Goal: Task Accomplishment & Management: Use online tool/utility

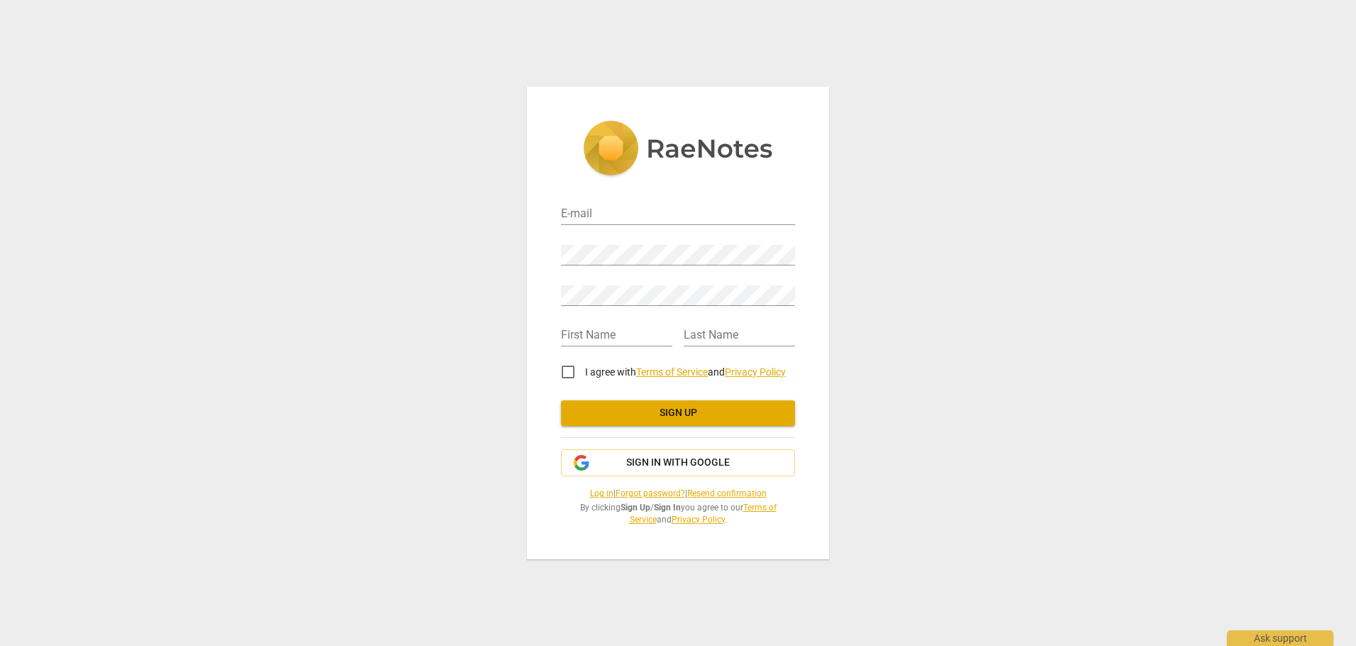
click at [595, 490] on link "Log in" at bounding box center [601, 493] width 23 height 10
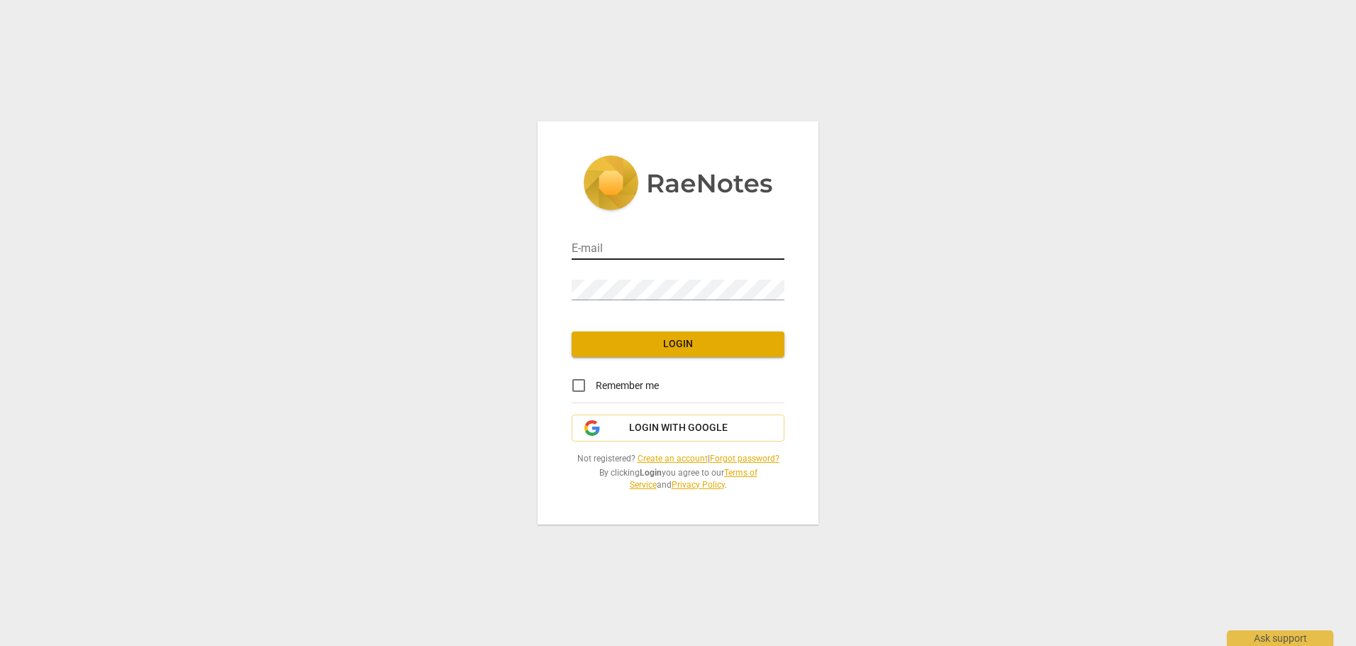
click at [631, 245] on input "email" at bounding box center [678, 249] width 213 height 21
type input "stephanie.a.johnson4.civ@us.navy.mil"
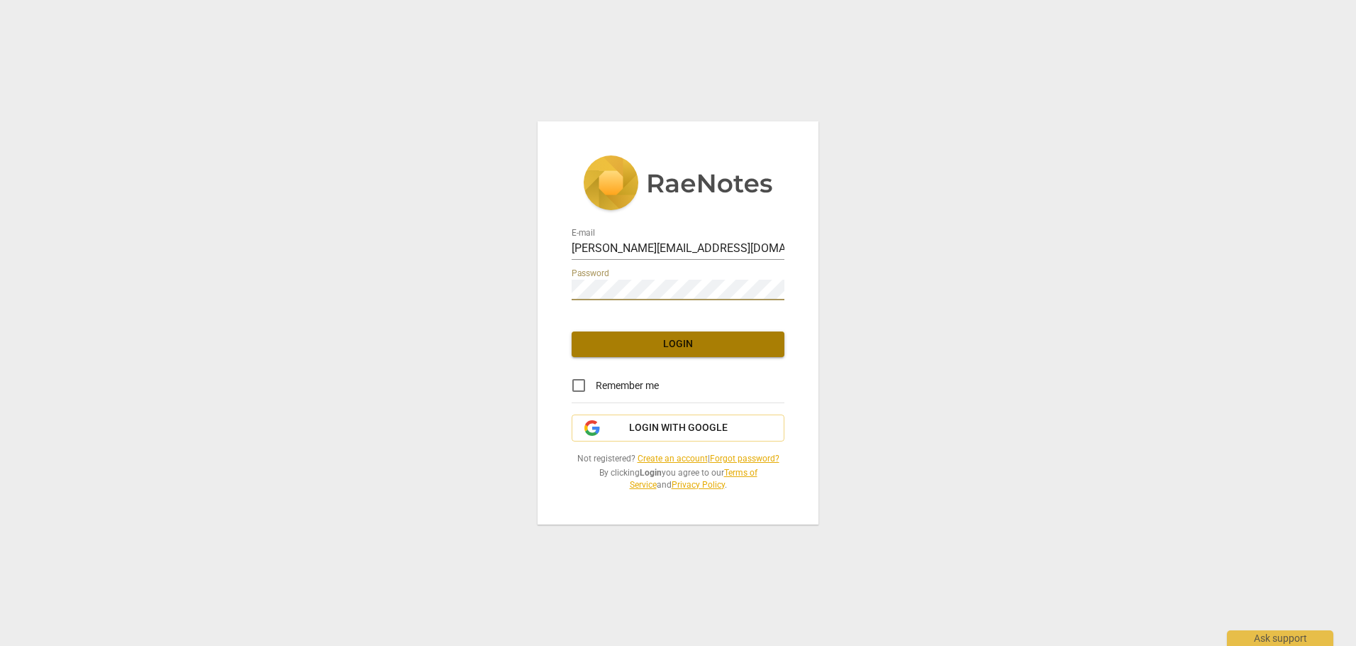
click at [688, 340] on span "Login" at bounding box center [678, 344] width 190 height 14
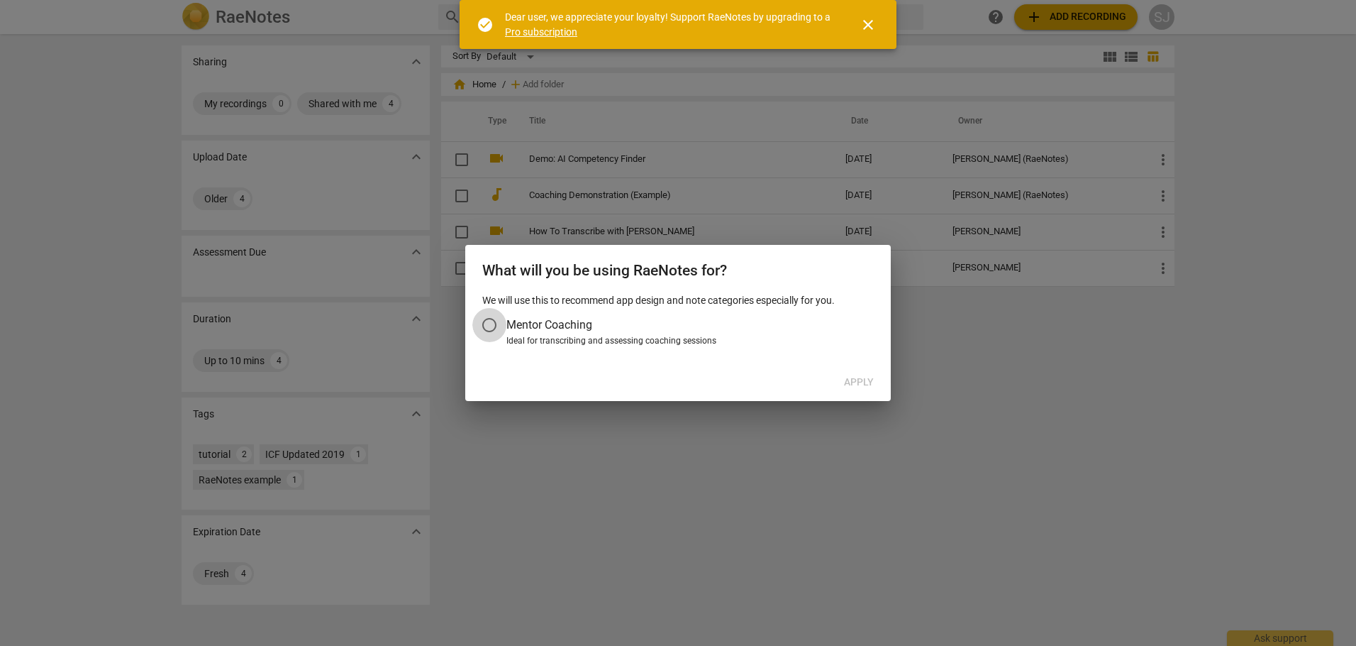
click at [492, 321] on input "Mentor Coaching" at bounding box center [489, 325] width 34 height 34
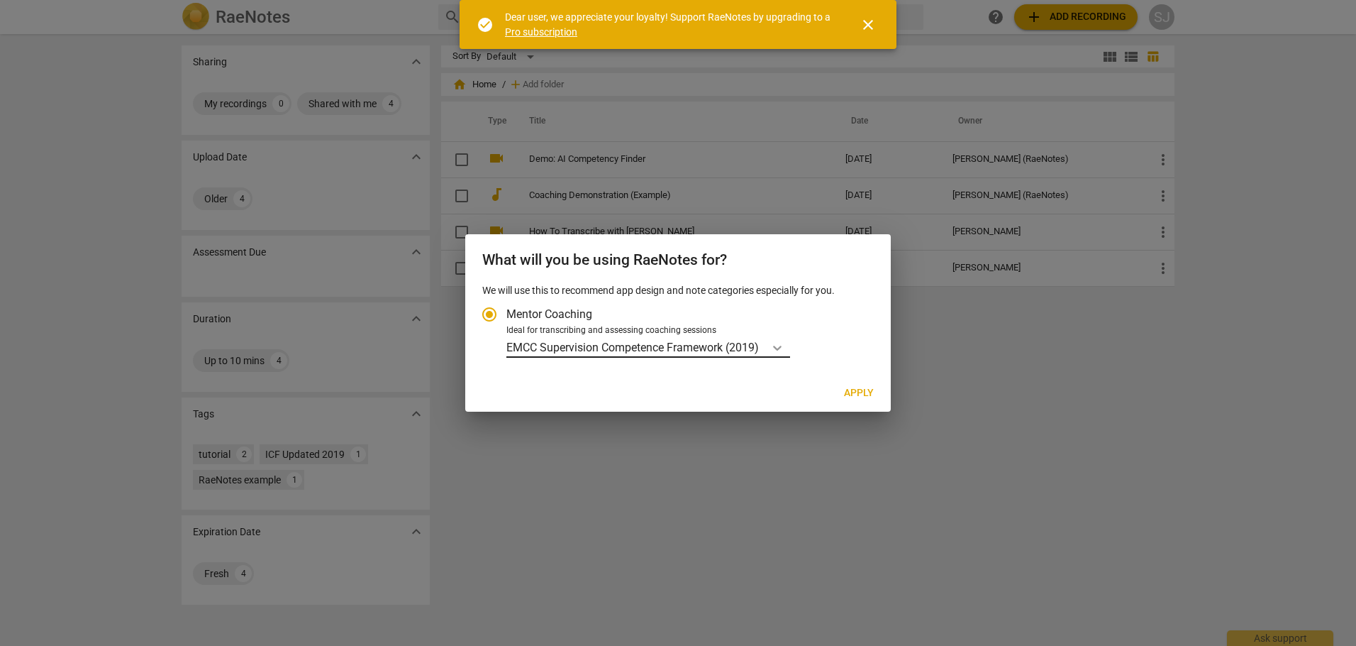
click at [782, 345] on icon "Account type" at bounding box center [777, 347] width 14 height 14
click at [0, 0] on input "Ideal for transcribing and assessing coaching sessions EMCC Supervision Compete…" at bounding box center [0, 0] width 0 height 0
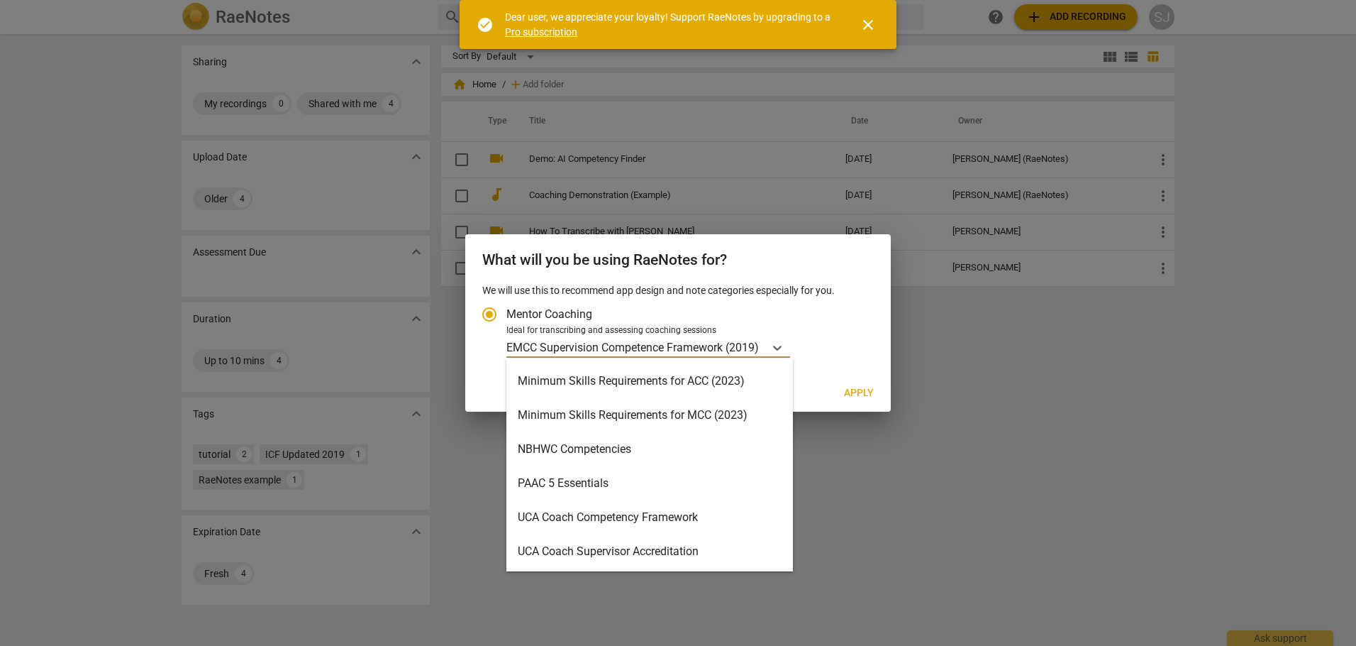
scroll to position [262, 0]
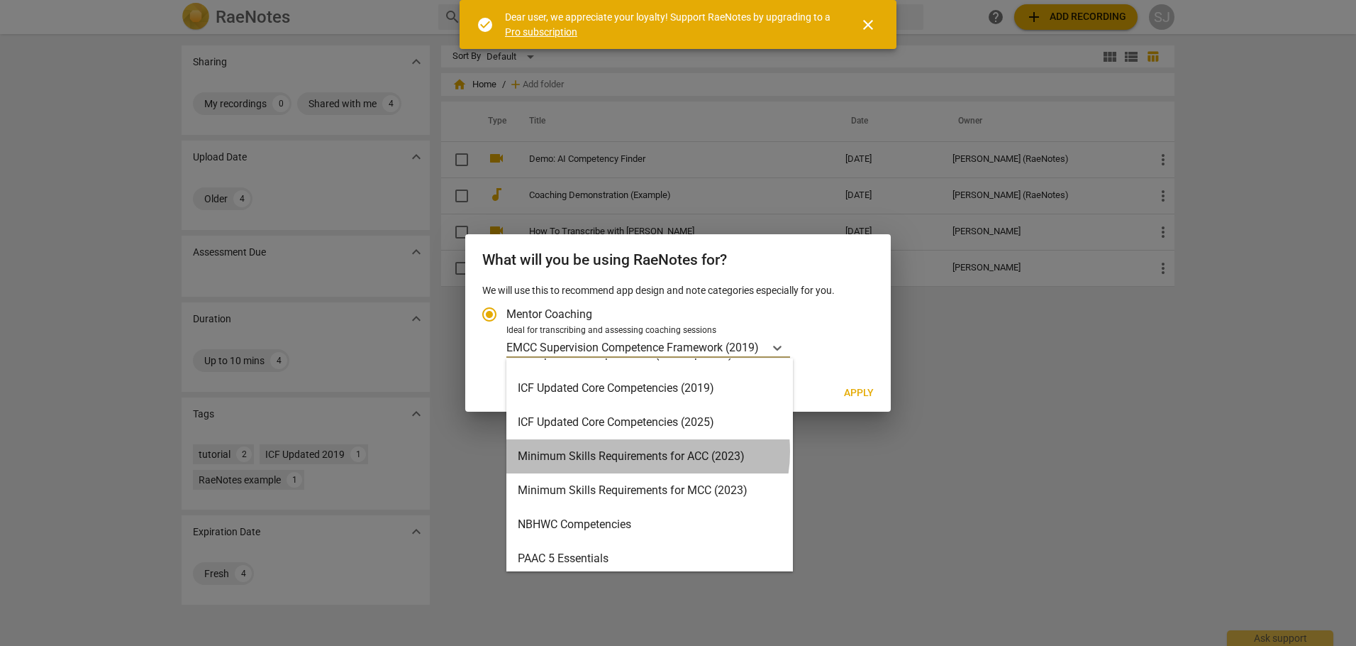
click at [641, 451] on div "Minimum Skills Requirements for ACC (2023)" at bounding box center [649, 456] width 287 height 34
radio input "false"
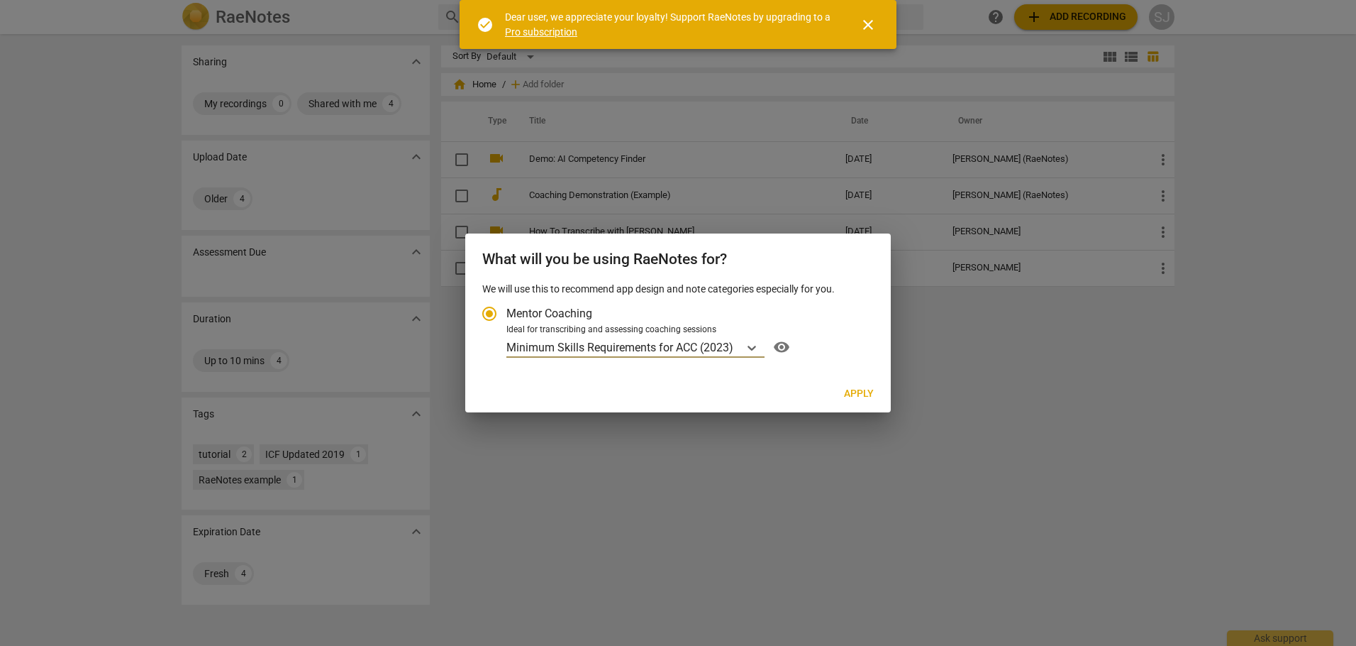
click at [863, 389] on span "Apply" at bounding box center [859, 394] width 30 height 14
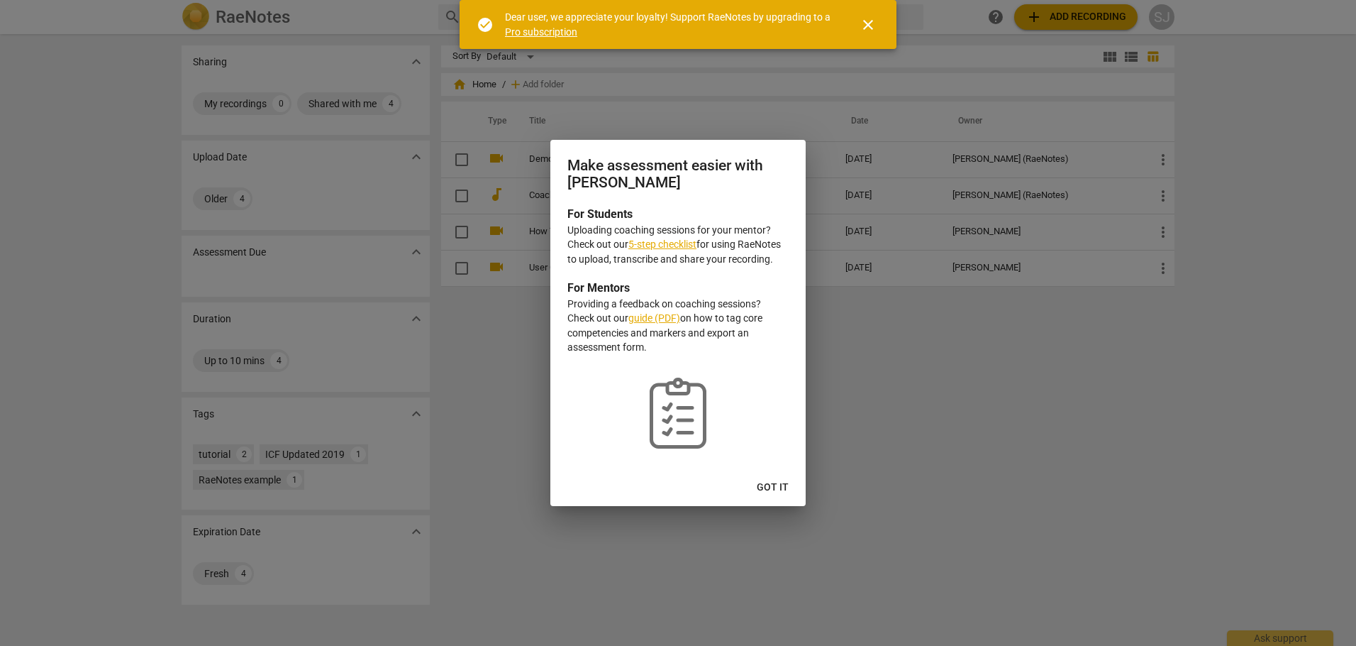
click at [774, 484] on span "Got it" at bounding box center [773, 487] width 32 height 14
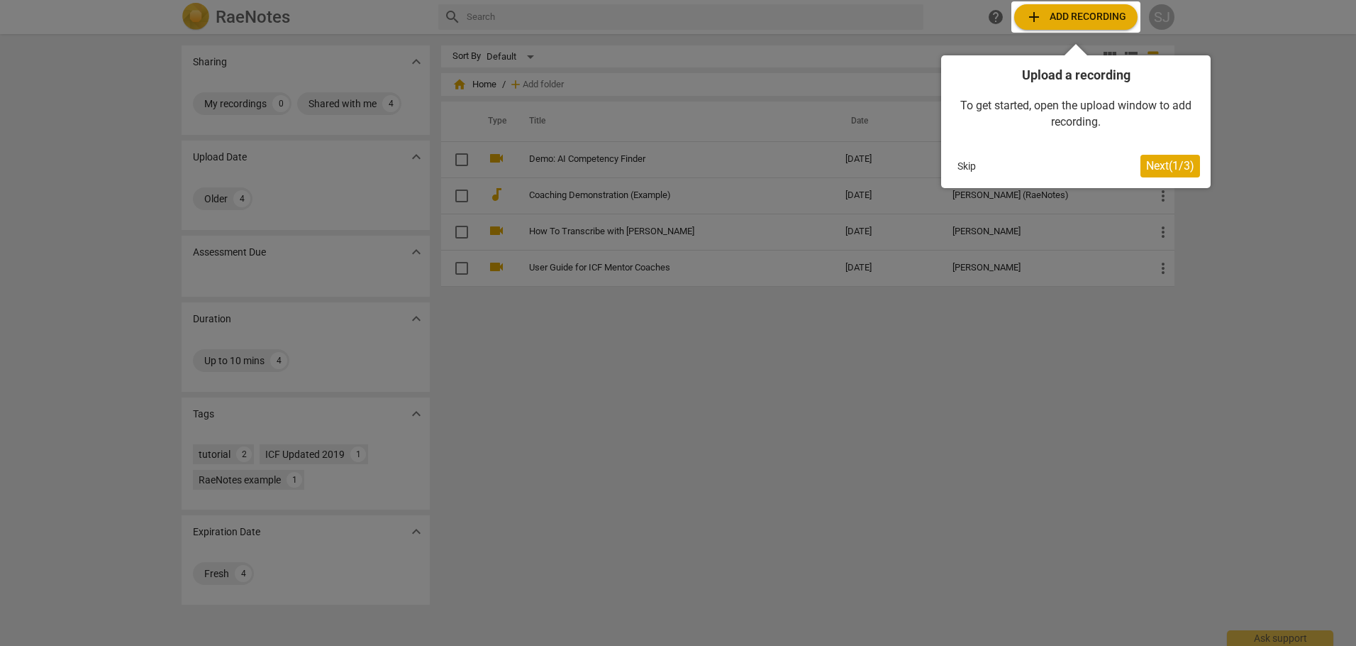
click at [1088, 12] on div at bounding box center [1076, 16] width 129 height 31
click at [1181, 162] on span "Next ( 1 / 3 )" at bounding box center [1170, 165] width 48 height 13
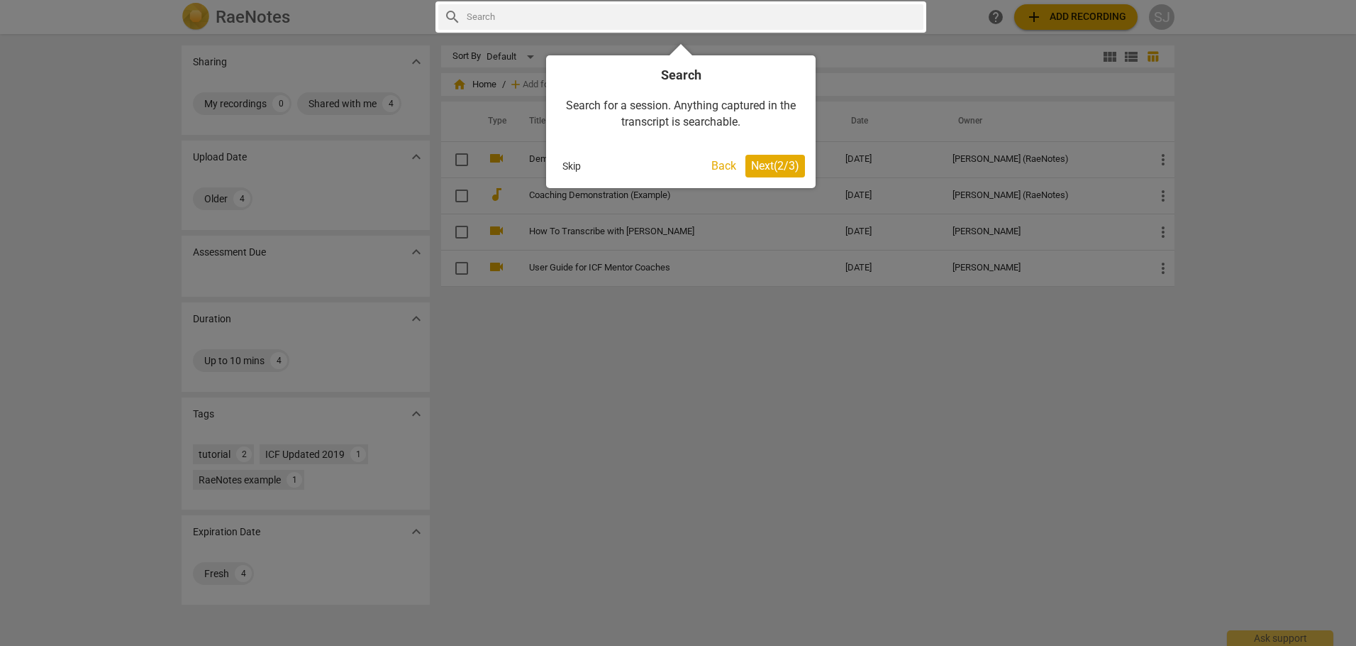
click at [782, 161] on span "Next ( 2 / 3 )" at bounding box center [775, 165] width 48 height 13
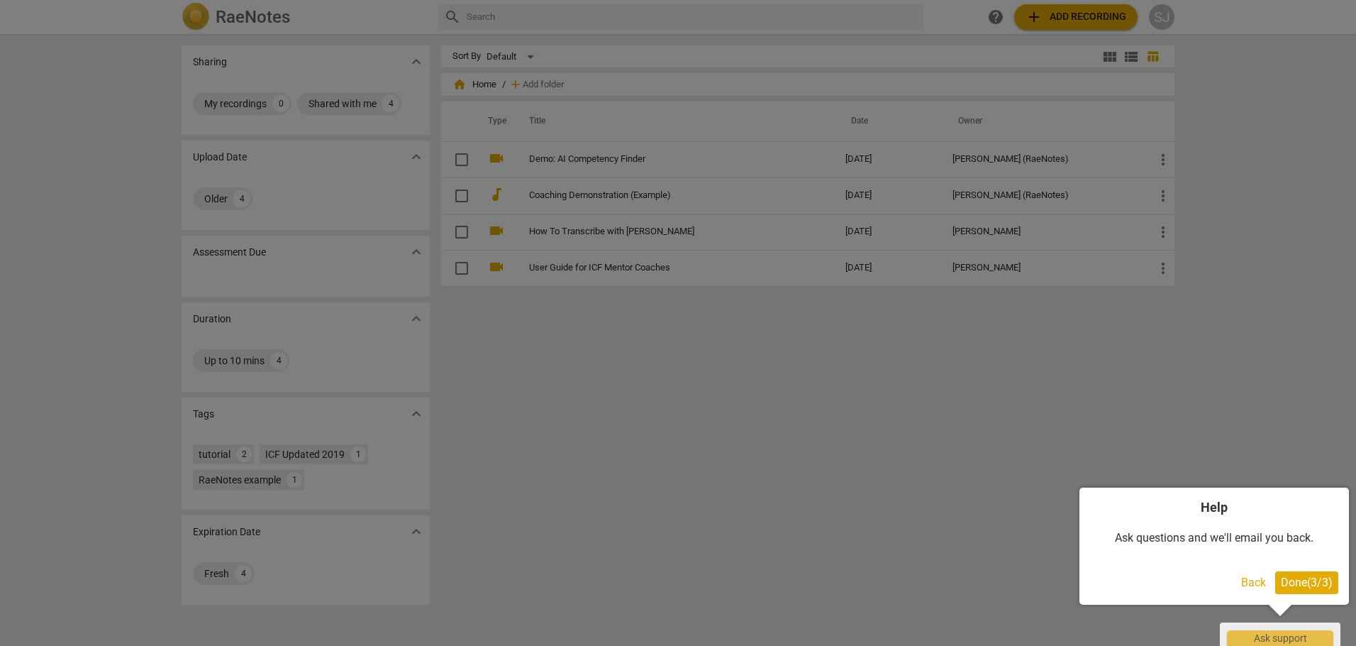
click at [1302, 578] on span "Done ( 3 / 3 )" at bounding box center [1307, 581] width 52 height 13
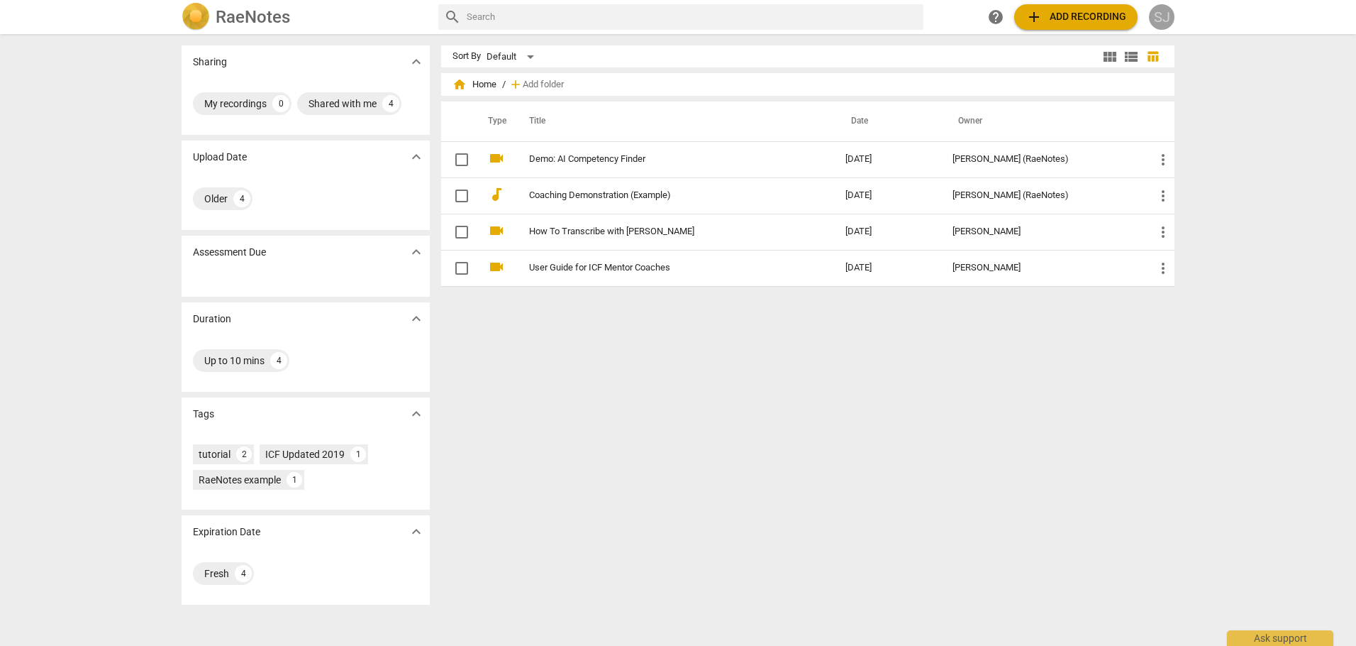
click at [1161, 14] on div "SJ" at bounding box center [1162, 17] width 26 height 26
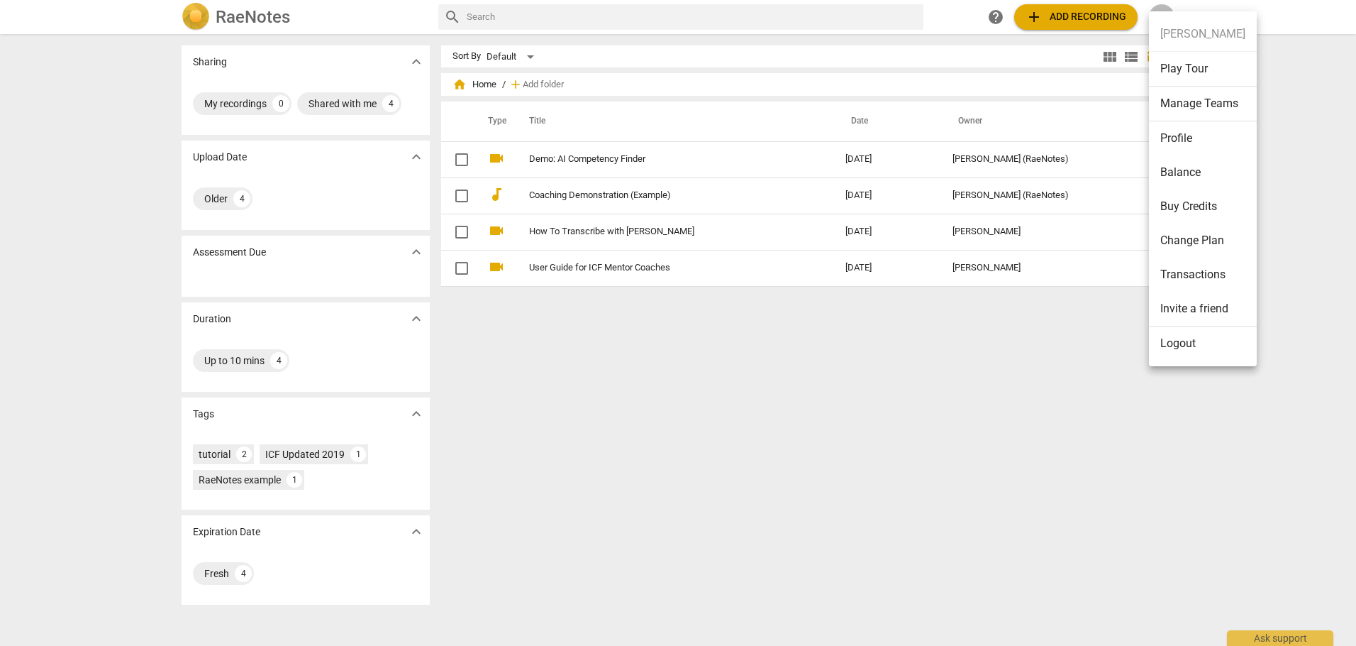
click at [1093, 11] on div at bounding box center [678, 323] width 1356 height 646
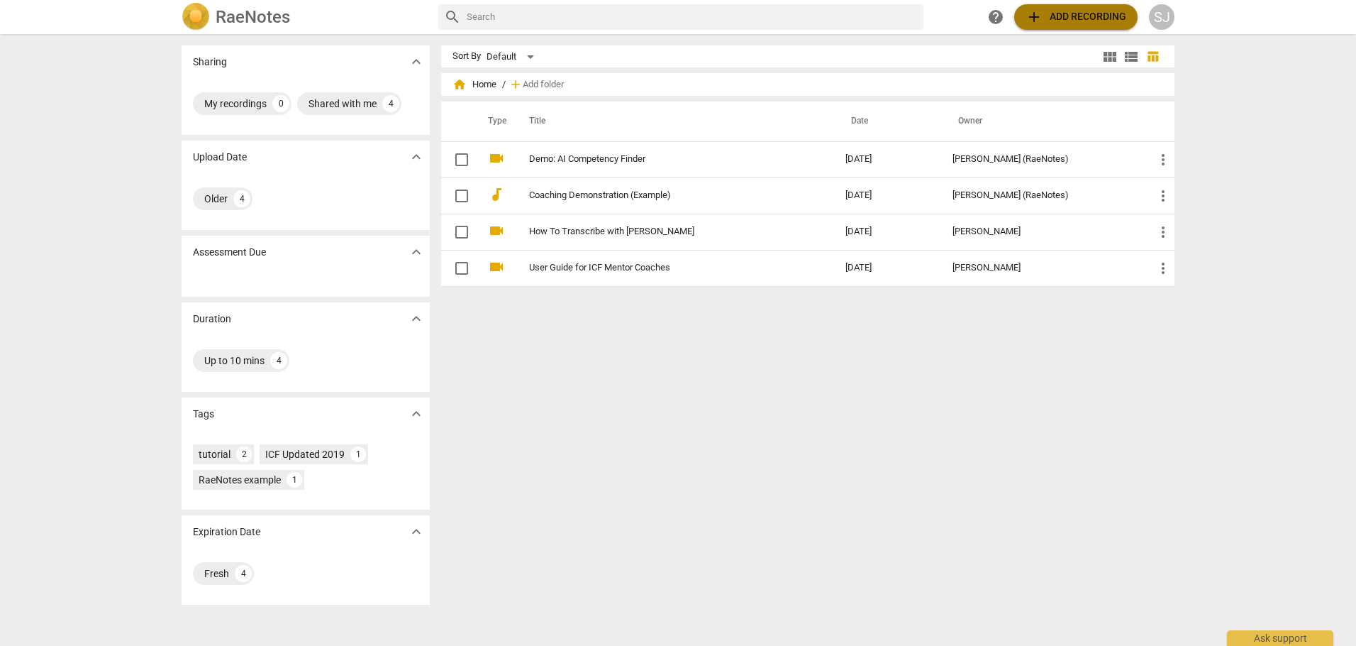
click at [1068, 11] on span "add Add recording" at bounding box center [1076, 17] width 101 height 17
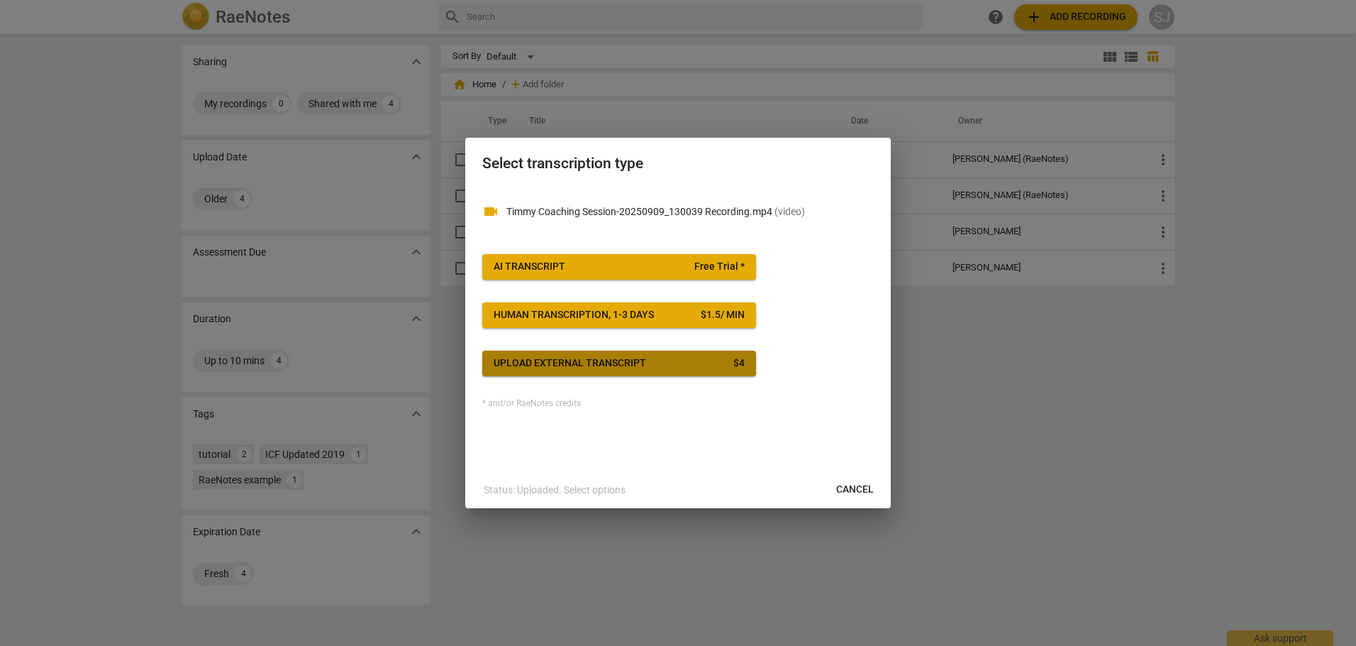
click at [643, 356] on div "Upload external transcript" at bounding box center [570, 363] width 153 height 14
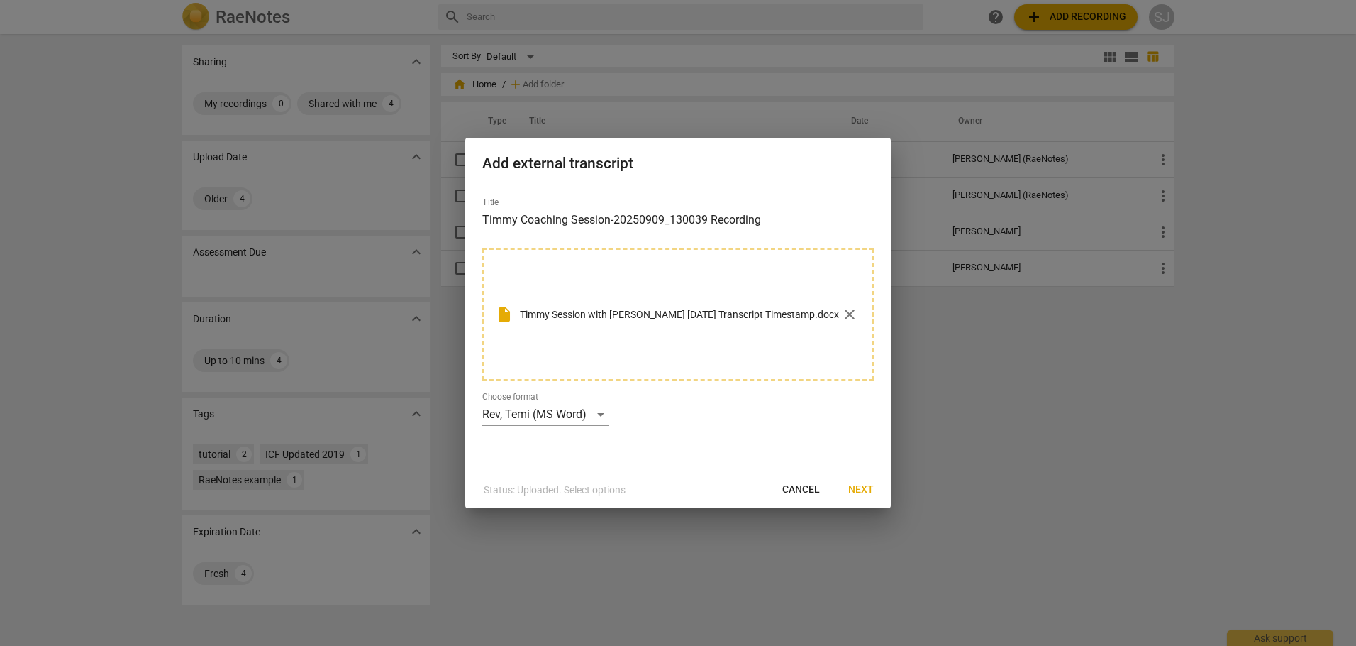
click at [868, 487] on span "Next" at bounding box center [861, 489] width 26 height 14
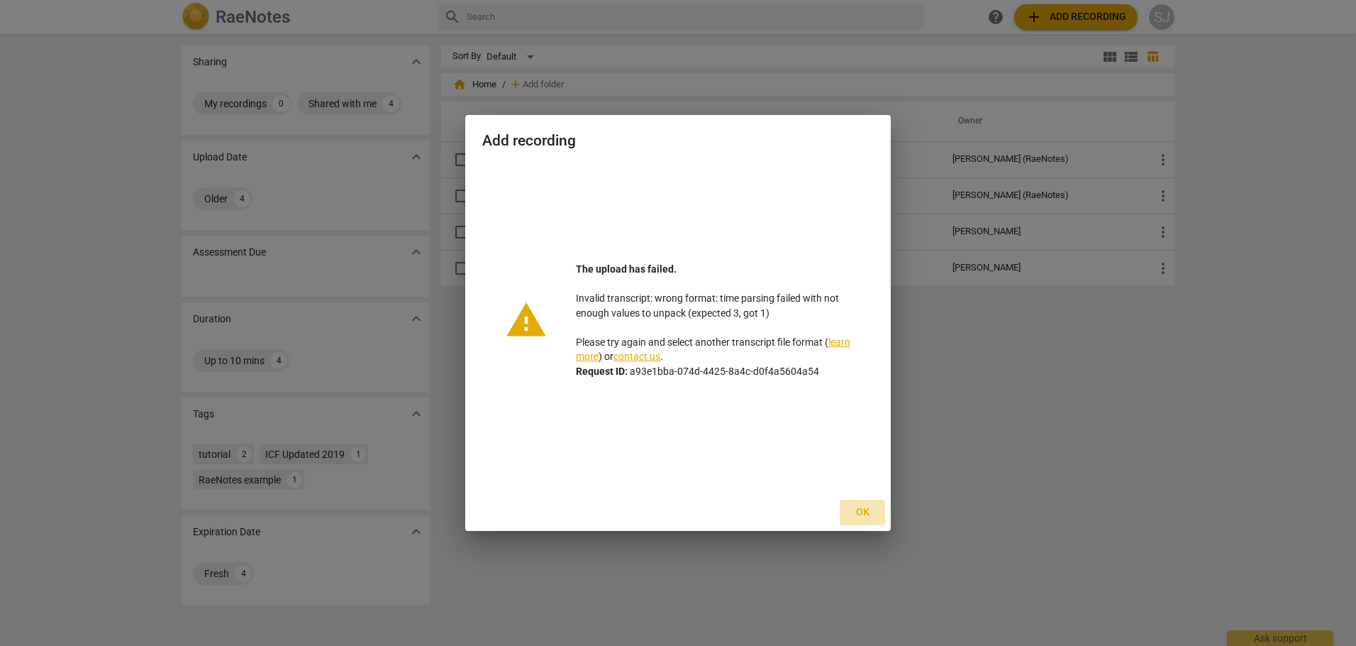
click at [863, 511] on span "Ok" at bounding box center [862, 512] width 23 height 14
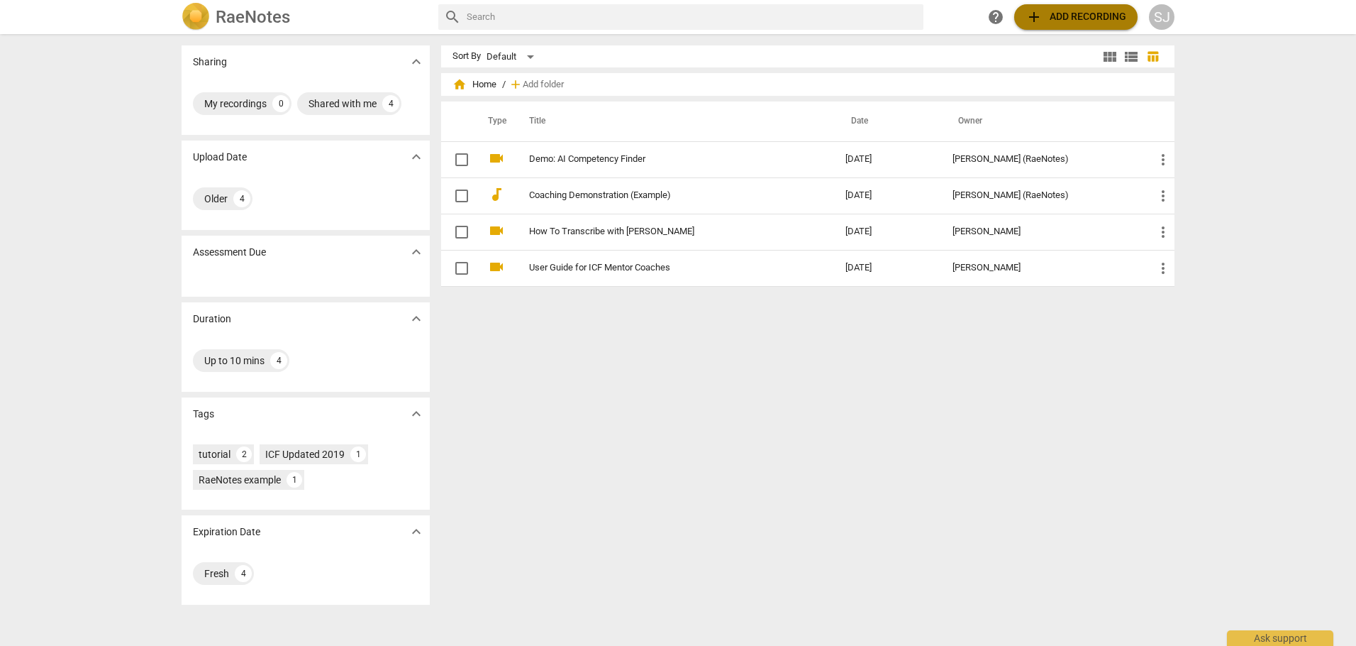
click at [1072, 14] on span "add Add recording" at bounding box center [1076, 17] width 101 height 17
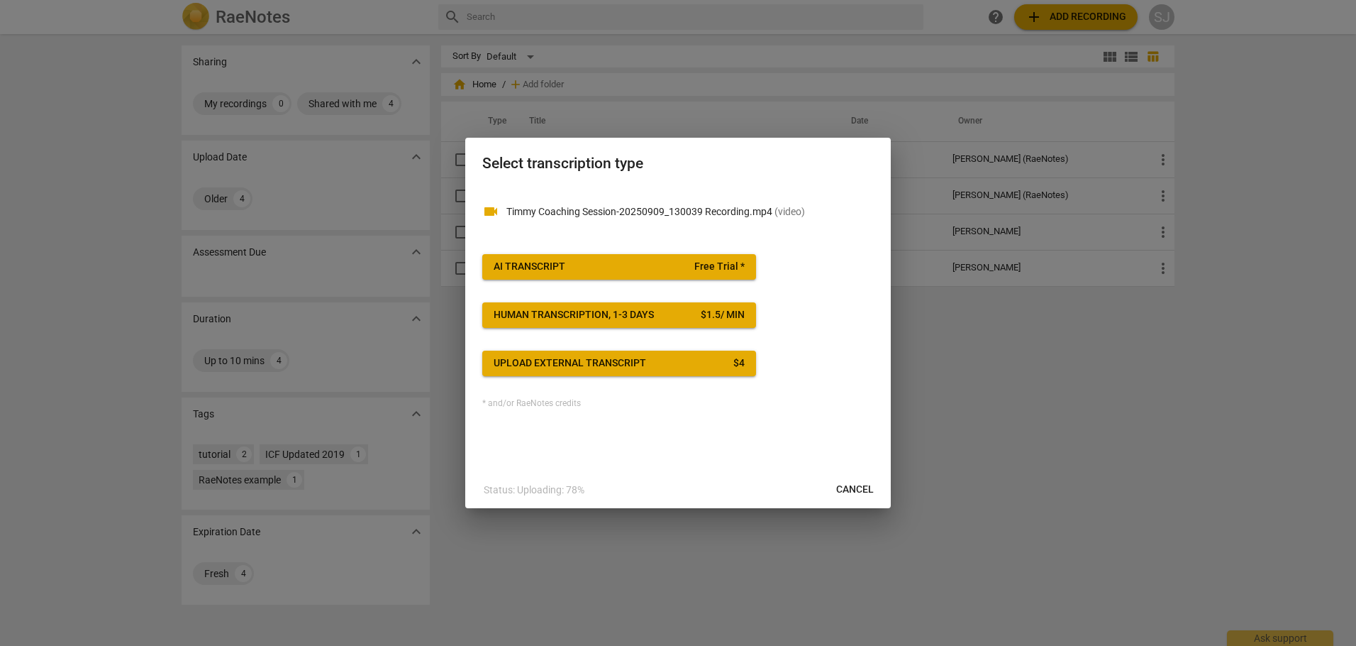
click at [714, 262] on span "Free Trial *" at bounding box center [719, 267] width 50 height 14
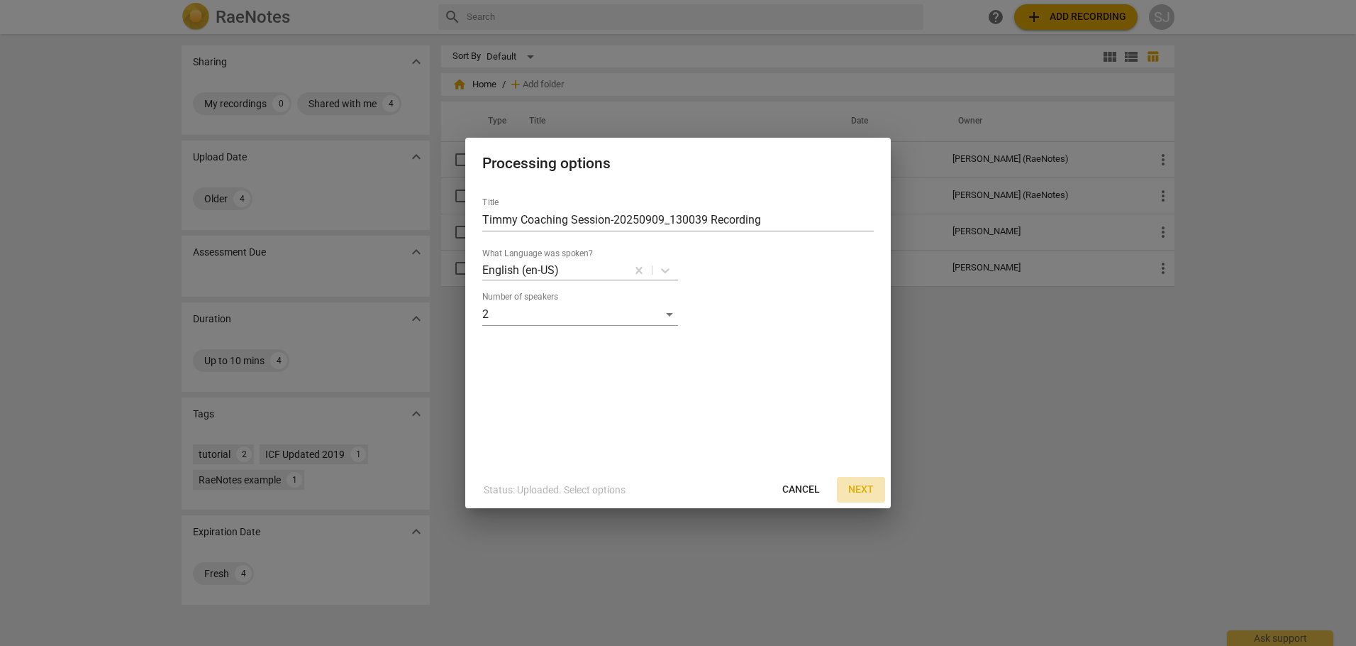
click at [867, 483] on span "Next" at bounding box center [861, 489] width 26 height 14
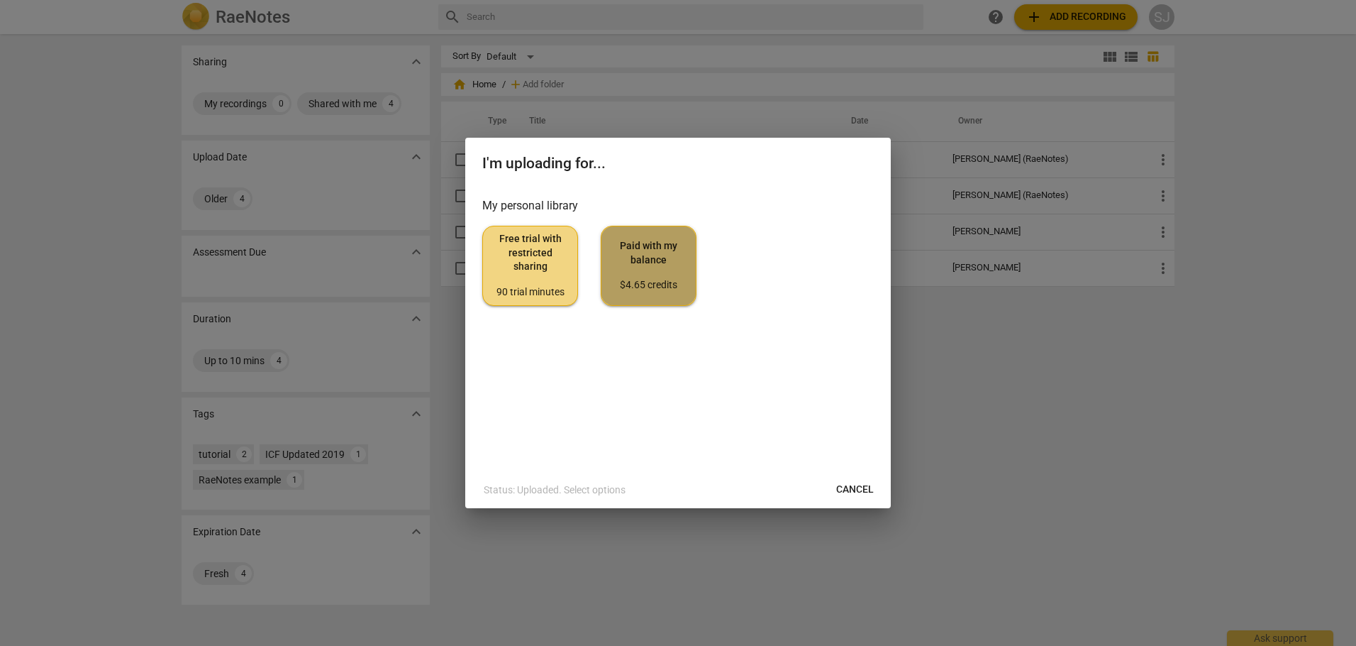
click at [653, 255] on span "Paid with my balance $4.65 credits" at bounding box center [649, 265] width 72 height 53
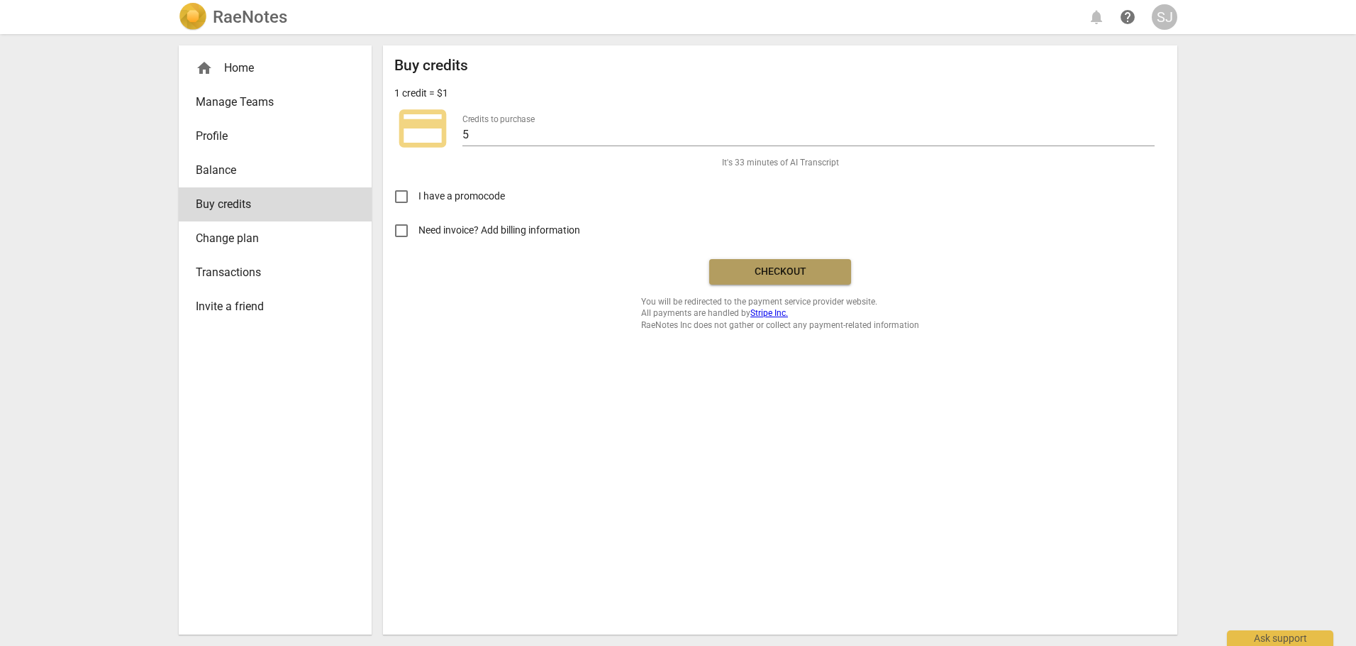
click at [794, 267] on span "Checkout" at bounding box center [780, 272] width 119 height 14
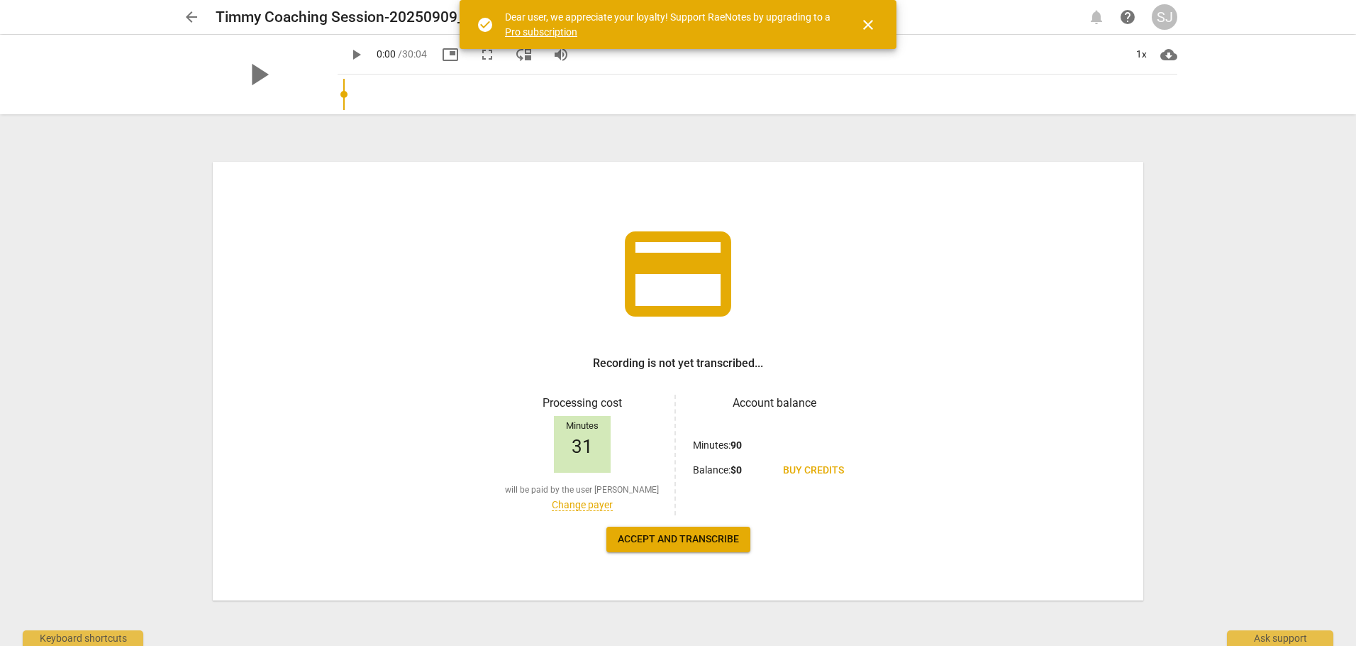
click at [561, 31] on link "Pro subscription" at bounding box center [541, 31] width 72 height 11
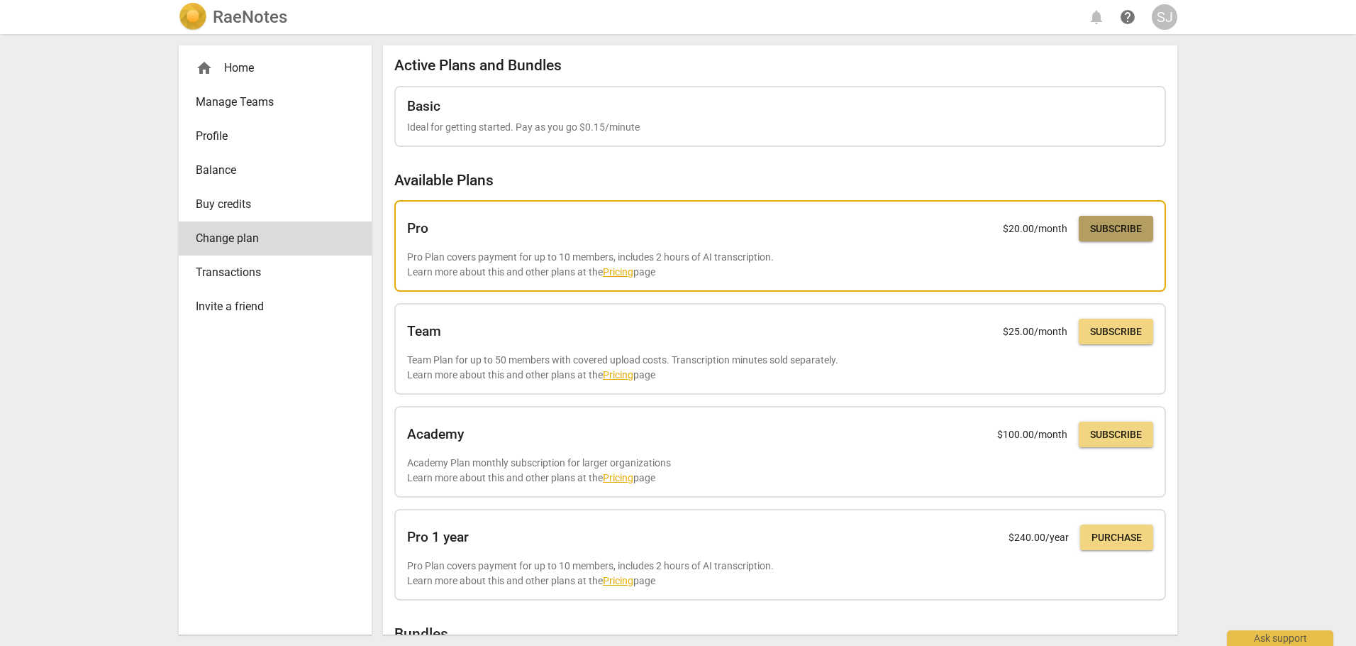
click at [1115, 224] on span "Subscribe" at bounding box center [1116, 229] width 52 height 14
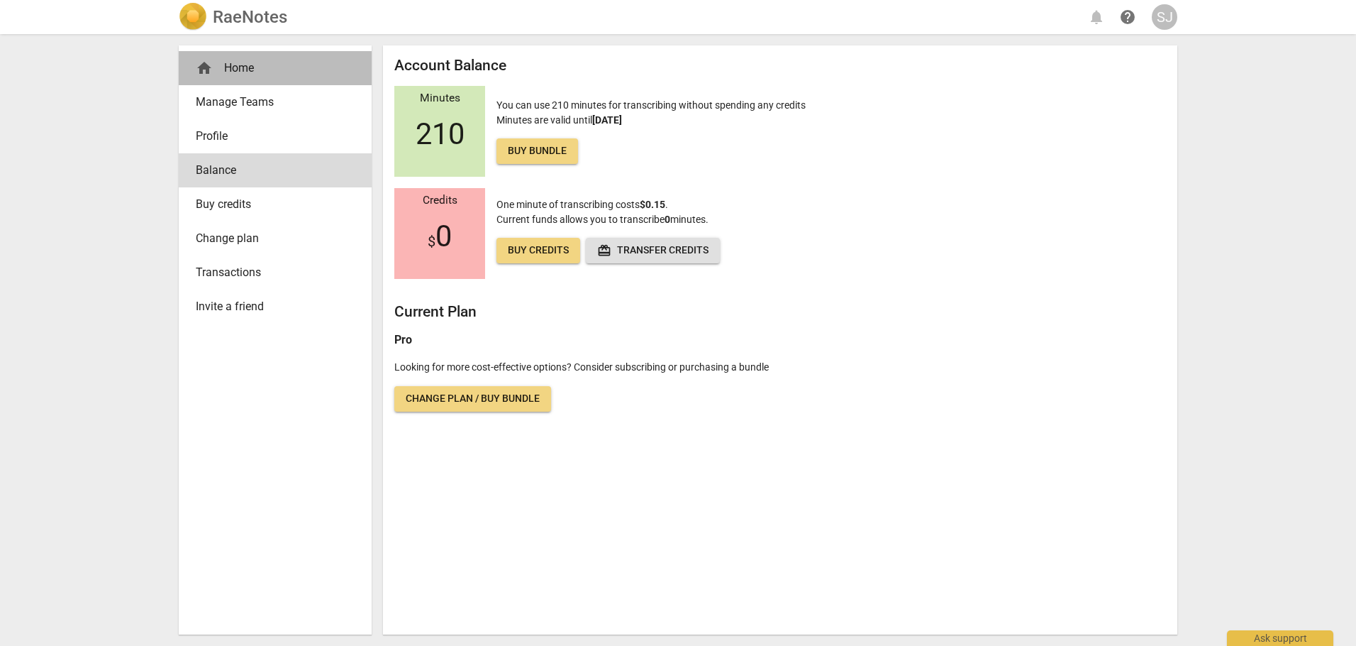
click at [238, 60] on div "home Home" at bounding box center [270, 68] width 148 height 17
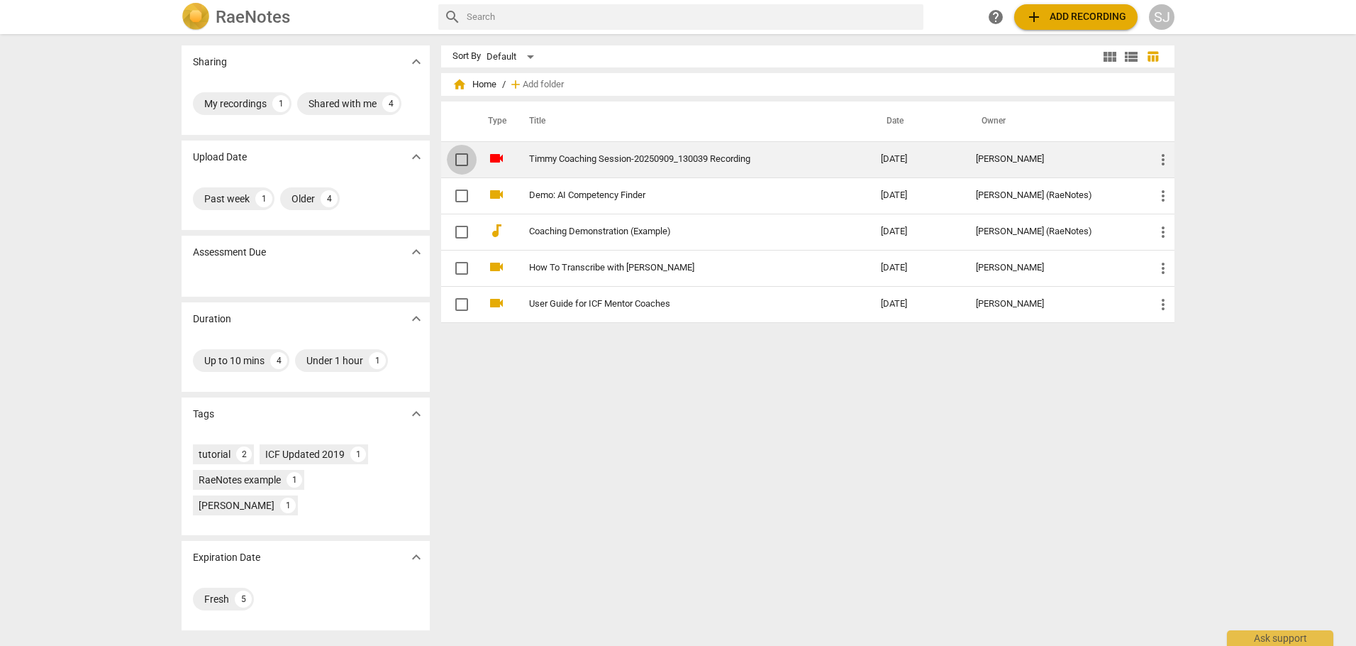
click at [458, 160] on input "checkbox" at bounding box center [462, 159] width 30 height 17
checkbox input "false"
click at [1161, 157] on span "more_vert" at bounding box center [1163, 159] width 17 height 17
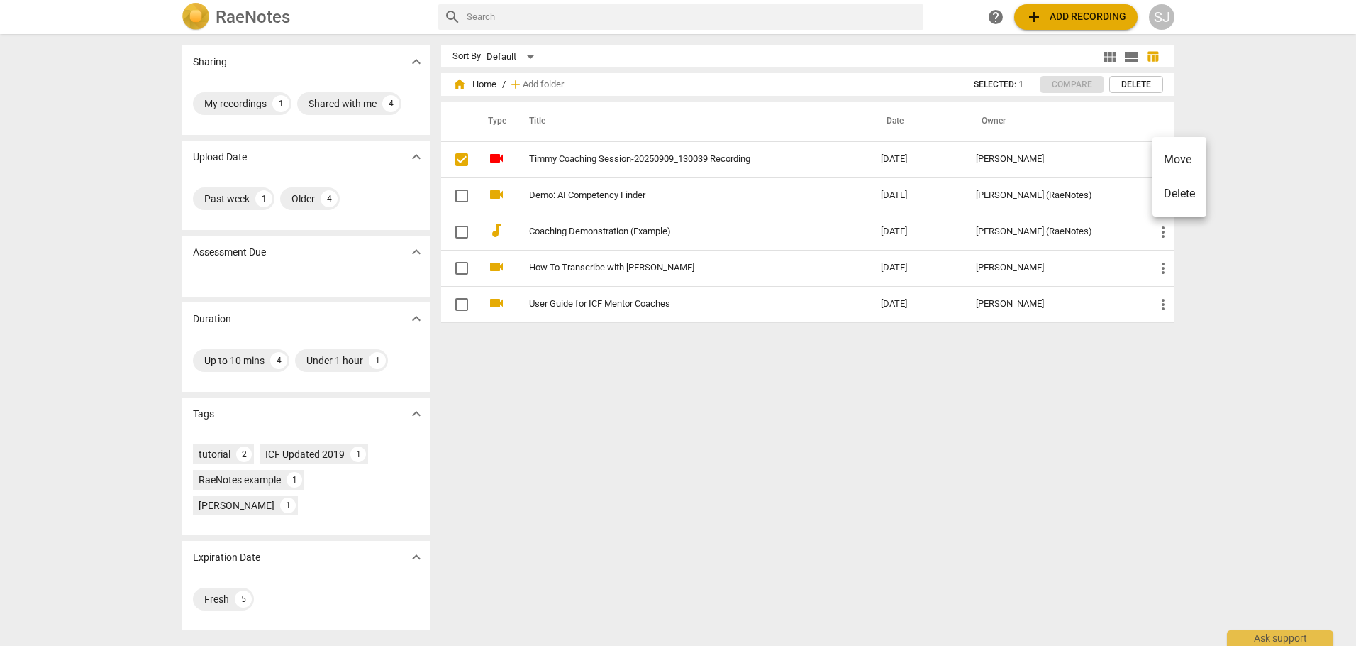
click at [1256, 179] on div at bounding box center [678, 323] width 1356 height 646
click at [1168, 16] on div "SJ" at bounding box center [1162, 17] width 26 height 26
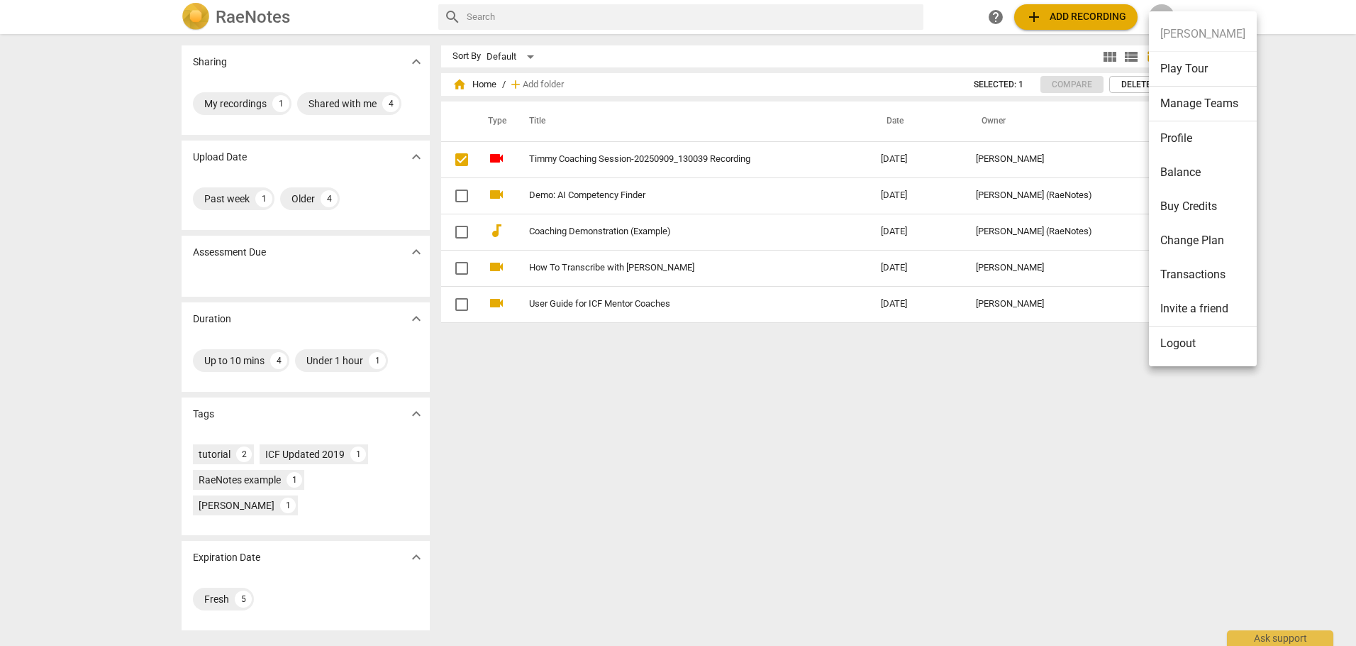
click at [766, 87] on div at bounding box center [678, 323] width 1356 height 646
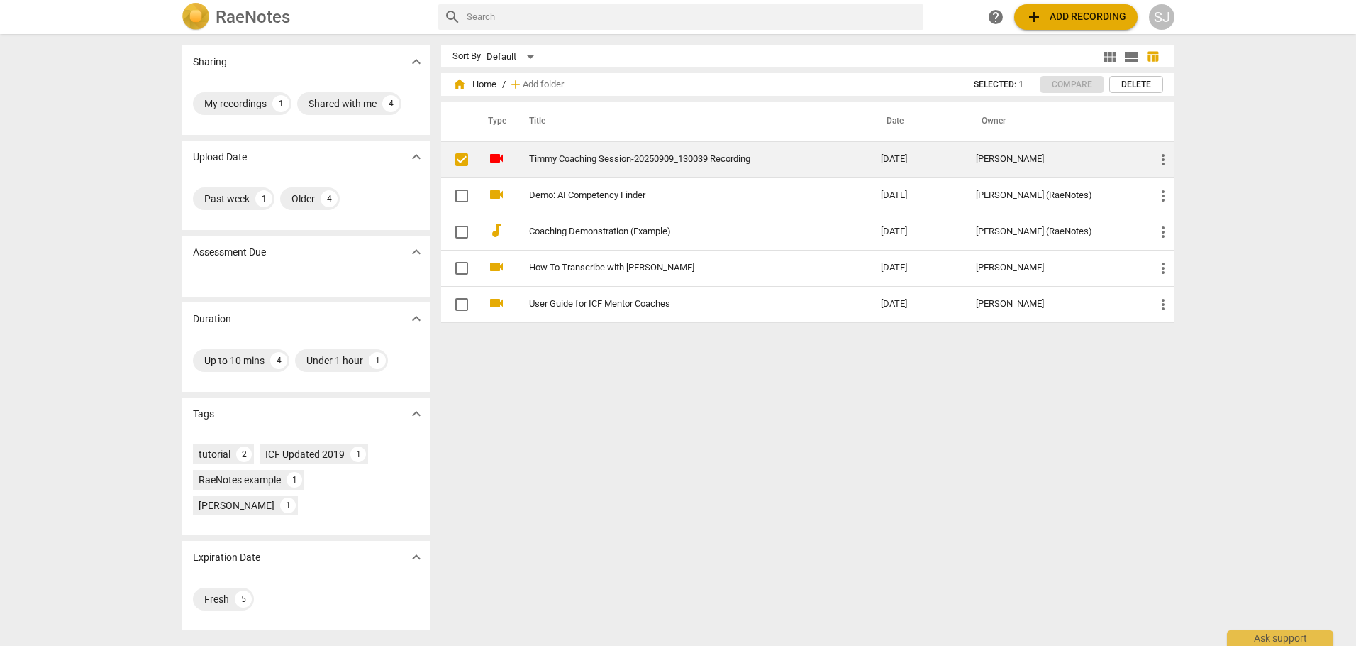
click at [724, 155] on link "Timmy Coaching Session-20250909_130039 Recording" at bounding box center [679, 159] width 301 height 11
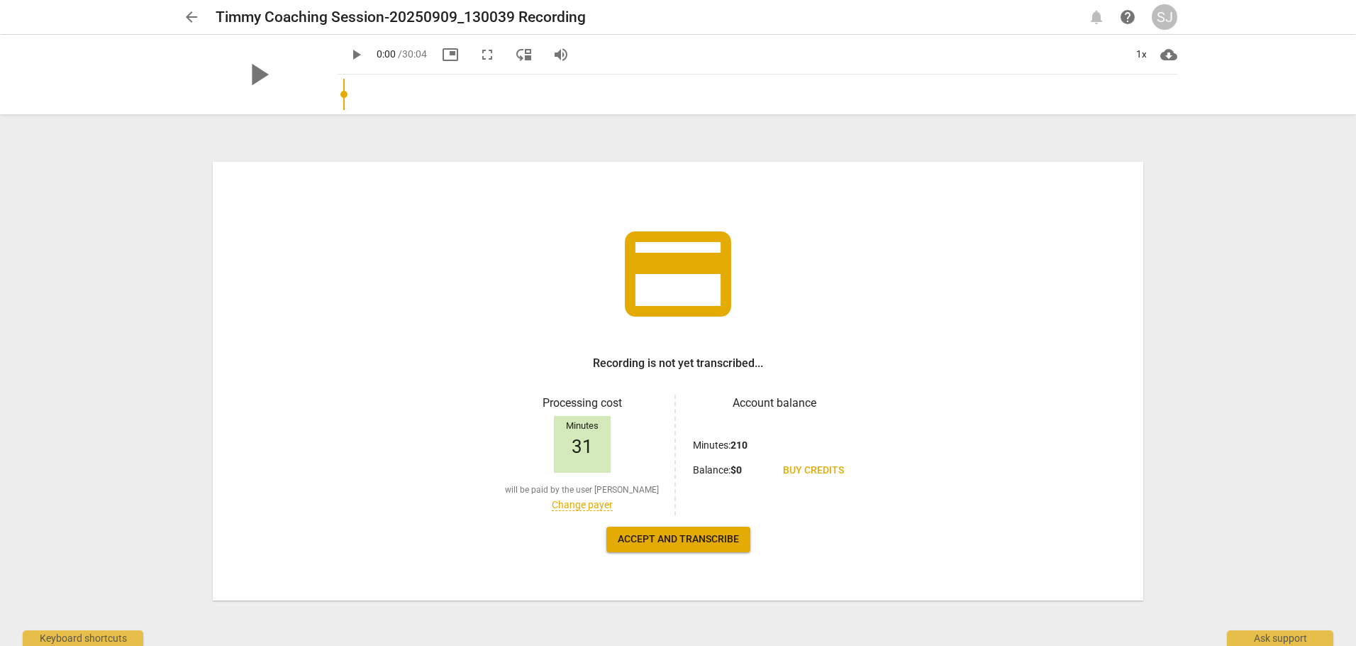
click at [584, 500] on link "Change payer" at bounding box center [582, 505] width 61 height 12
click at [697, 534] on span "Accept and transcribe" at bounding box center [678, 539] width 121 height 14
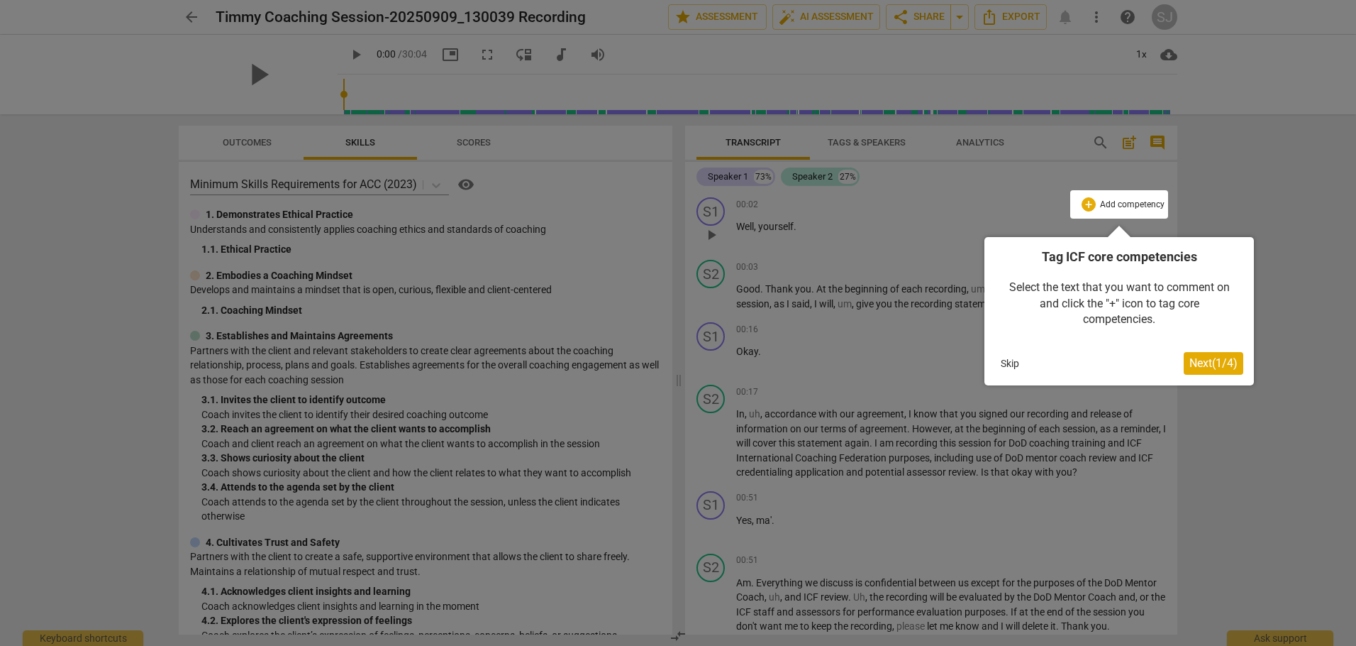
click at [1212, 360] on span "Next ( 1 / 4 )" at bounding box center [1214, 362] width 48 height 13
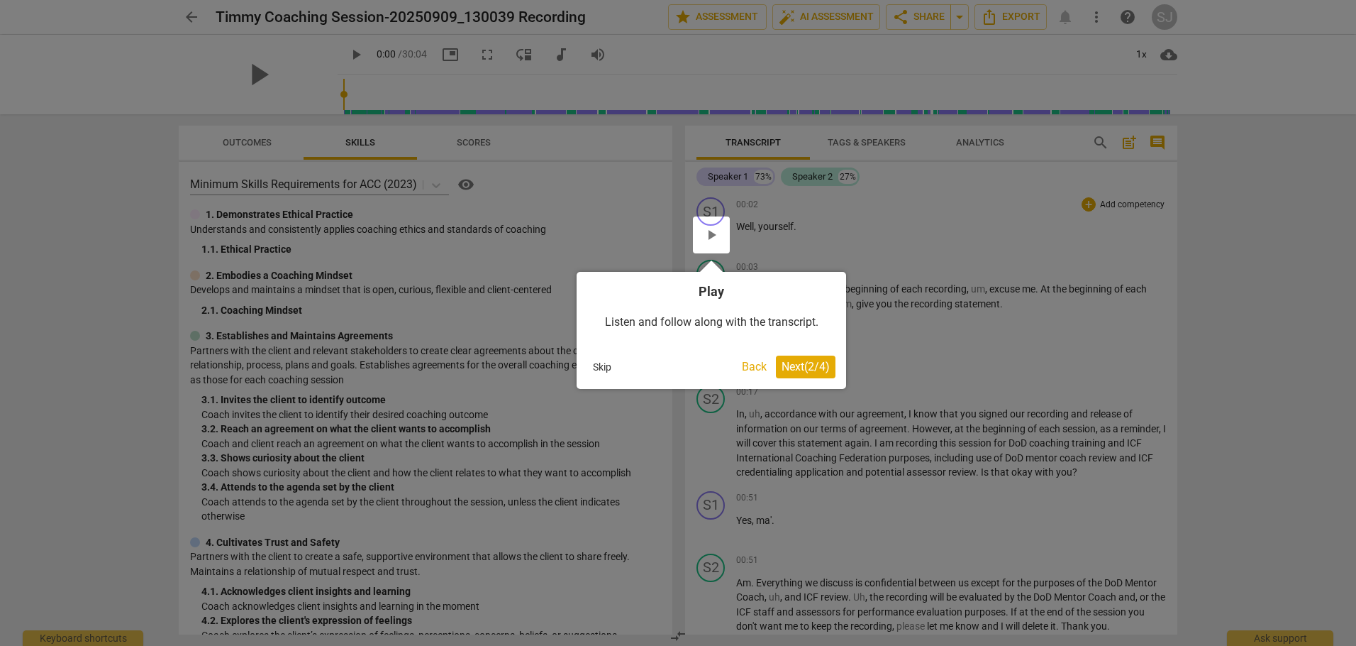
click at [812, 364] on span "Next ( 2 / 4 )" at bounding box center [806, 366] width 48 height 13
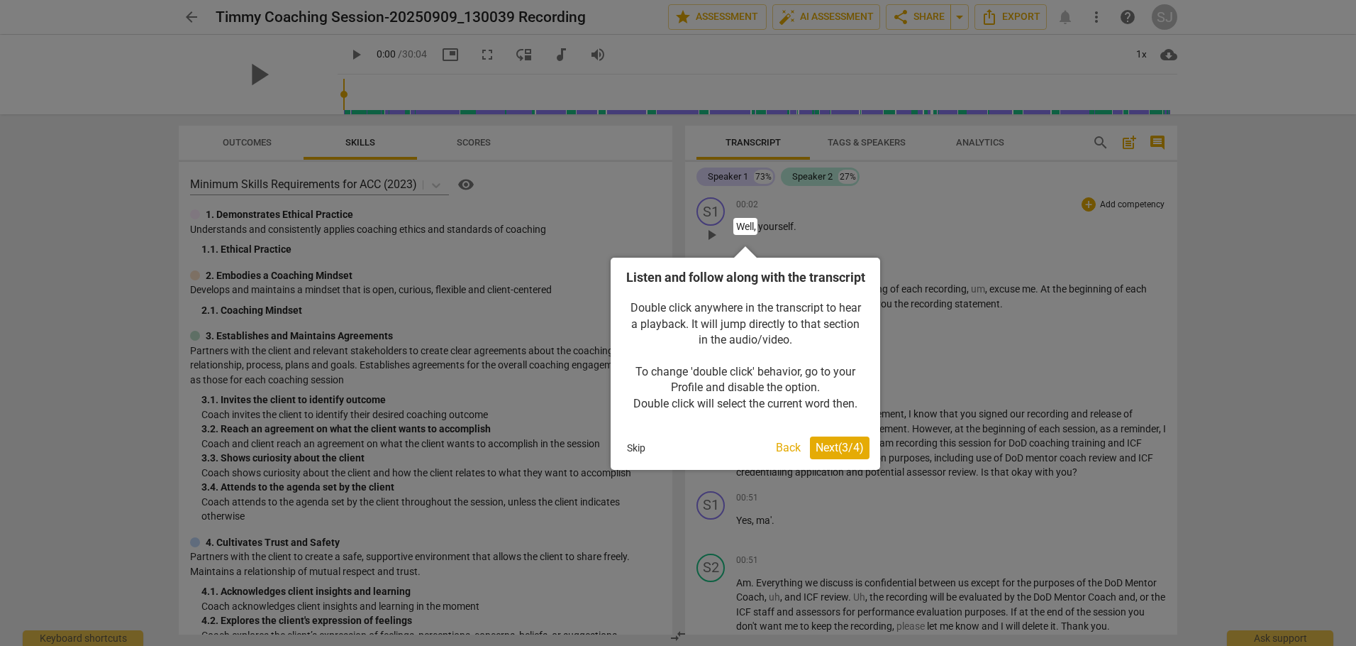
click at [826, 454] on span "Next ( 3 / 4 )" at bounding box center [840, 447] width 48 height 13
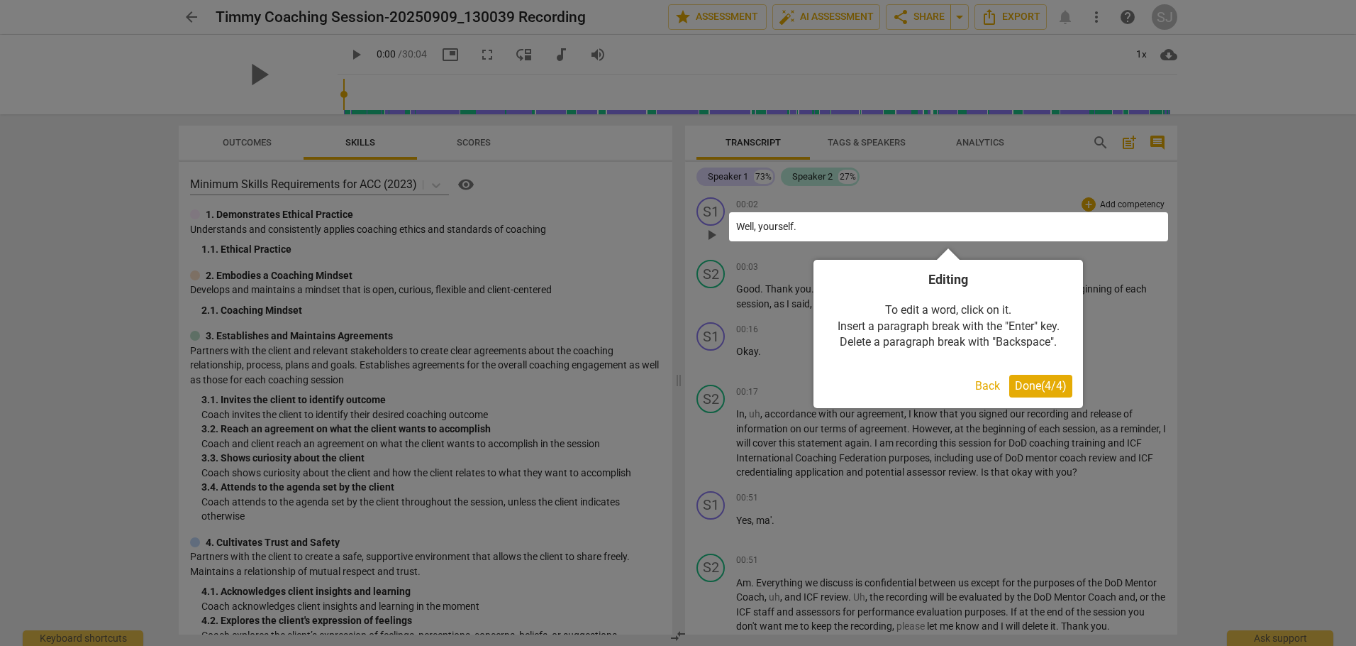
click at [1048, 383] on span "Done ( 4 / 4 )" at bounding box center [1041, 385] width 52 height 13
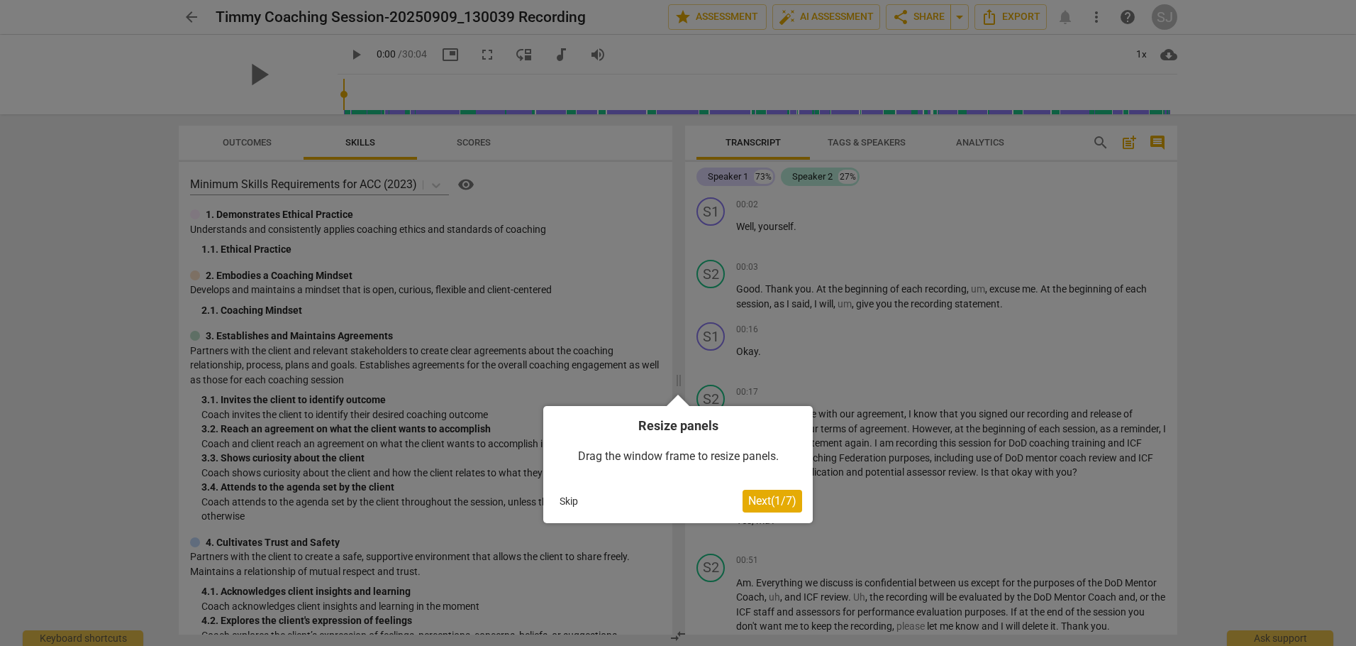
click at [767, 495] on span "Next ( 1 / 7 )" at bounding box center [772, 500] width 48 height 13
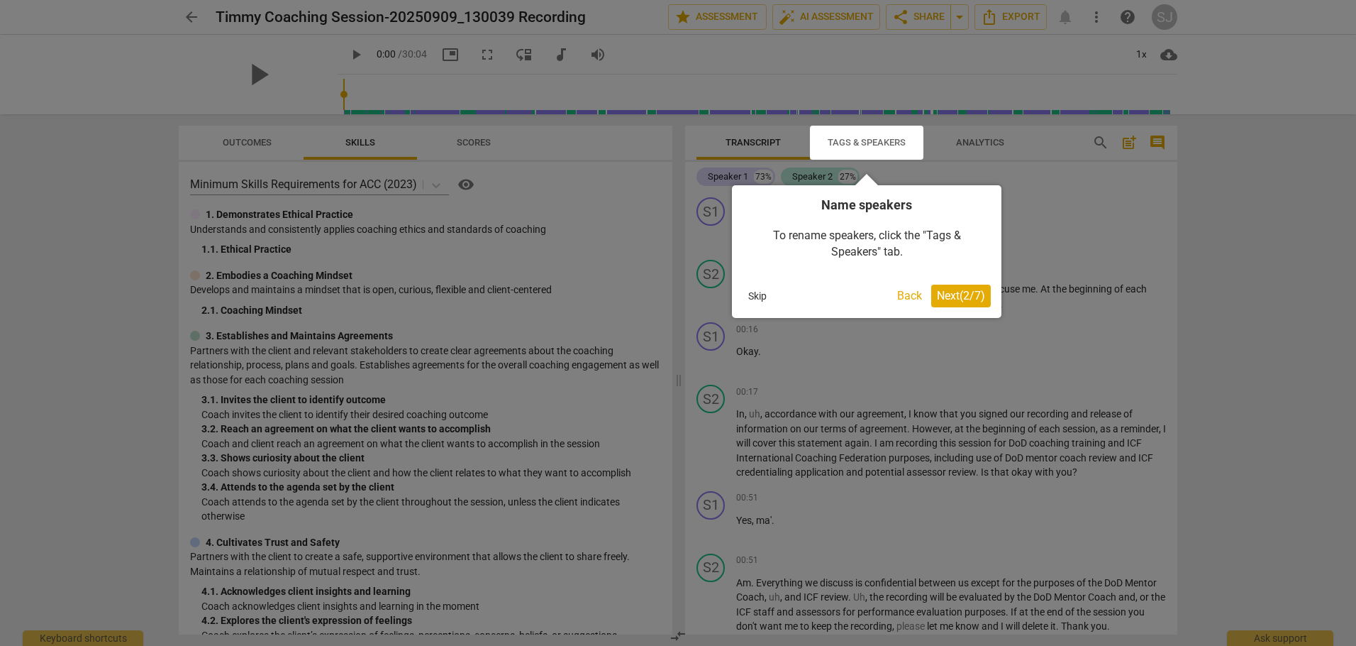
click at [890, 136] on div at bounding box center [866, 143] width 113 height 34
click at [958, 292] on span "Next ( 2 / 7 )" at bounding box center [961, 295] width 48 height 13
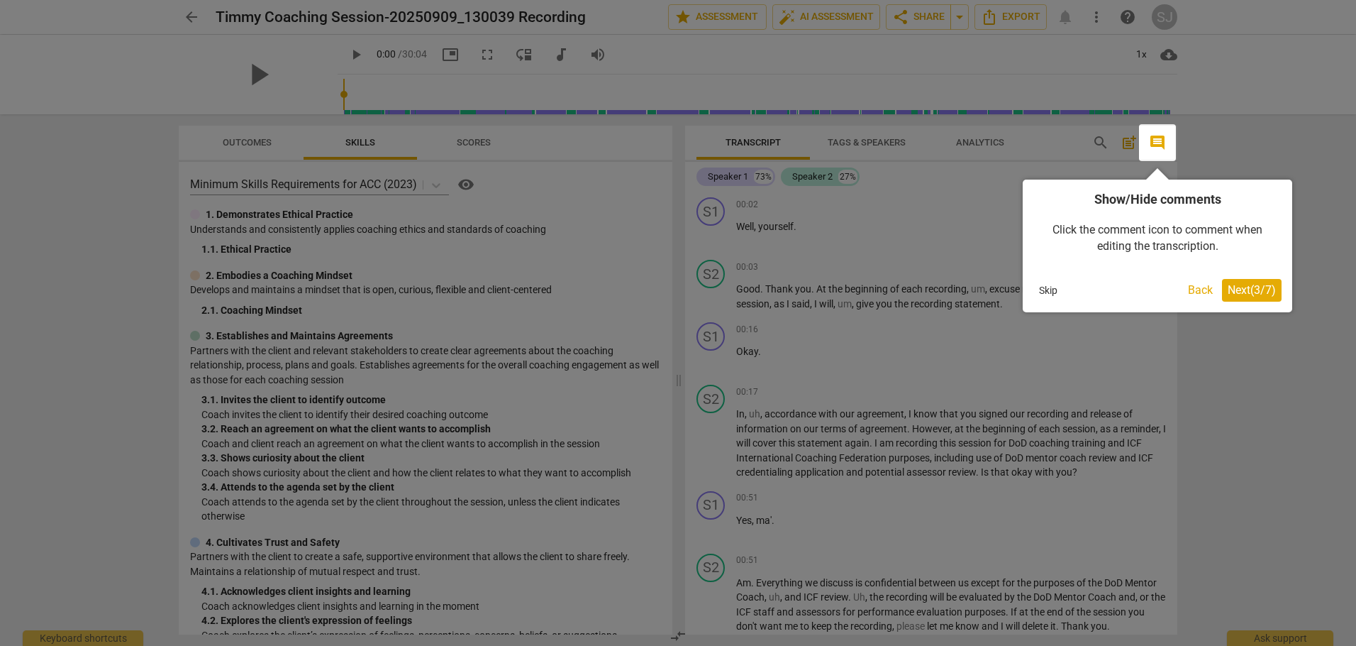
click at [1251, 286] on span "Next ( 3 / 7 )" at bounding box center [1252, 289] width 48 height 13
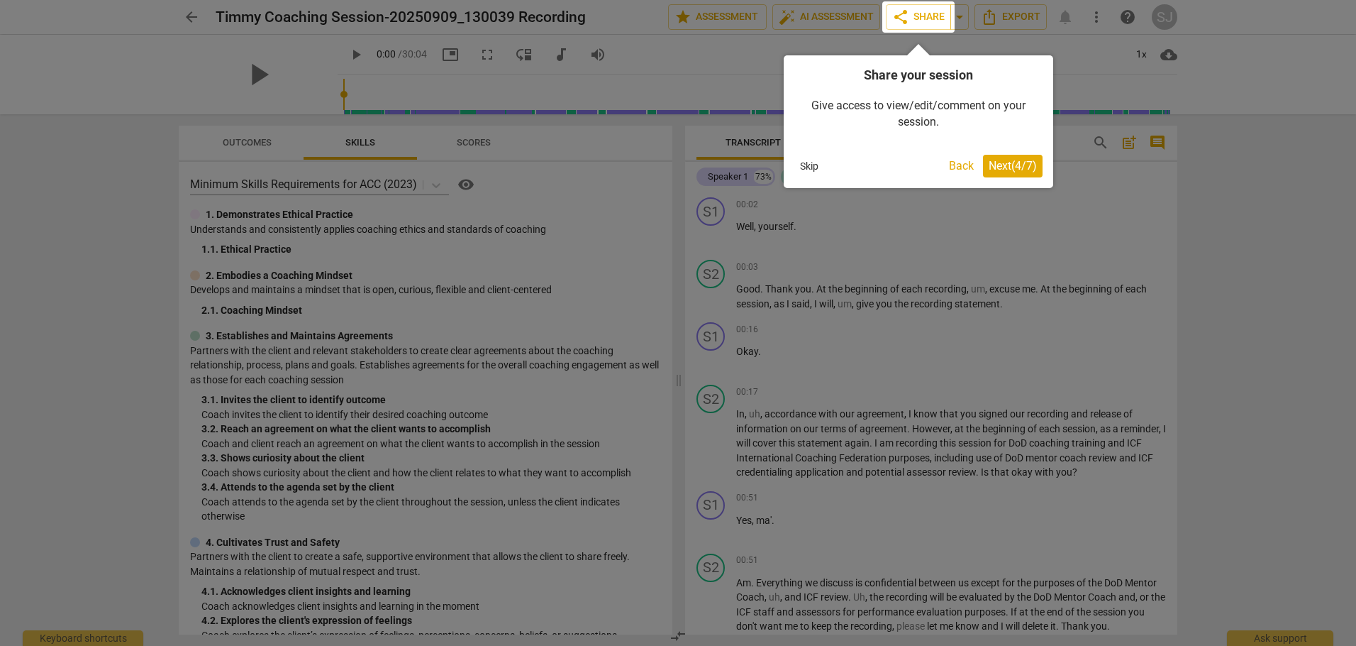
click at [996, 160] on span "Next ( 4 / 7 )" at bounding box center [1013, 165] width 48 height 13
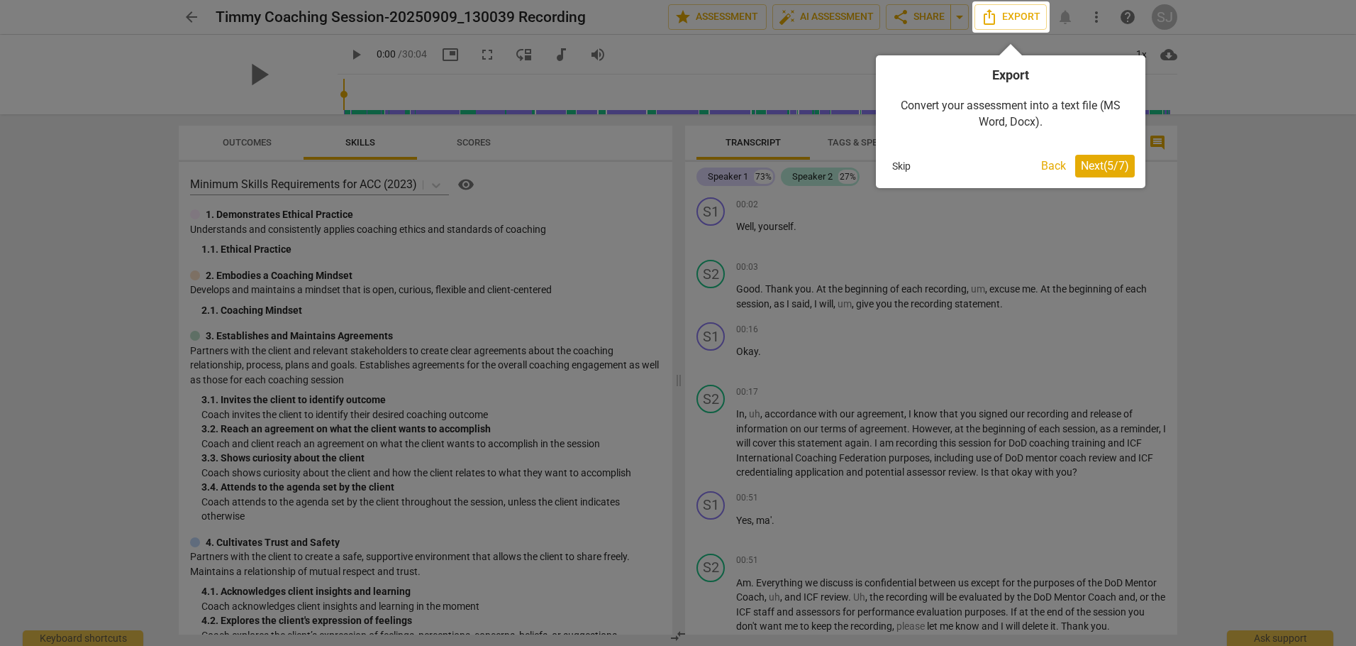
click at [1103, 156] on button "Next ( 5 / 7 )" at bounding box center [1105, 166] width 60 height 23
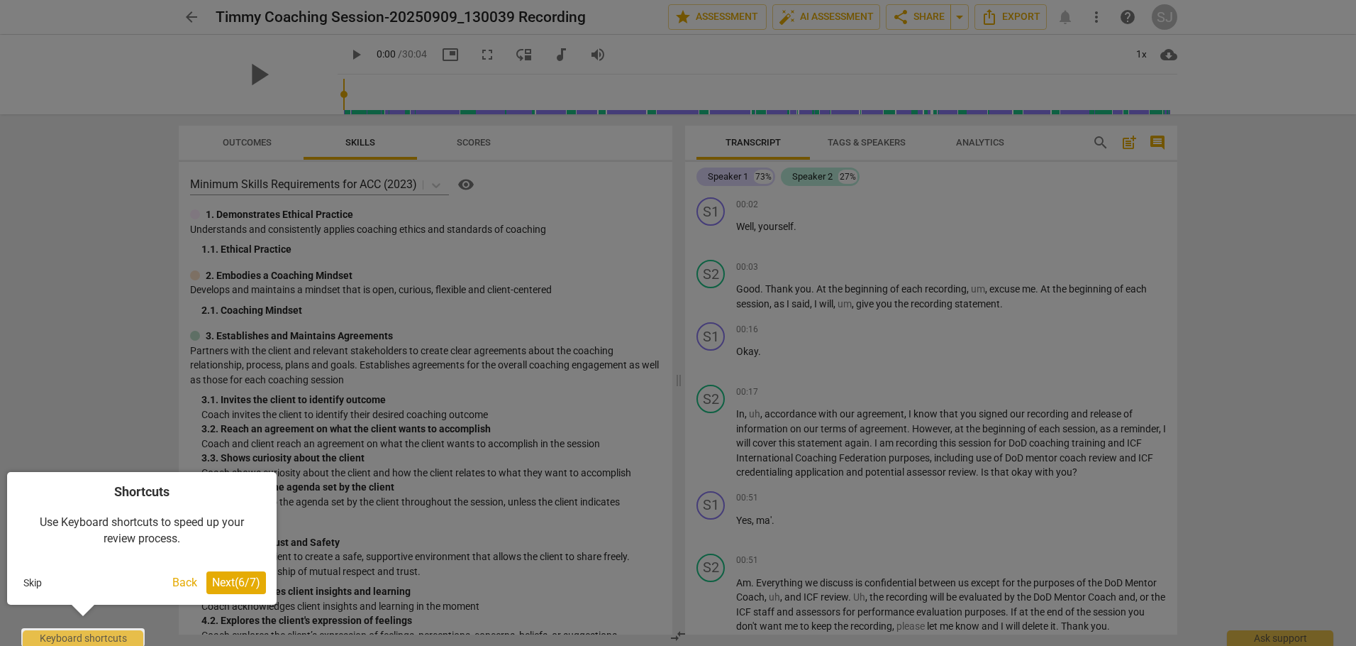
click at [228, 577] on span "Next ( 6 / 7 )" at bounding box center [236, 581] width 48 height 13
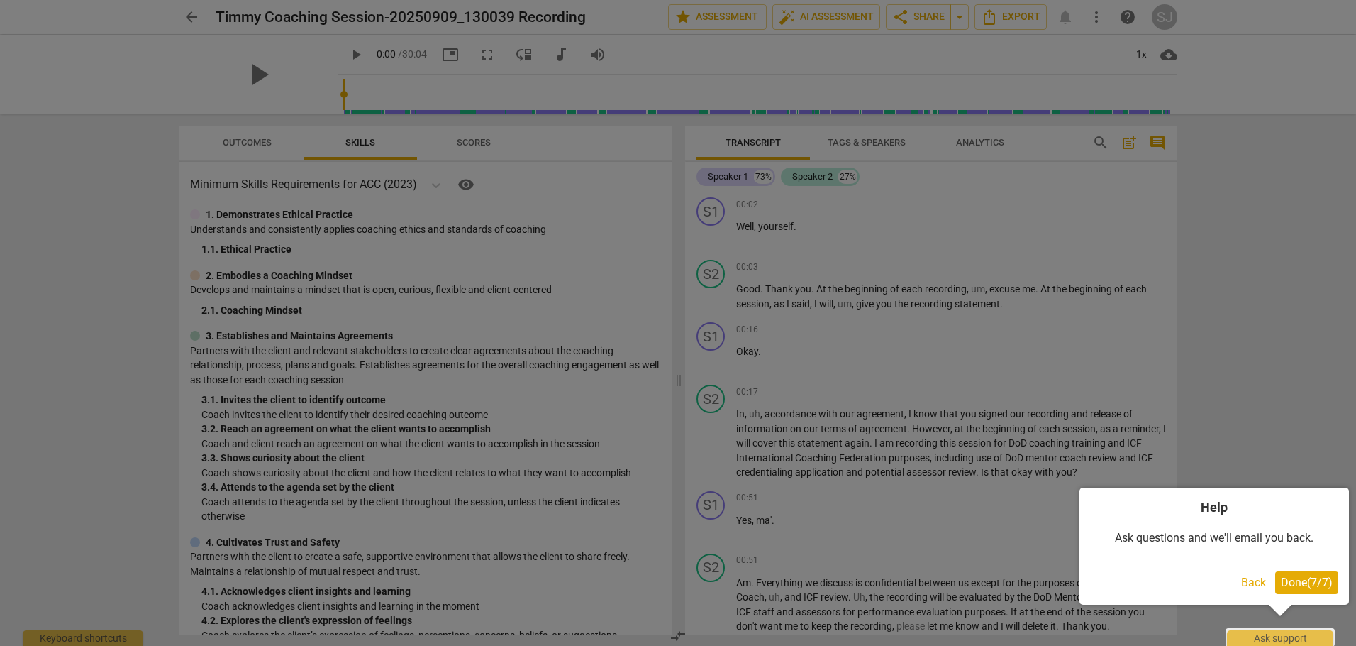
click at [1305, 580] on span "Done ( 7 / 7 )" at bounding box center [1307, 581] width 52 height 13
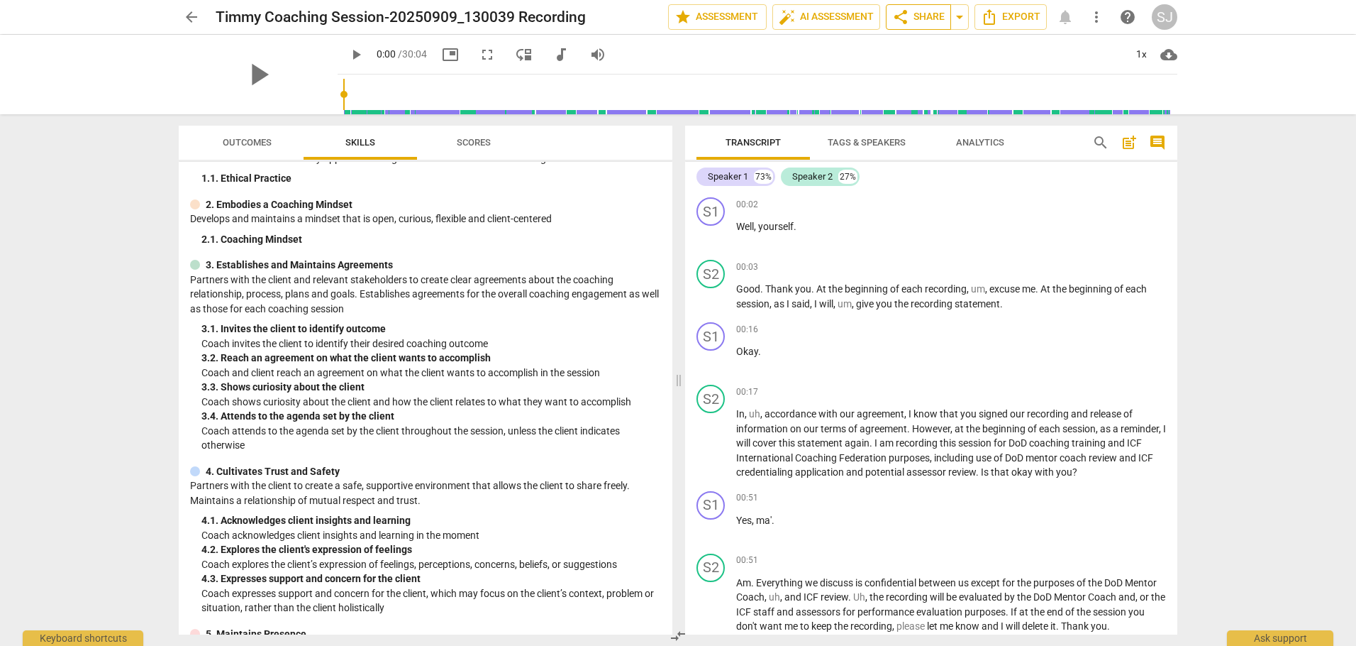
click at [931, 11] on span "share Share" at bounding box center [918, 17] width 52 height 17
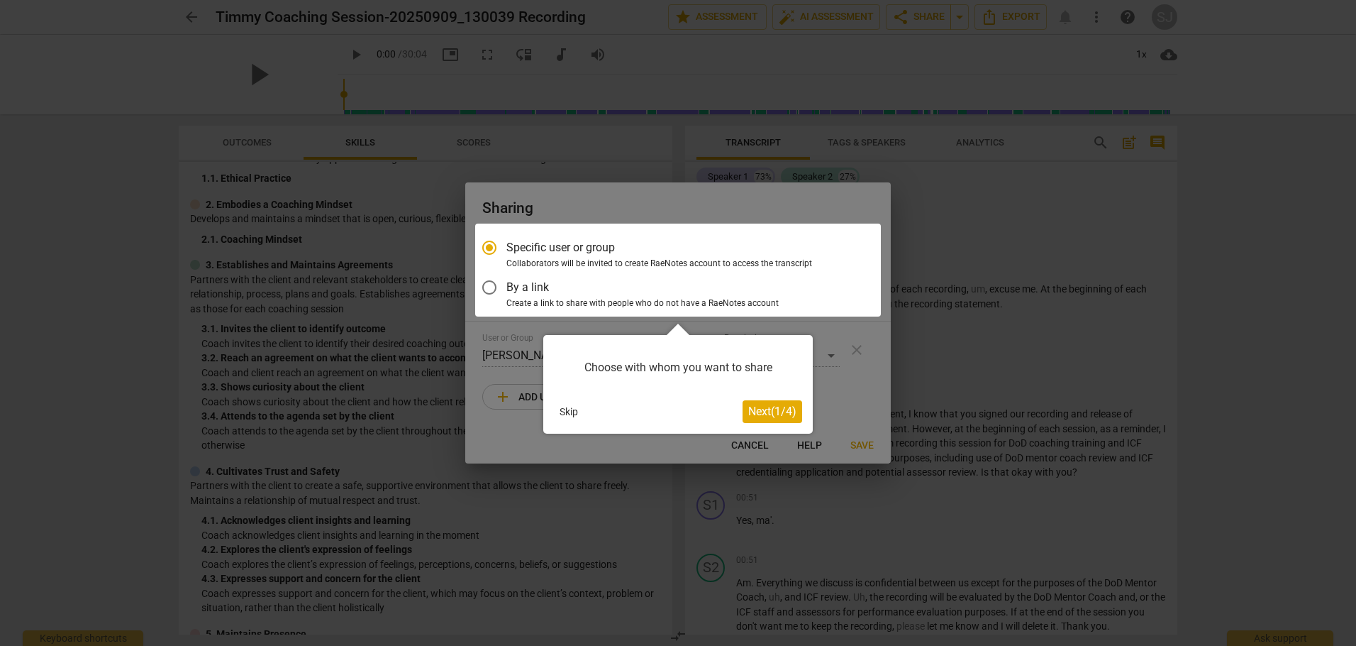
click at [778, 401] on button "Next ( 1 / 4 )" at bounding box center [773, 411] width 60 height 23
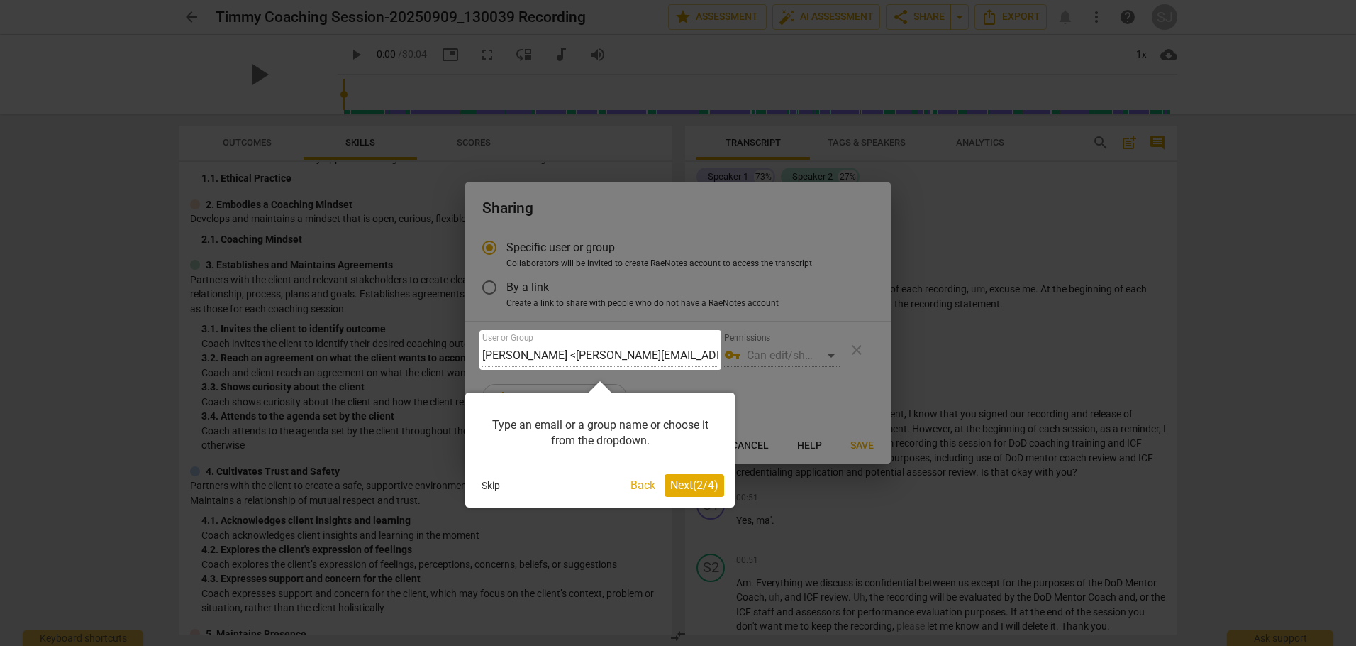
click at [681, 481] on span "Next ( 2 / 4 )" at bounding box center [694, 484] width 48 height 13
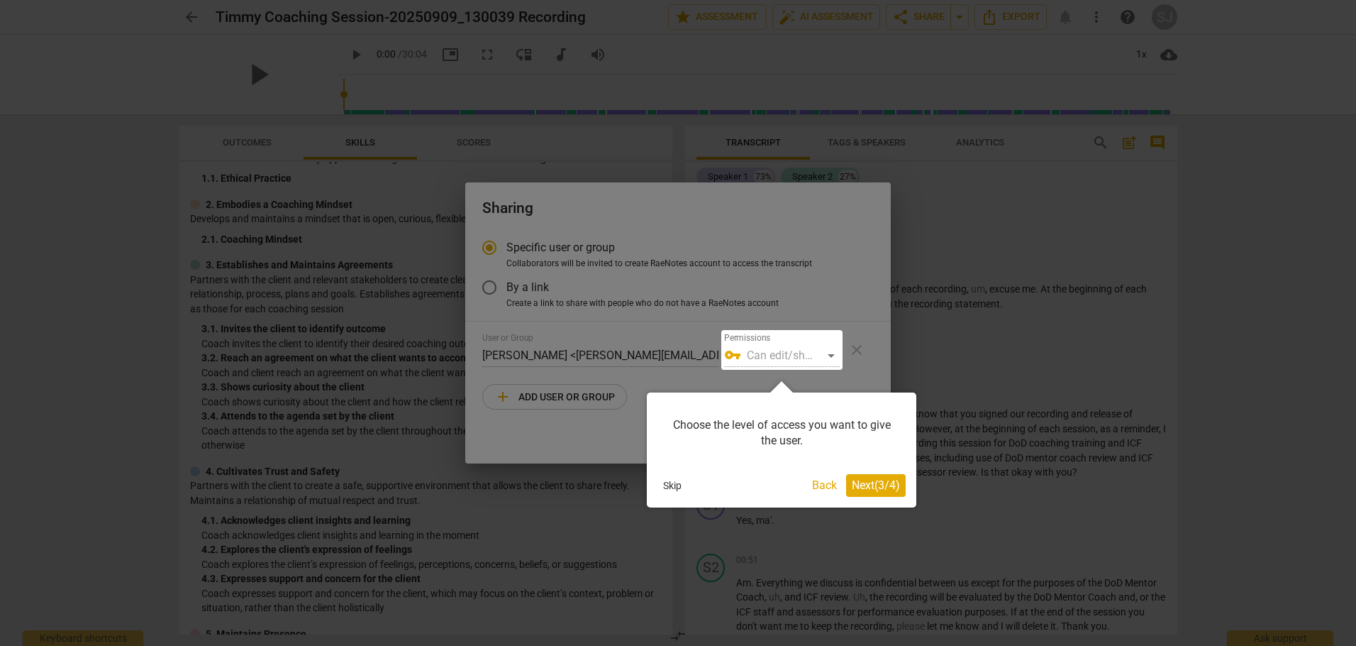
click at [863, 475] on button "Next ( 3 / 4 )" at bounding box center [876, 485] width 60 height 23
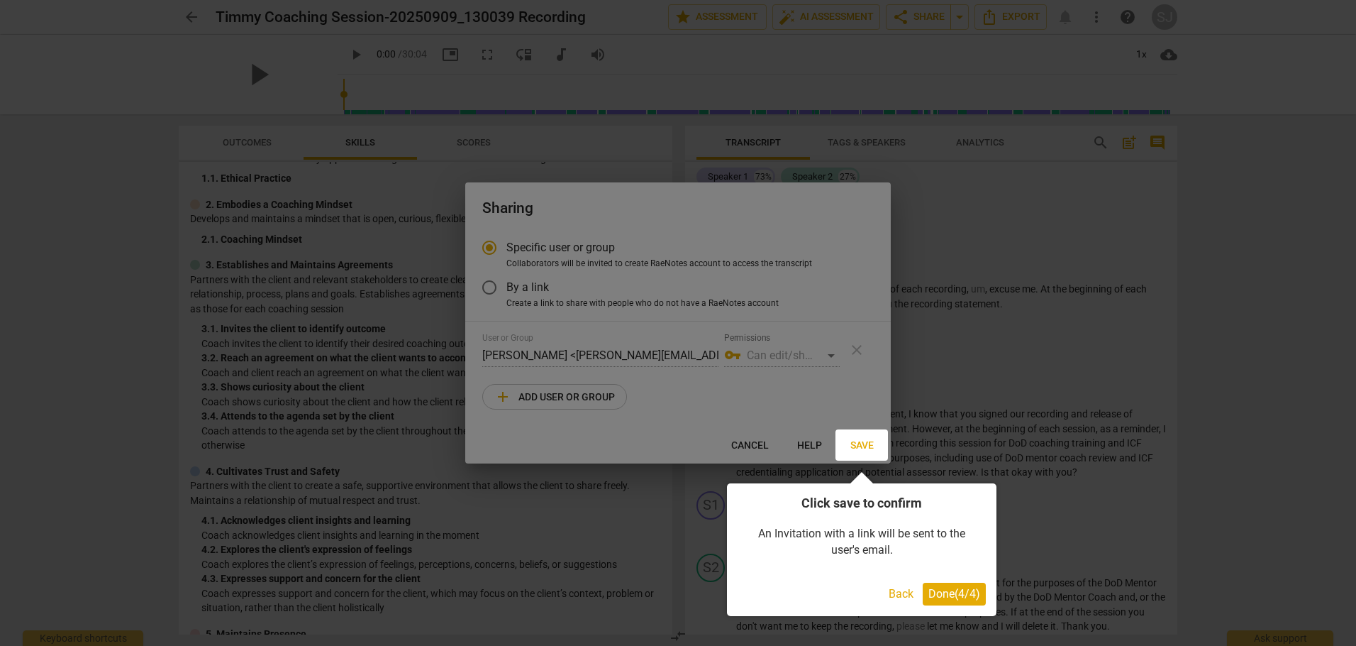
click at [960, 587] on span "Done ( 4 / 4 )" at bounding box center [955, 593] width 52 height 13
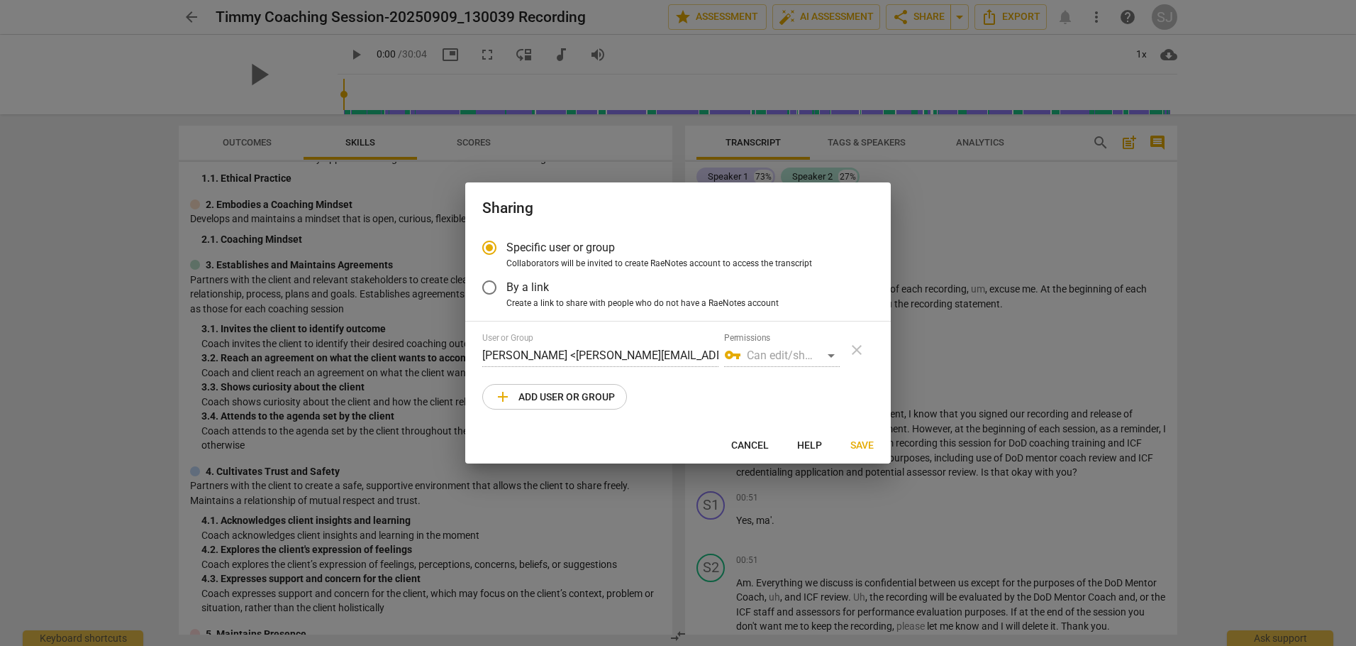
click at [833, 351] on div "vpn_key Can edit/share" at bounding box center [782, 355] width 116 height 23
click at [548, 396] on span "add Add user or group" at bounding box center [554, 396] width 121 height 17
radio input "false"
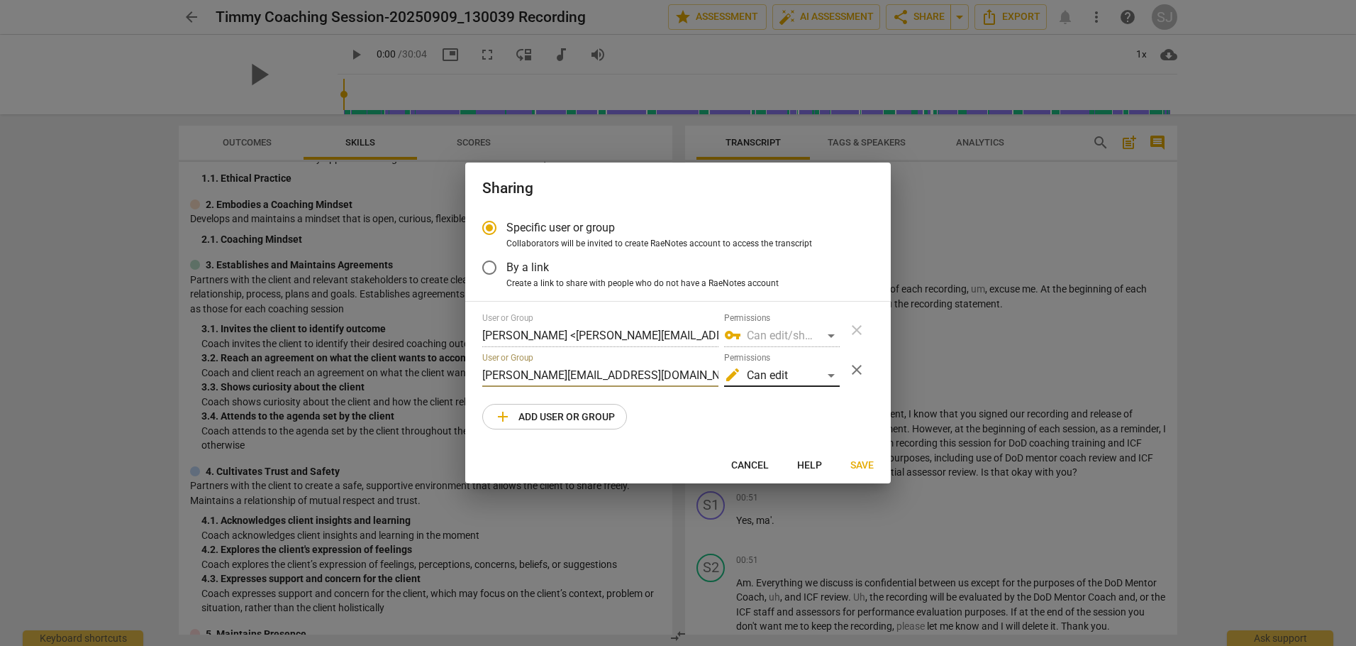
type input "[PERSON_NAME][EMAIL_ADDRESS][DOMAIN_NAME]"
click at [832, 375] on div "edit Can edit" at bounding box center [782, 375] width 116 height 23
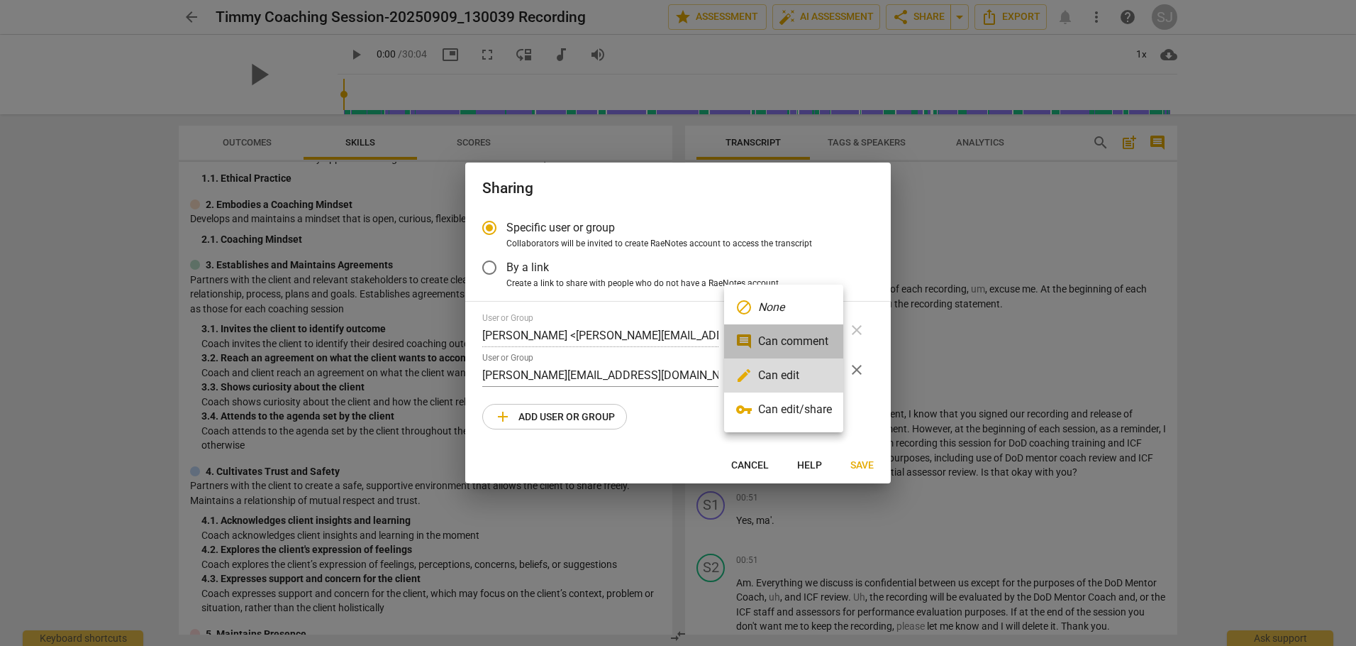
click at [800, 335] on li "comment Can comment" at bounding box center [783, 341] width 119 height 34
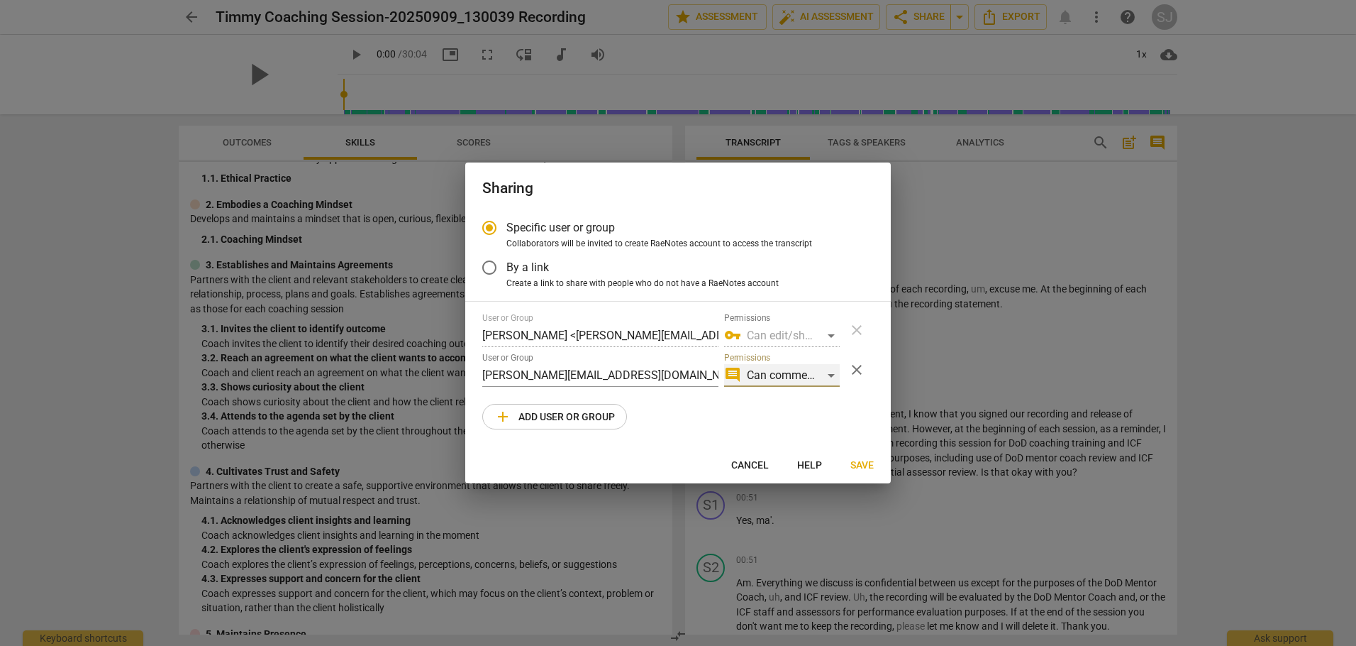
click at [832, 376] on div "comment Can comment" at bounding box center [782, 375] width 116 height 23
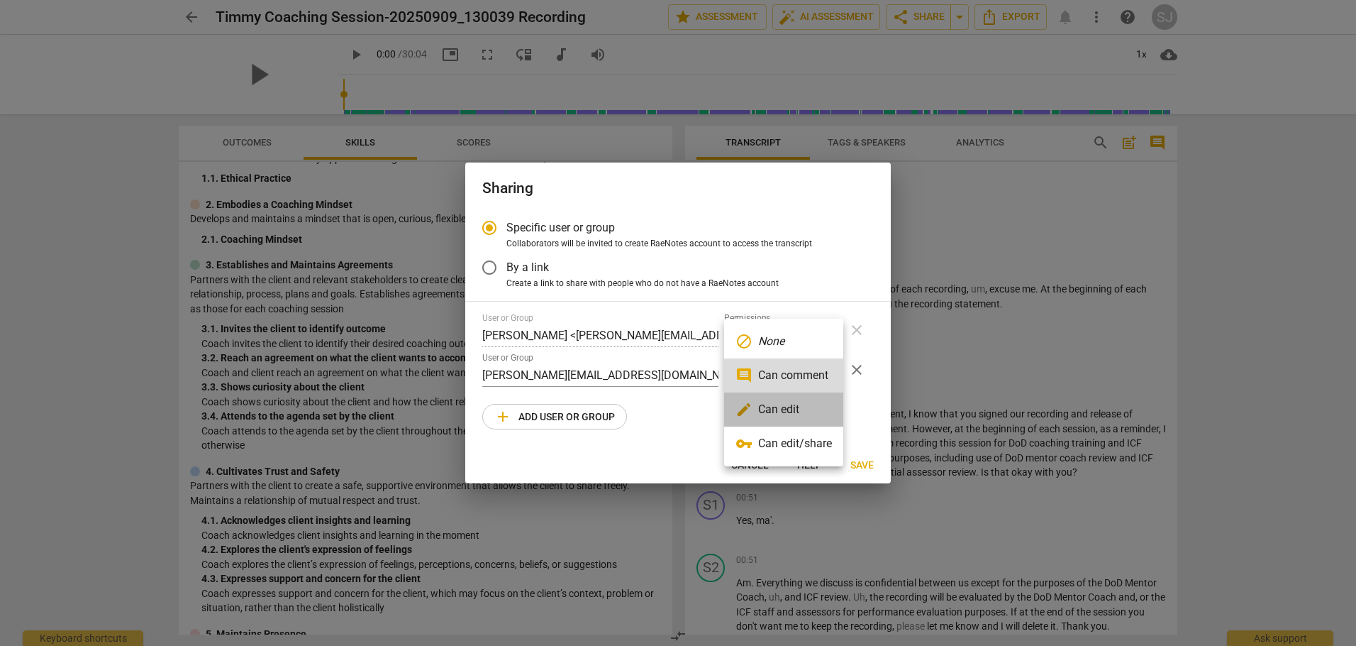
click at [774, 409] on li "edit Can edit" at bounding box center [783, 409] width 119 height 34
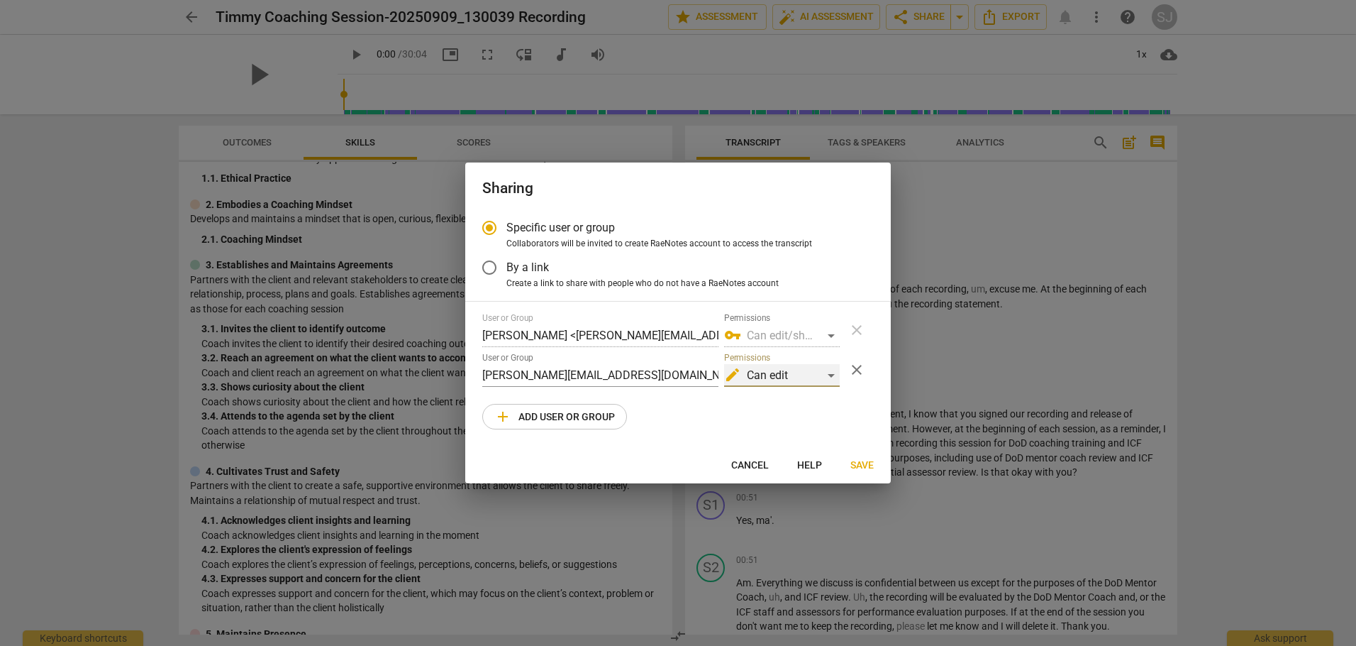
click at [832, 375] on div "edit Can edit" at bounding box center [782, 375] width 116 height 23
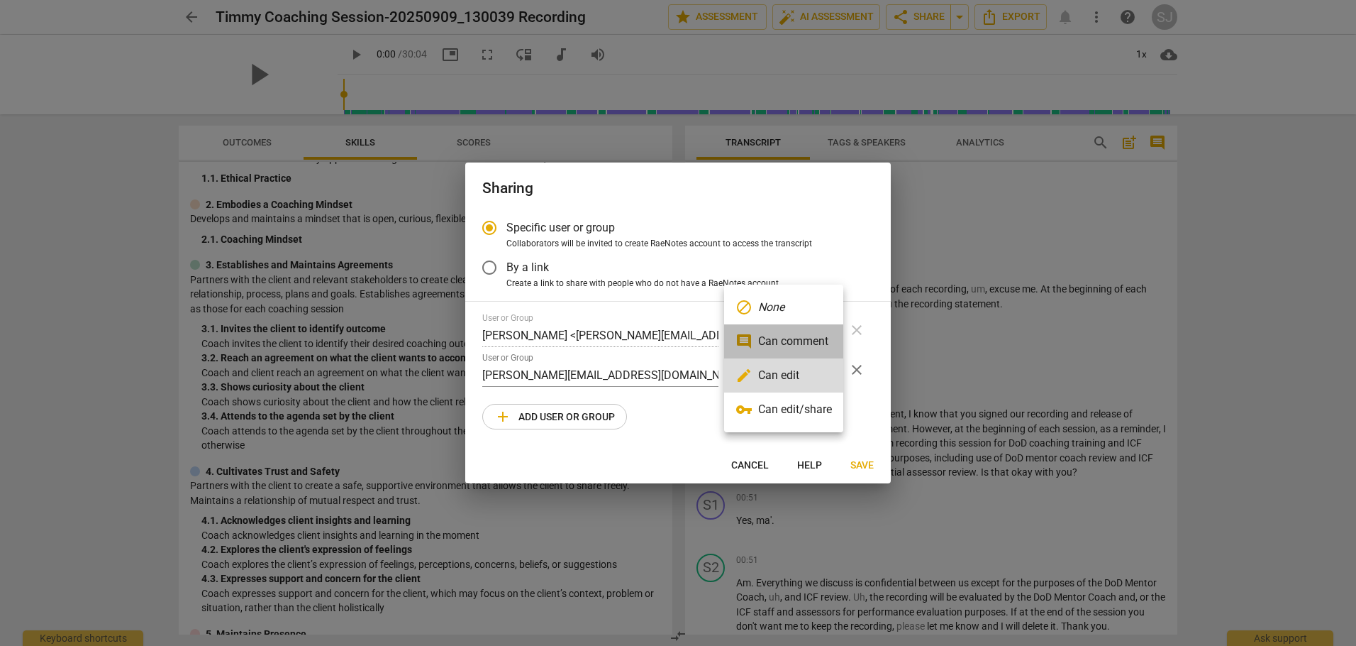
click at [803, 336] on li "comment Can comment" at bounding box center [783, 341] width 119 height 34
radio input "false"
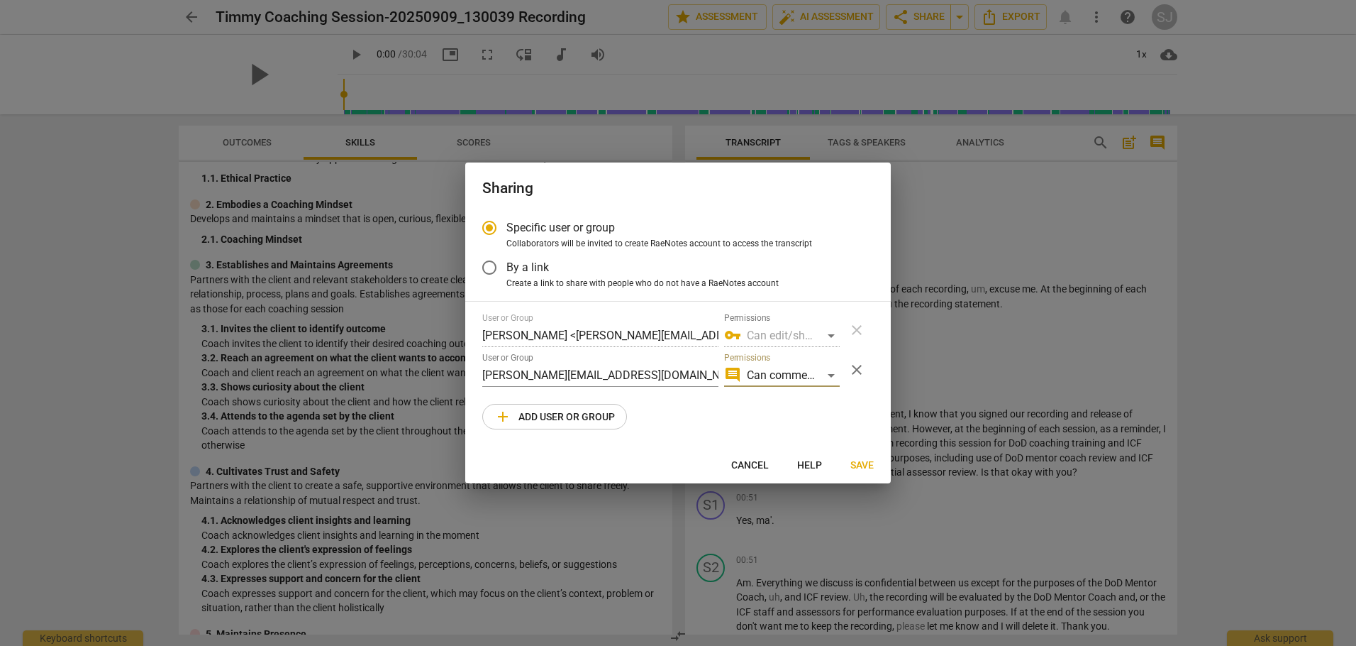
click at [860, 460] on span "Save" at bounding box center [862, 465] width 23 height 14
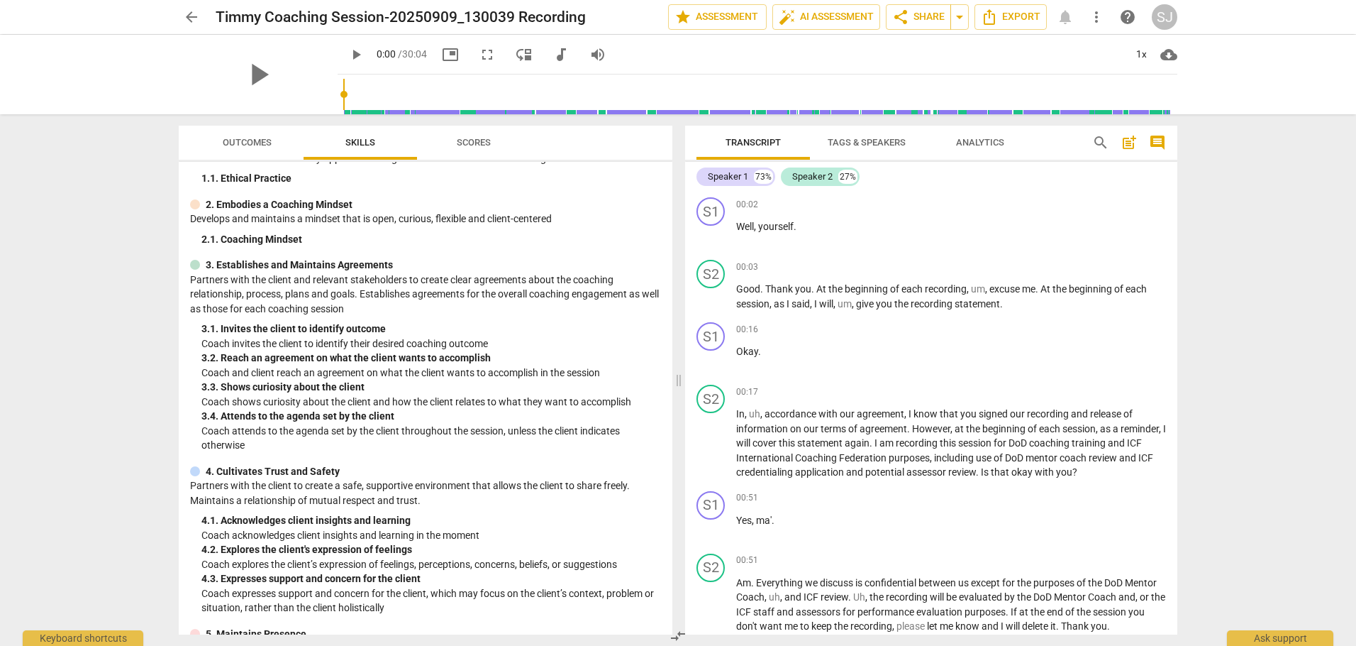
click at [478, 143] on span "Scores" at bounding box center [474, 142] width 34 height 11
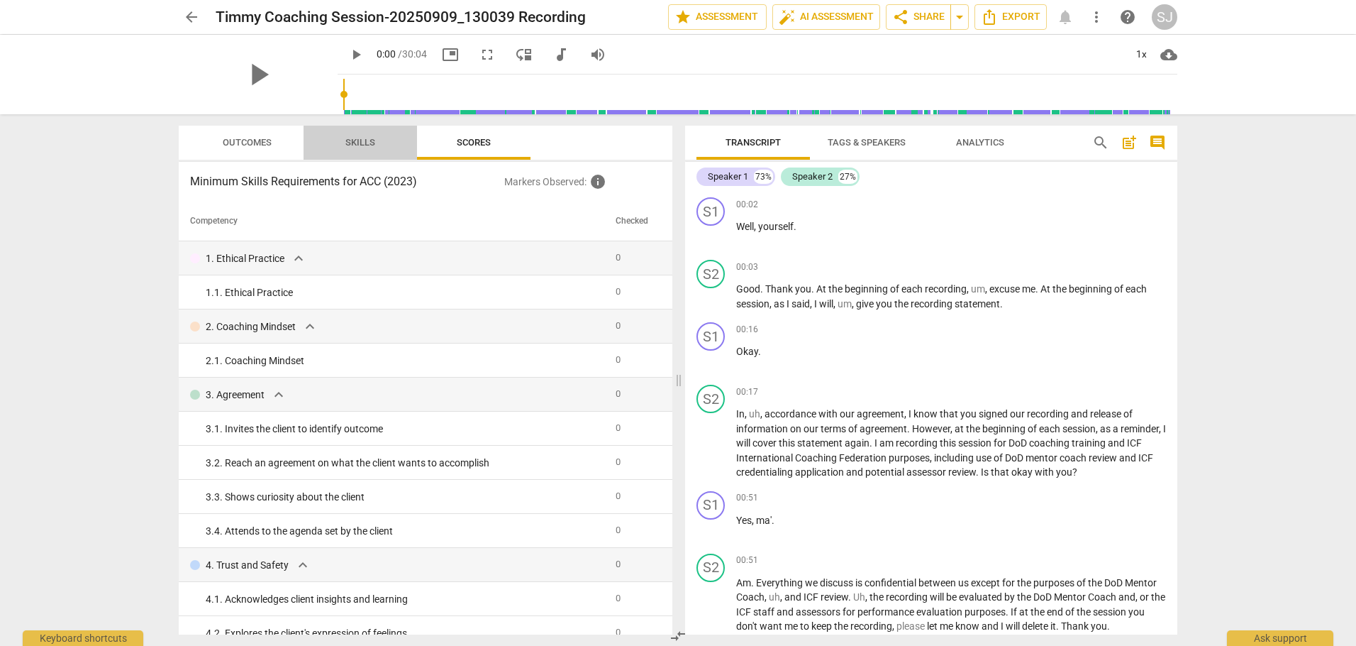
click at [355, 139] on span "Skills" at bounding box center [360, 142] width 30 height 11
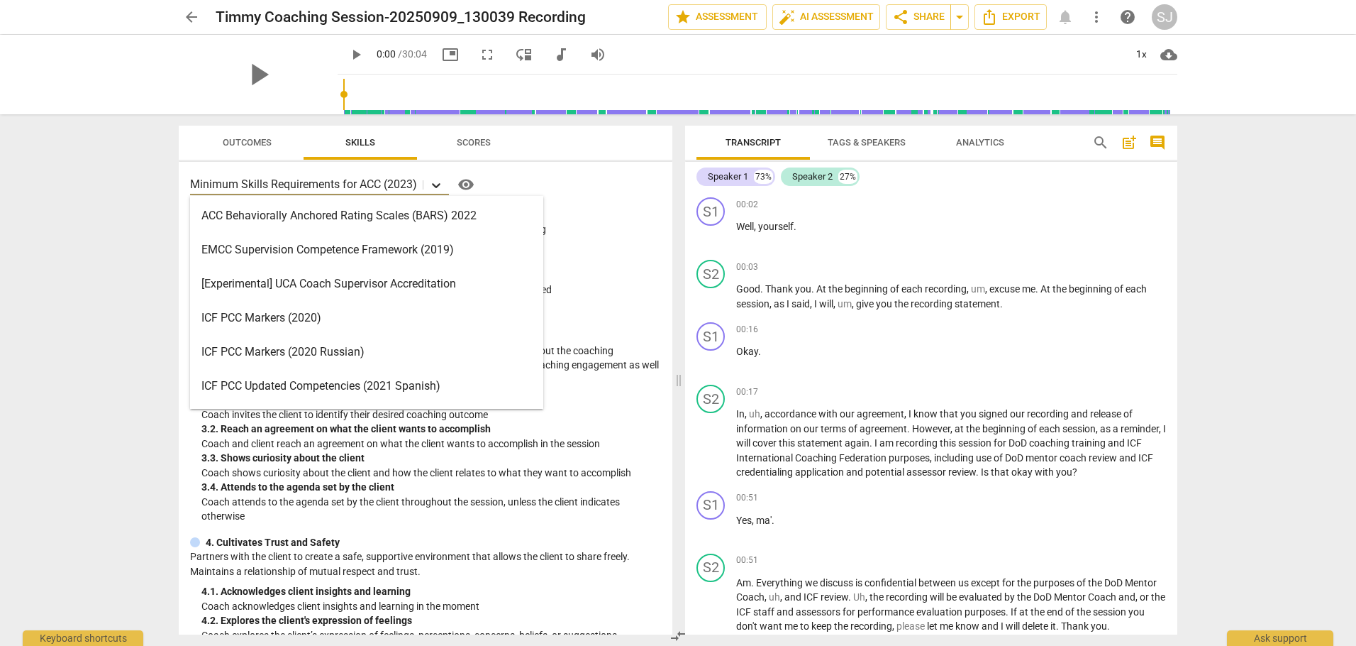
click at [438, 184] on icon at bounding box center [436, 185] width 14 height 14
click at [438, 183] on icon at bounding box center [436, 185] width 14 height 14
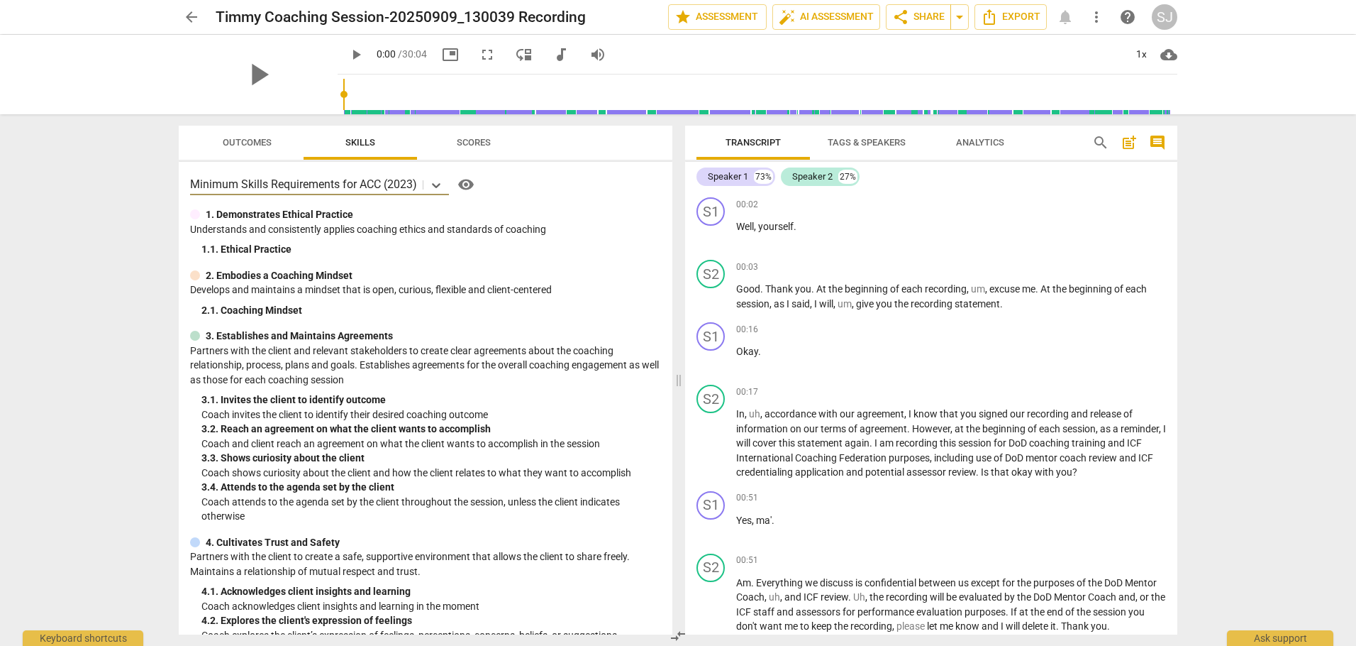
click at [885, 135] on span "Tags & Speakers" at bounding box center [867, 142] width 112 height 19
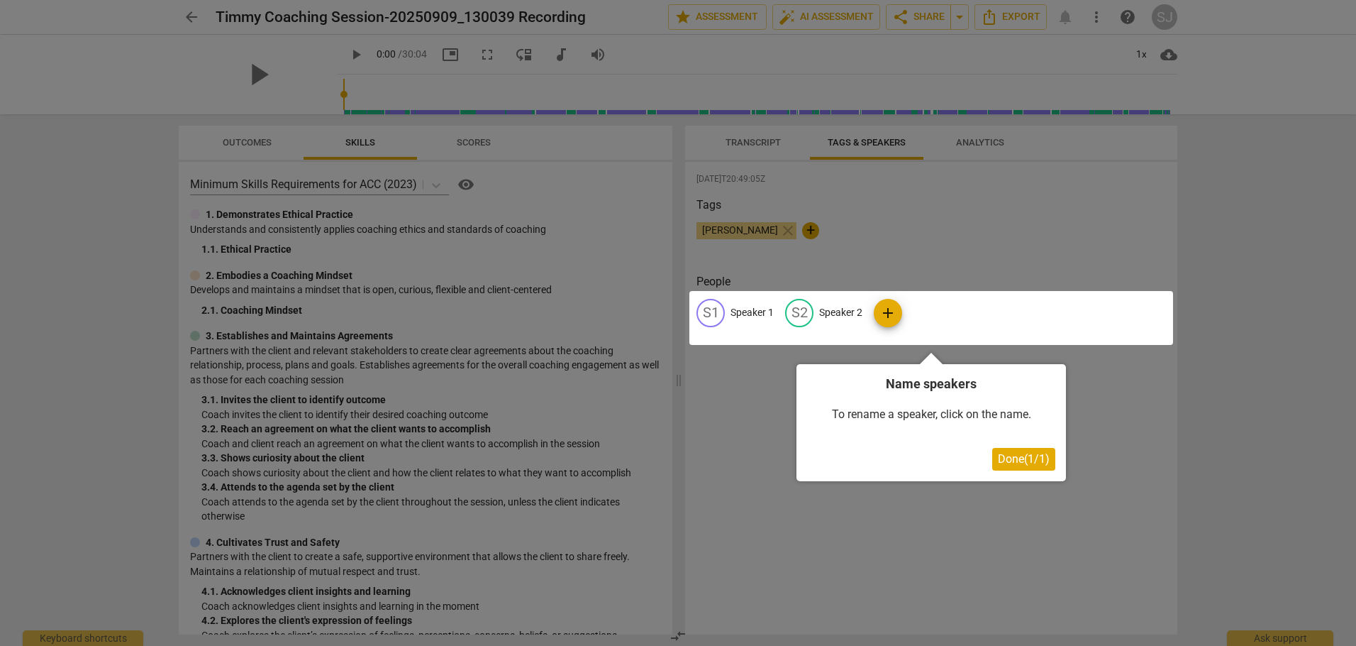
click at [1019, 458] on span "Done ( 1 / 1 )" at bounding box center [1024, 458] width 52 height 13
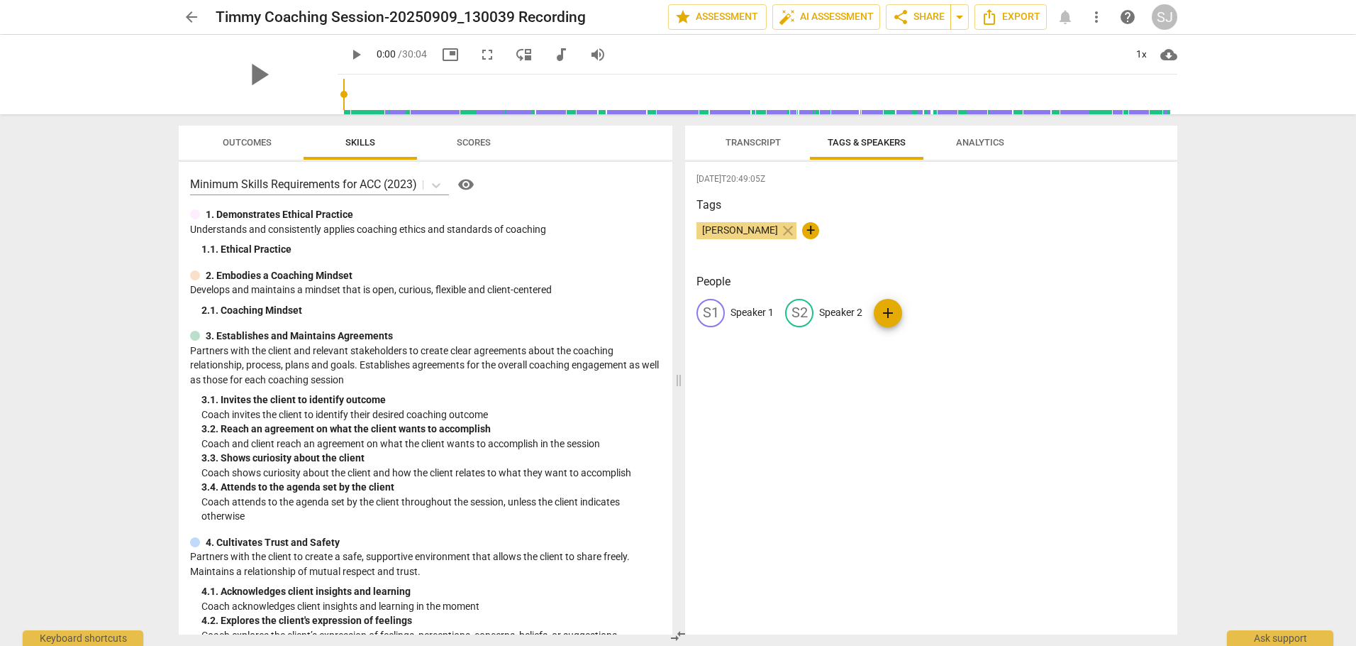
click at [748, 138] on span "Transcript" at bounding box center [753, 142] width 55 height 11
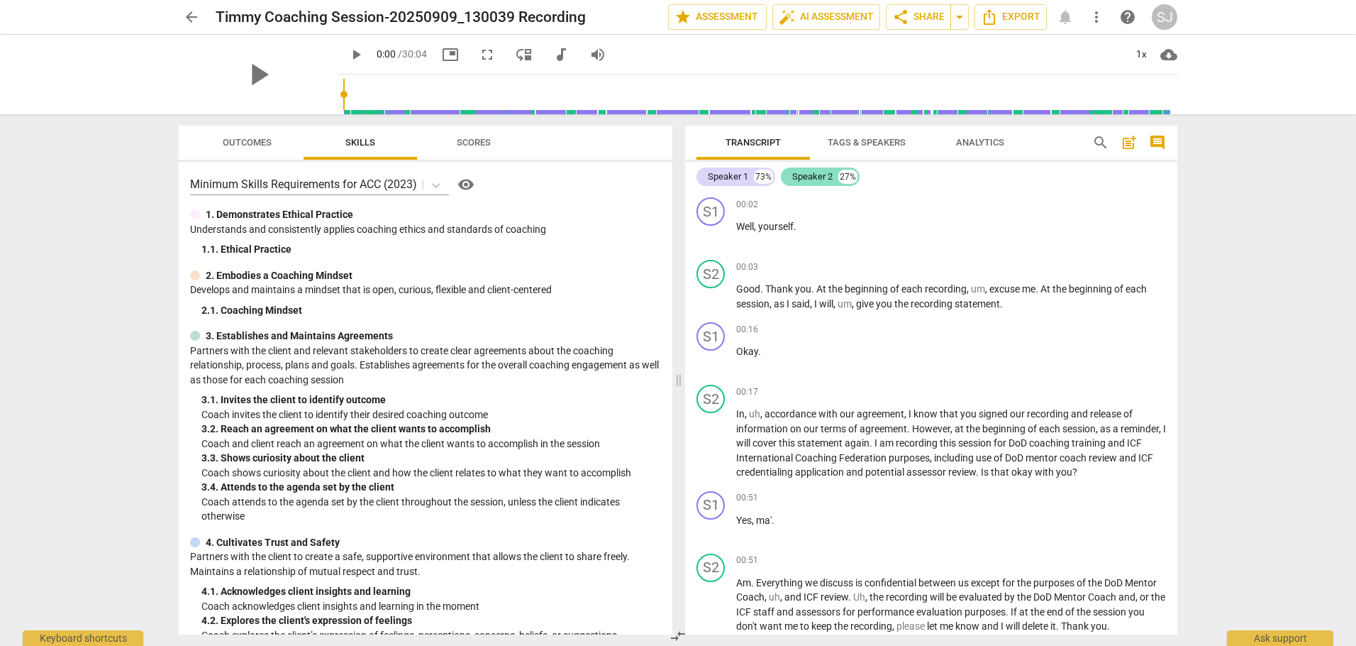
click at [824, 172] on div "Speaker 2" at bounding box center [812, 177] width 40 height 14
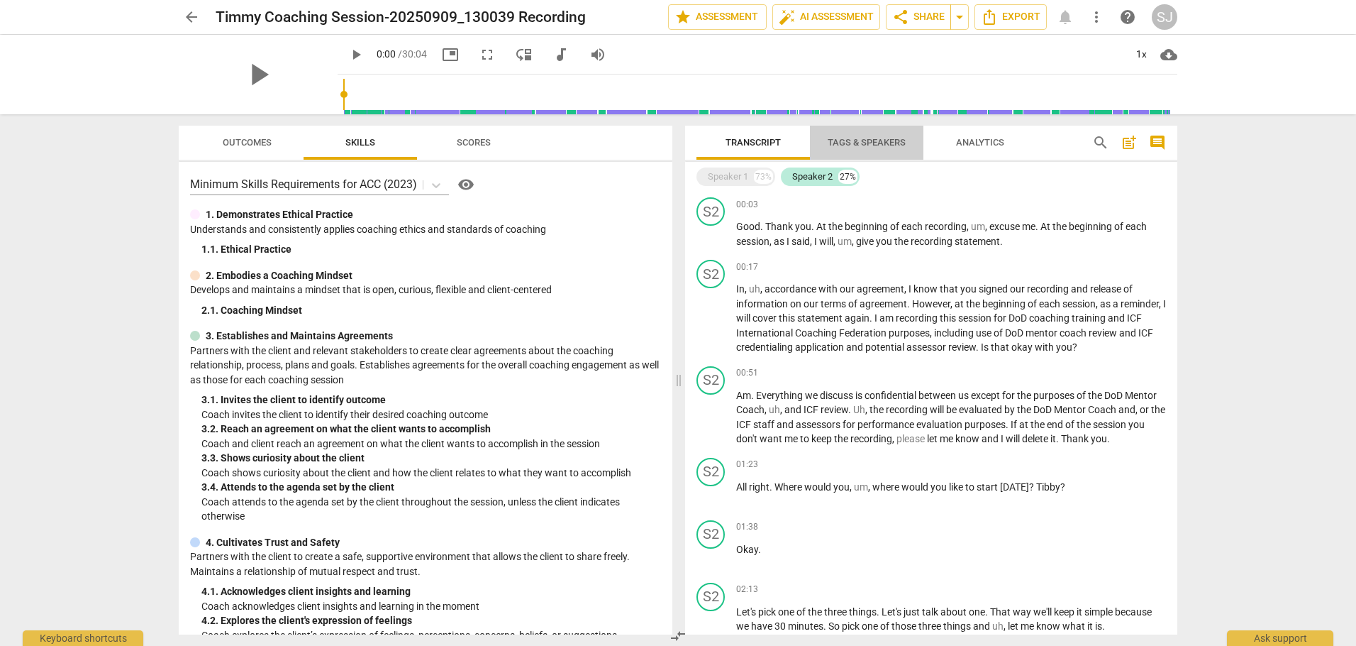
click at [882, 137] on span "Tags & Speakers" at bounding box center [867, 142] width 78 height 11
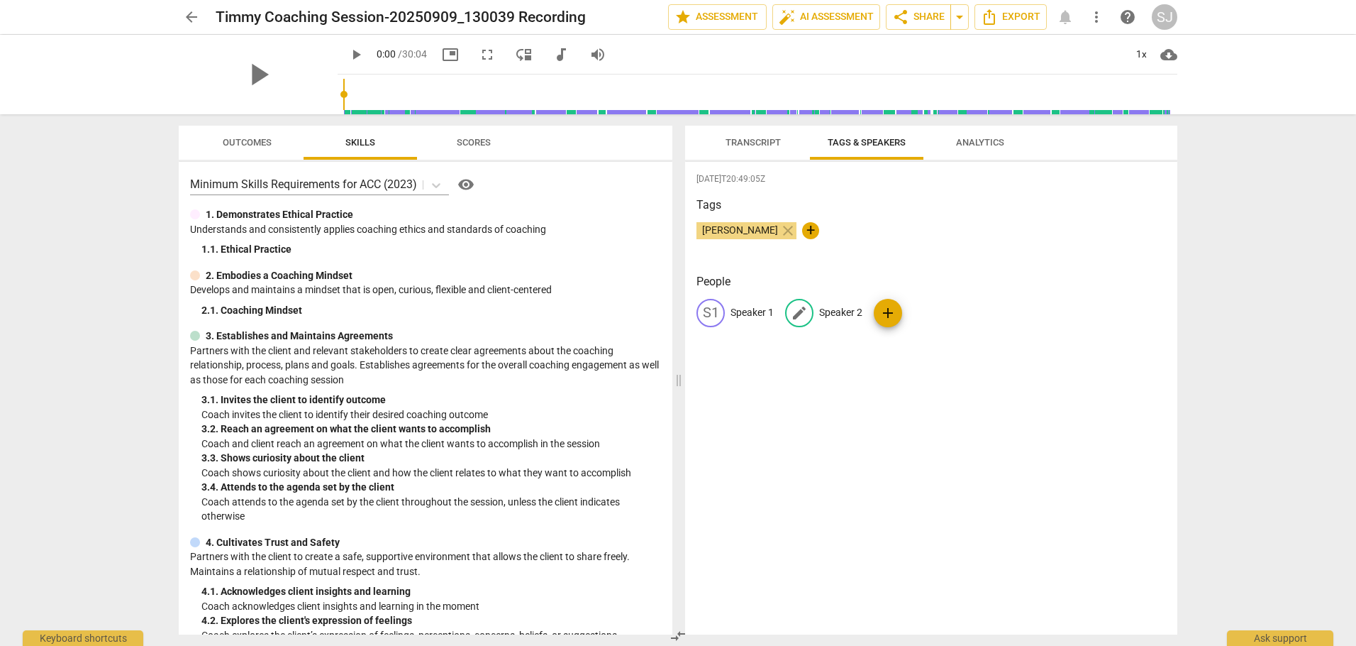
click at [805, 306] on span "edit" at bounding box center [799, 312] width 17 height 17
type input "Coach-in-Training"
click at [715, 309] on span "edit" at bounding box center [710, 312] width 17 height 17
click at [707, 309] on span "edit" at bounding box center [710, 312] width 17 height 17
click at [707, 309] on div "S1" at bounding box center [711, 313] width 28 height 28
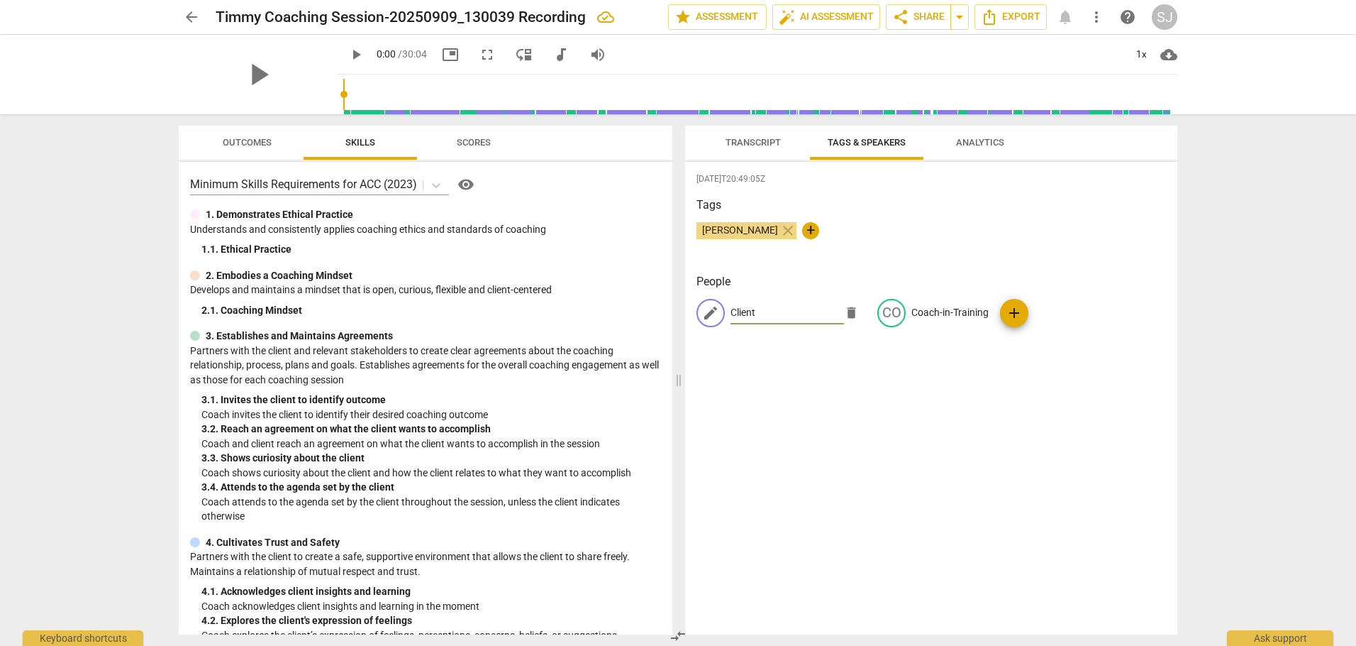
type input "Client"
click at [963, 392] on div "[DATE]T20:49:05Z Tags [PERSON_NAME] close + People edit Client delete CO Coach-…" at bounding box center [931, 398] width 492 height 472
click at [755, 141] on span "Transcript" at bounding box center [753, 142] width 55 height 11
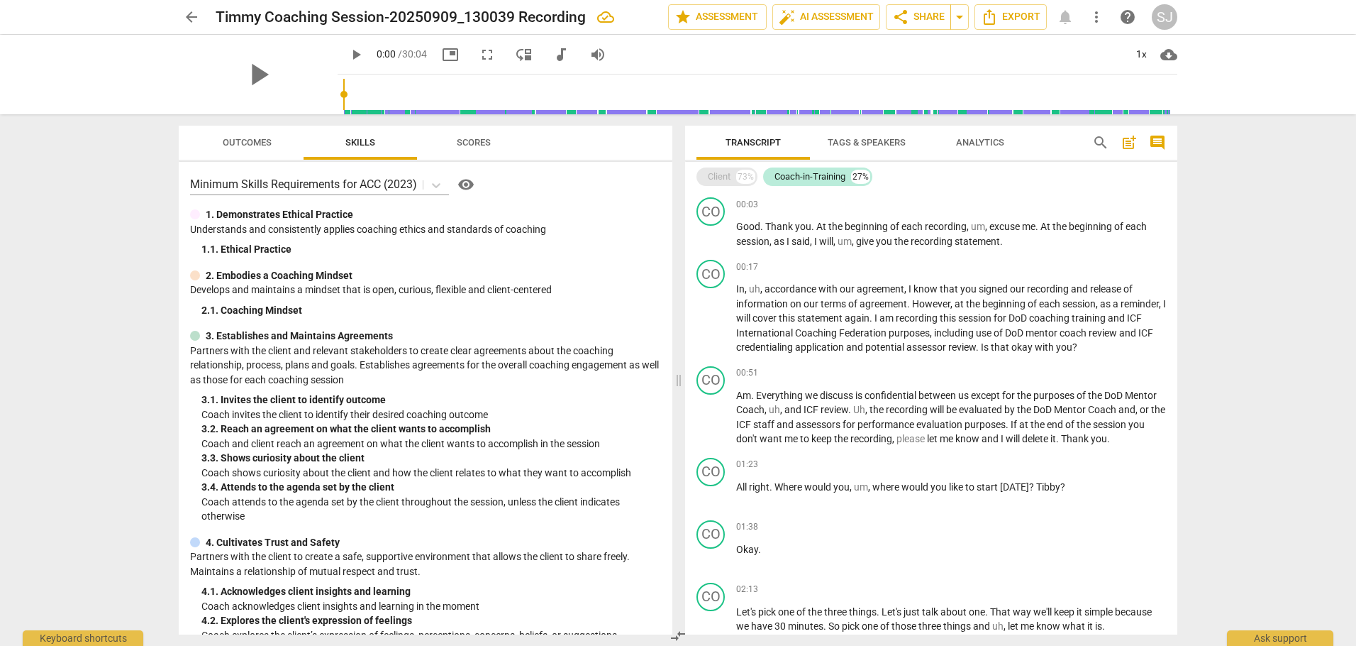
click at [727, 173] on div "Client" at bounding box center [719, 177] width 23 height 14
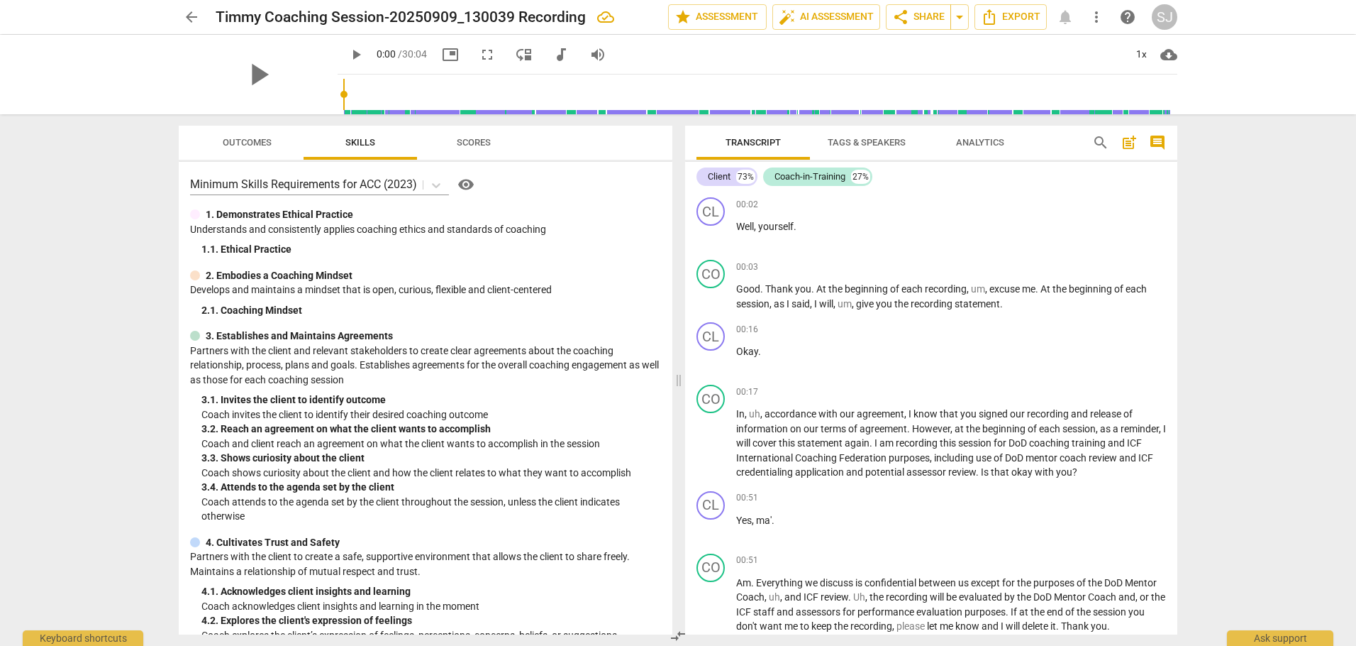
click at [990, 138] on span "Analytics" at bounding box center [980, 142] width 48 height 11
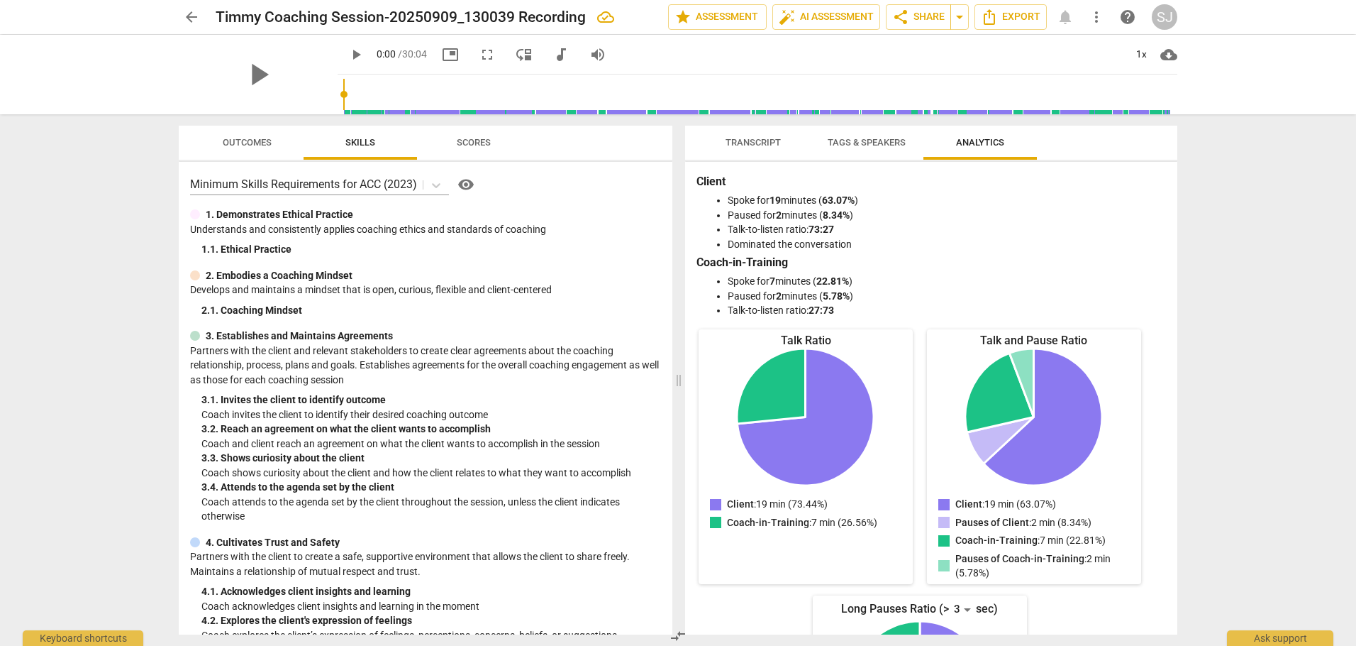
click at [736, 137] on span "Transcript" at bounding box center [753, 142] width 55 height 11
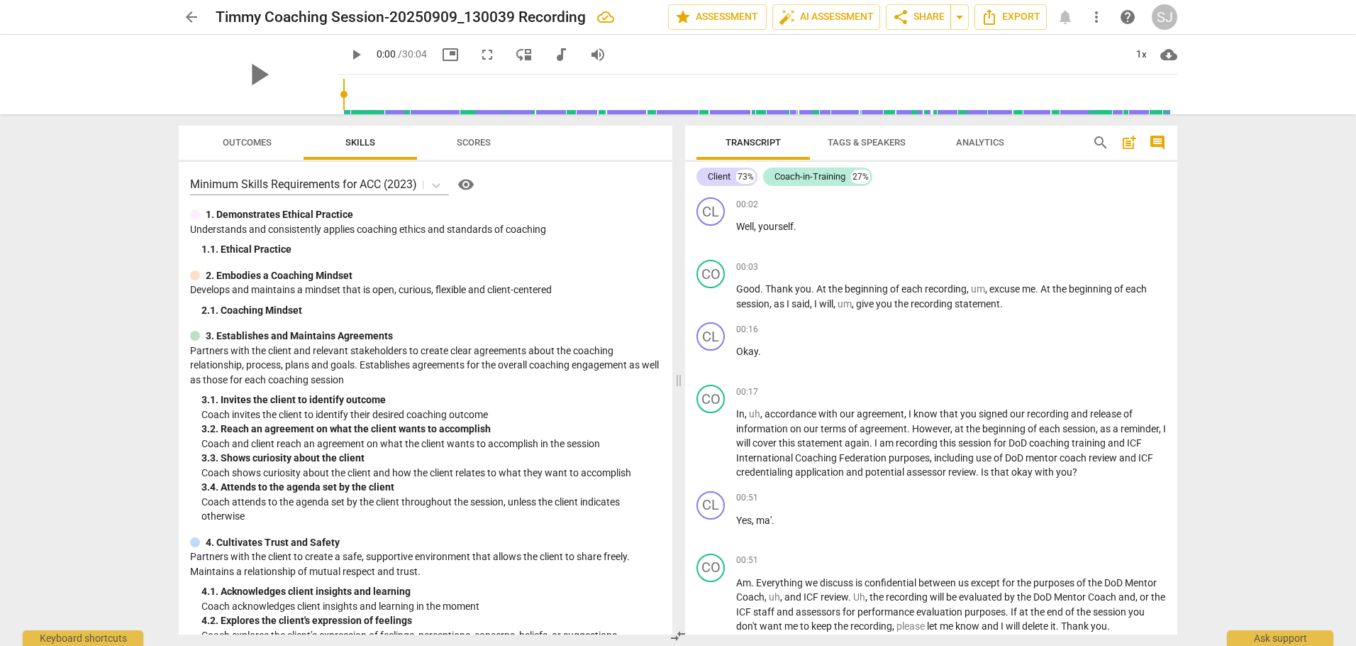
click at [478, 142] on span "Scores" at bounding box center [474, 142] width 34 height 11
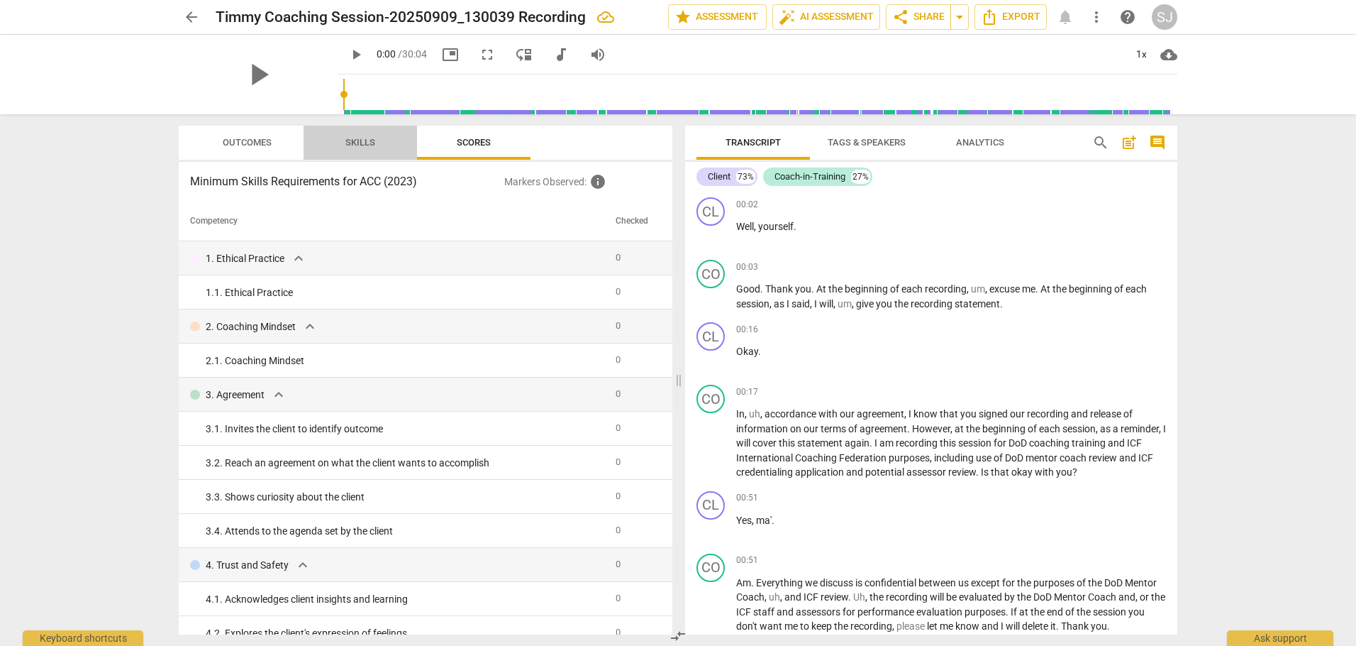
click at [356, 137] on span "Skills" at bounding box center [360, 142] width 30 height 11
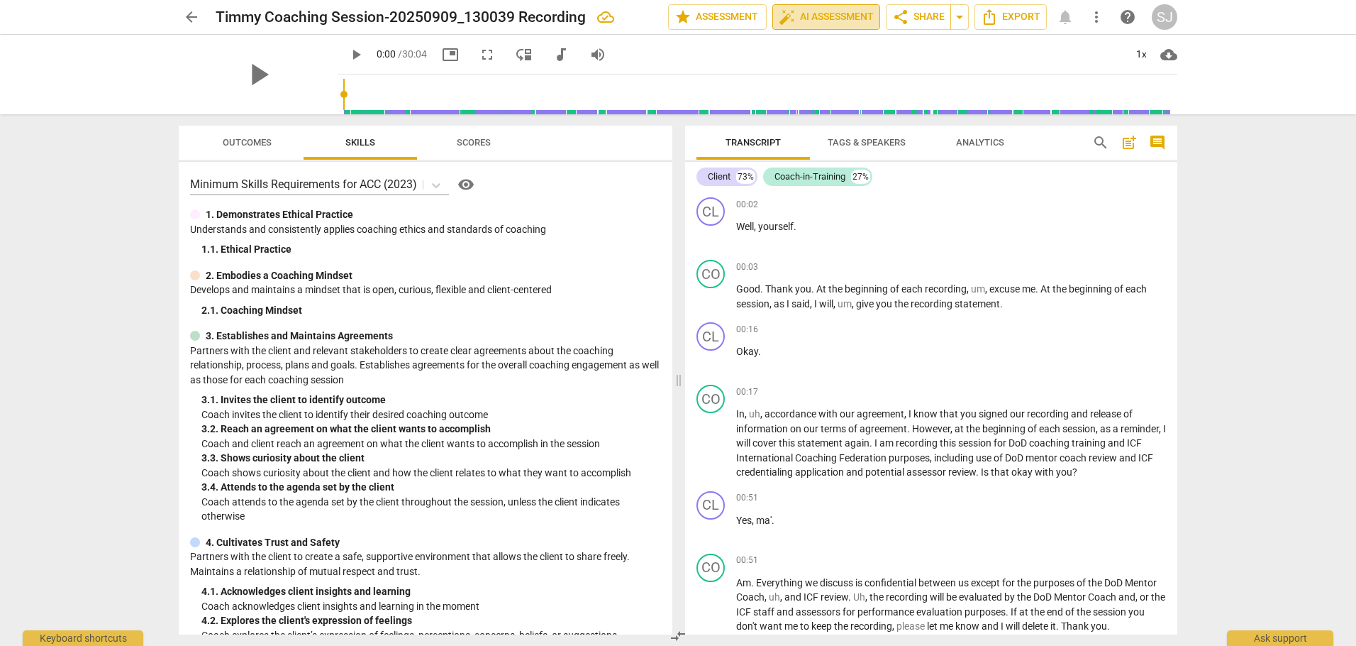
click at [831, 11] on span "auto_fix_high AI Assessment" at bounding box center [826, 17] width 95 height 17
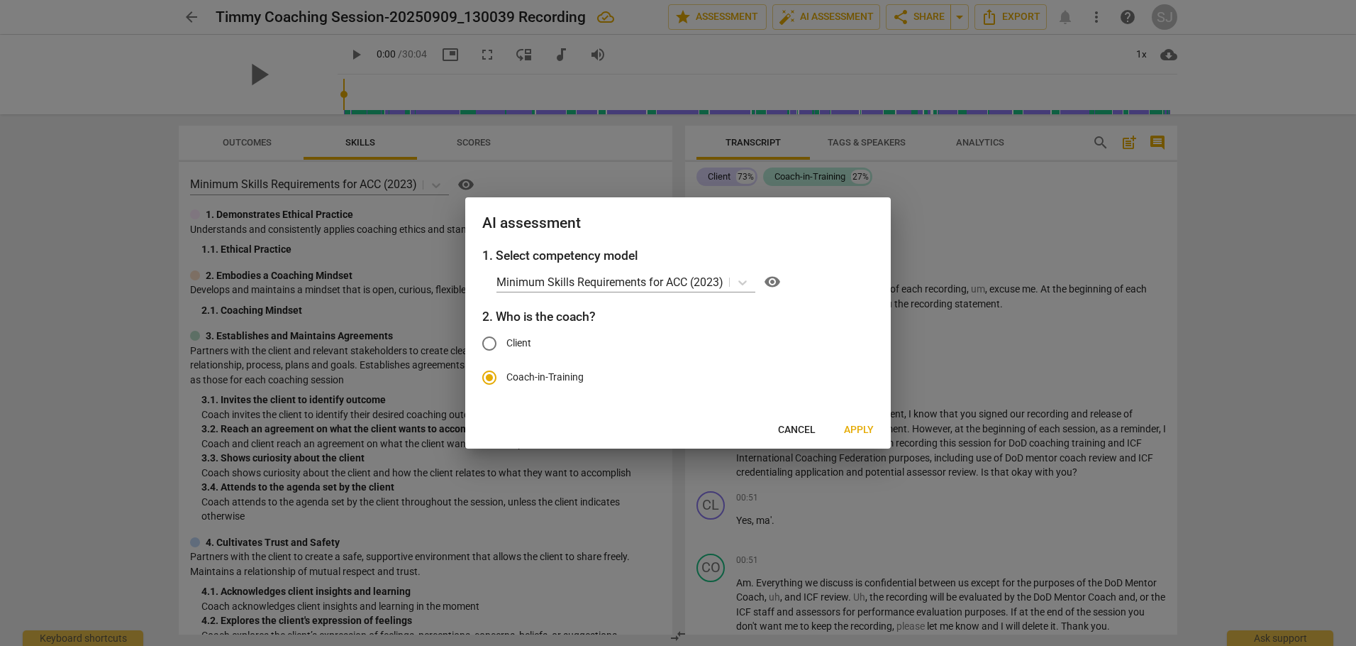
click at [862, 426] on span "Apply" at bounding box center [859, 430] width 30 height 14
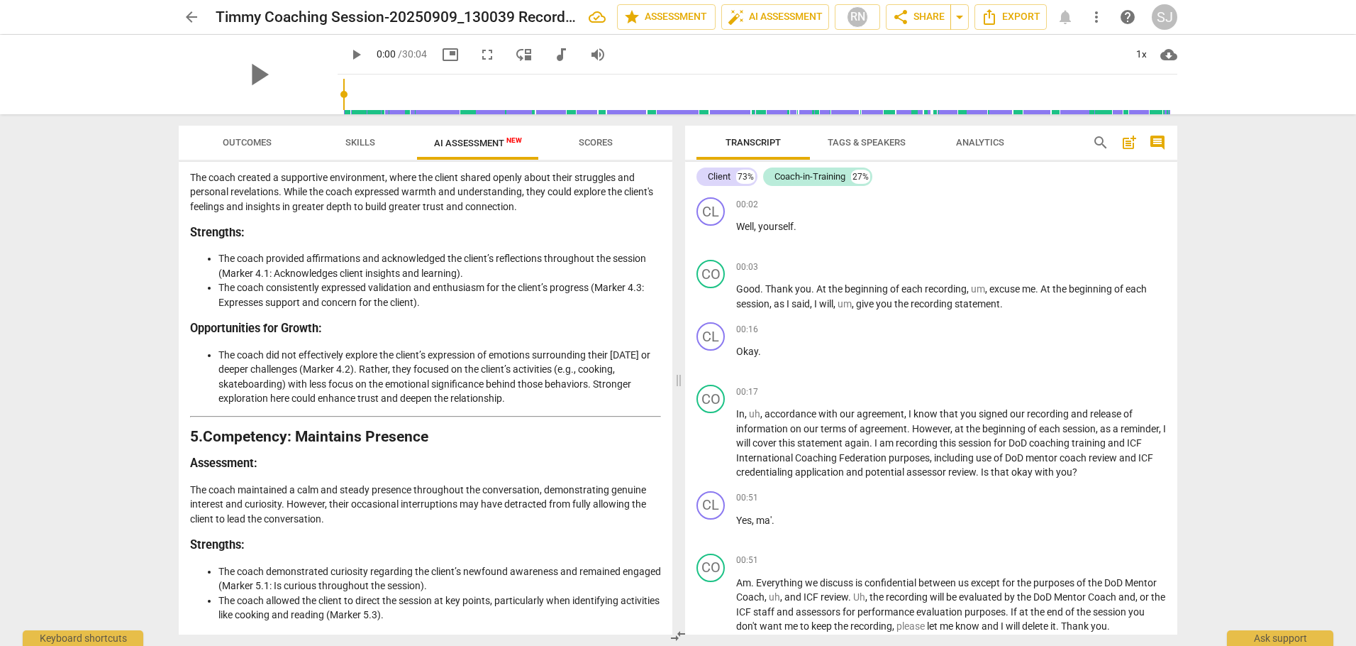
scroll to position [1348, 0]
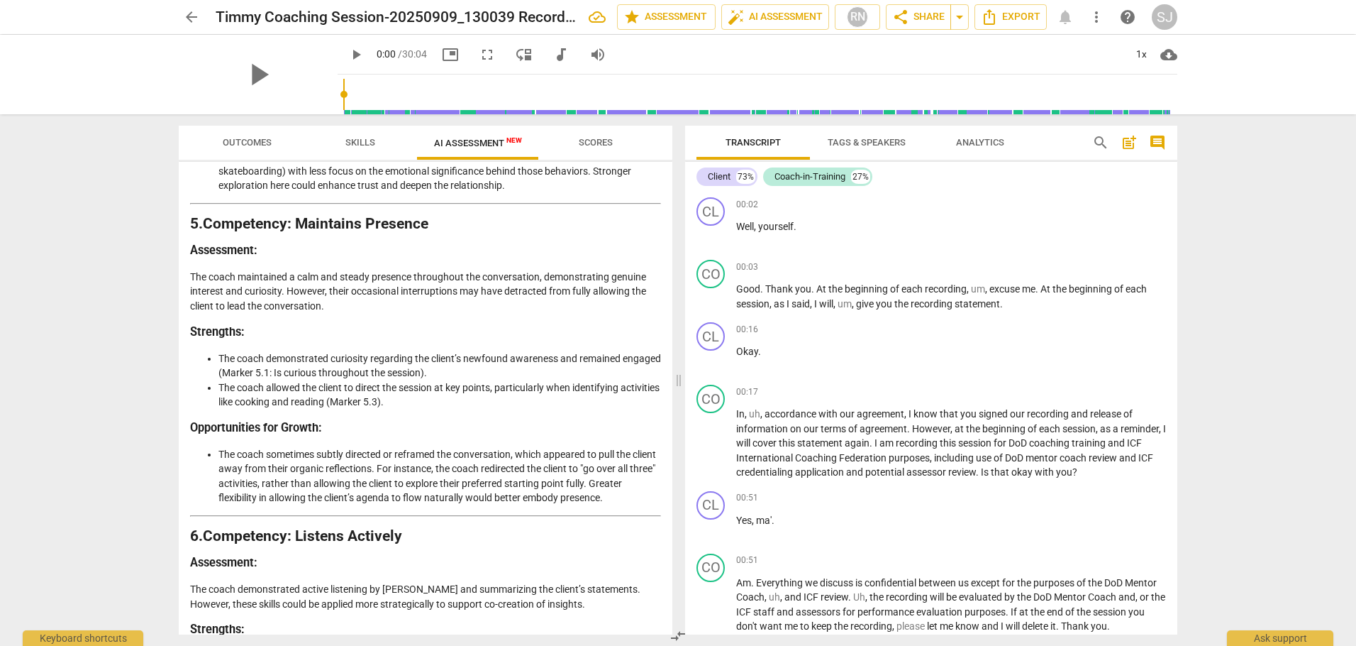
click at [604, 140] on span "Scores" at bounding box center [596, 142] width 34 height 11
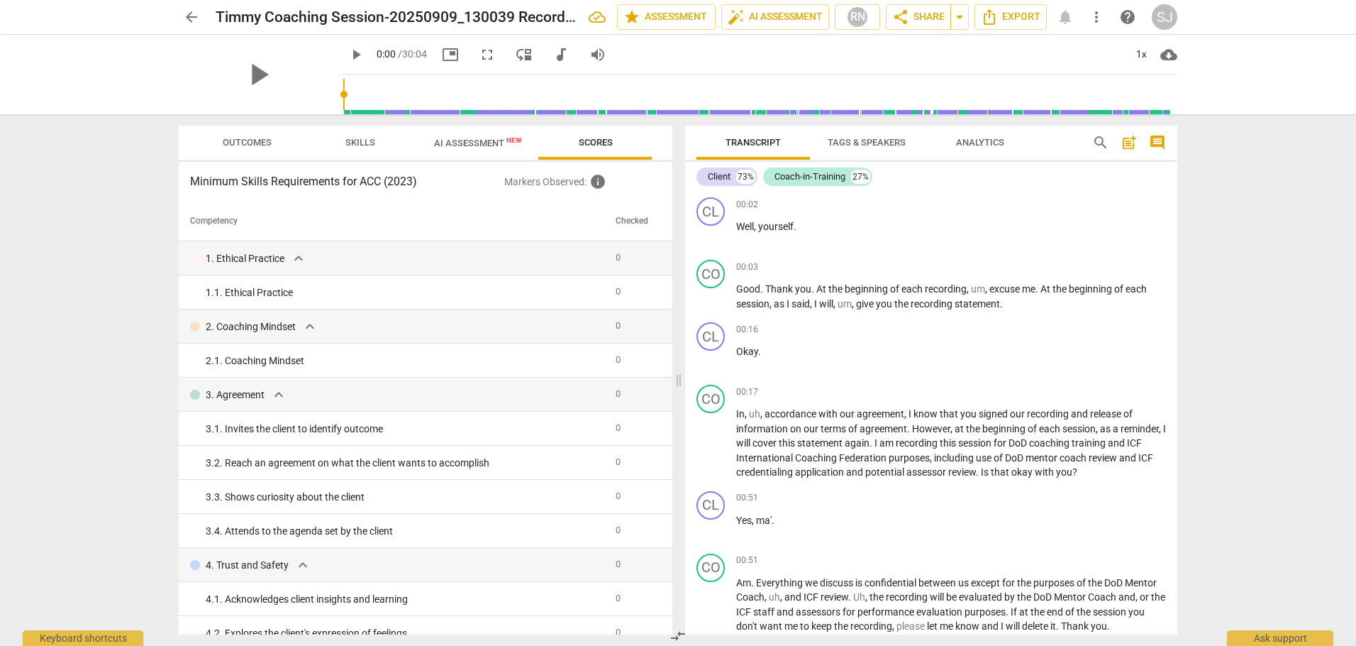
click at [483, 137] on span "AI Assessment New" at bounding box center [478, 142] width 122 height 21
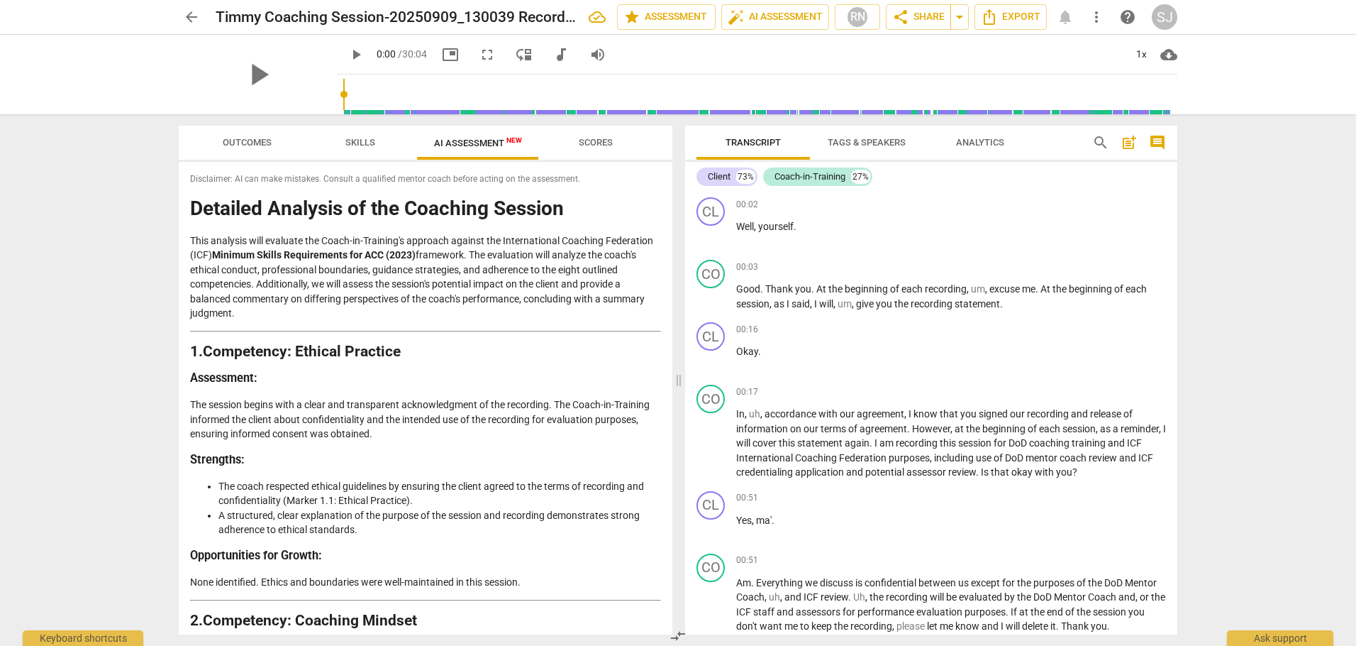
click at [1165, 12] on div "SJ" at bounding box center [1165, 17] width 26 height 26
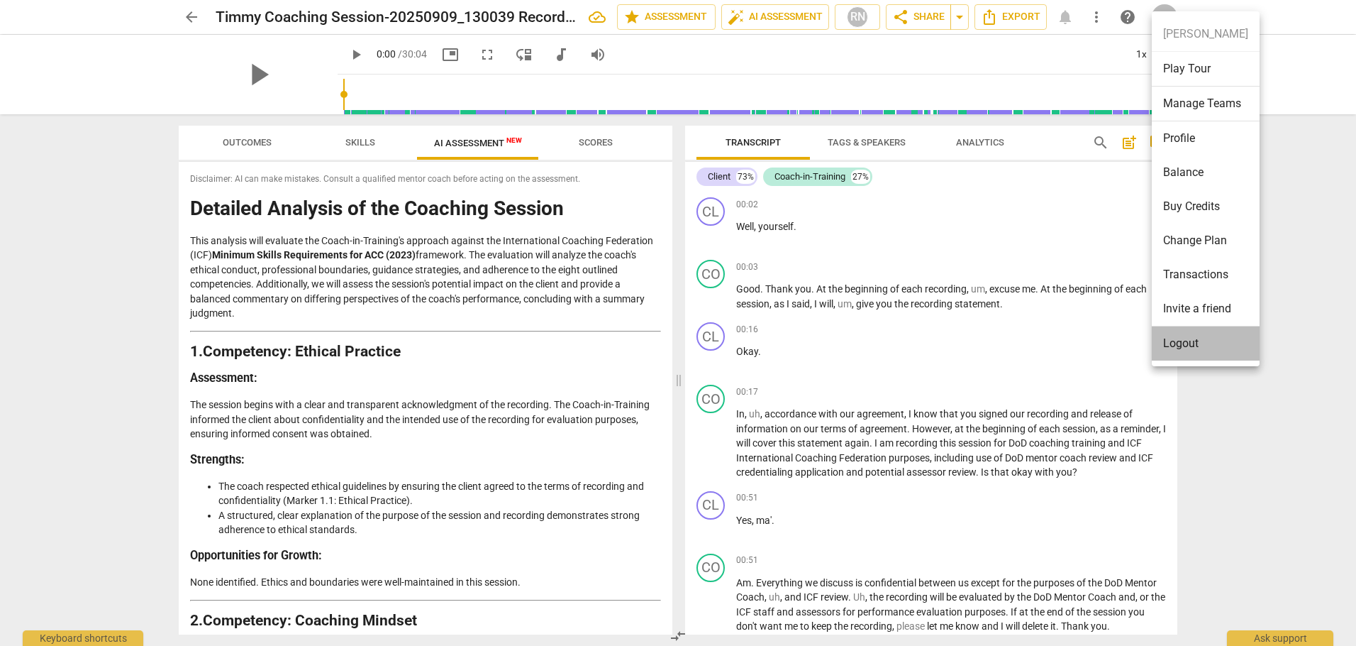
click at [1186, 342] on li "Logout" at bounding box center [1206, 343] width 108 height 34
